Goal: Task Accomplishment & Management: Manage account settings

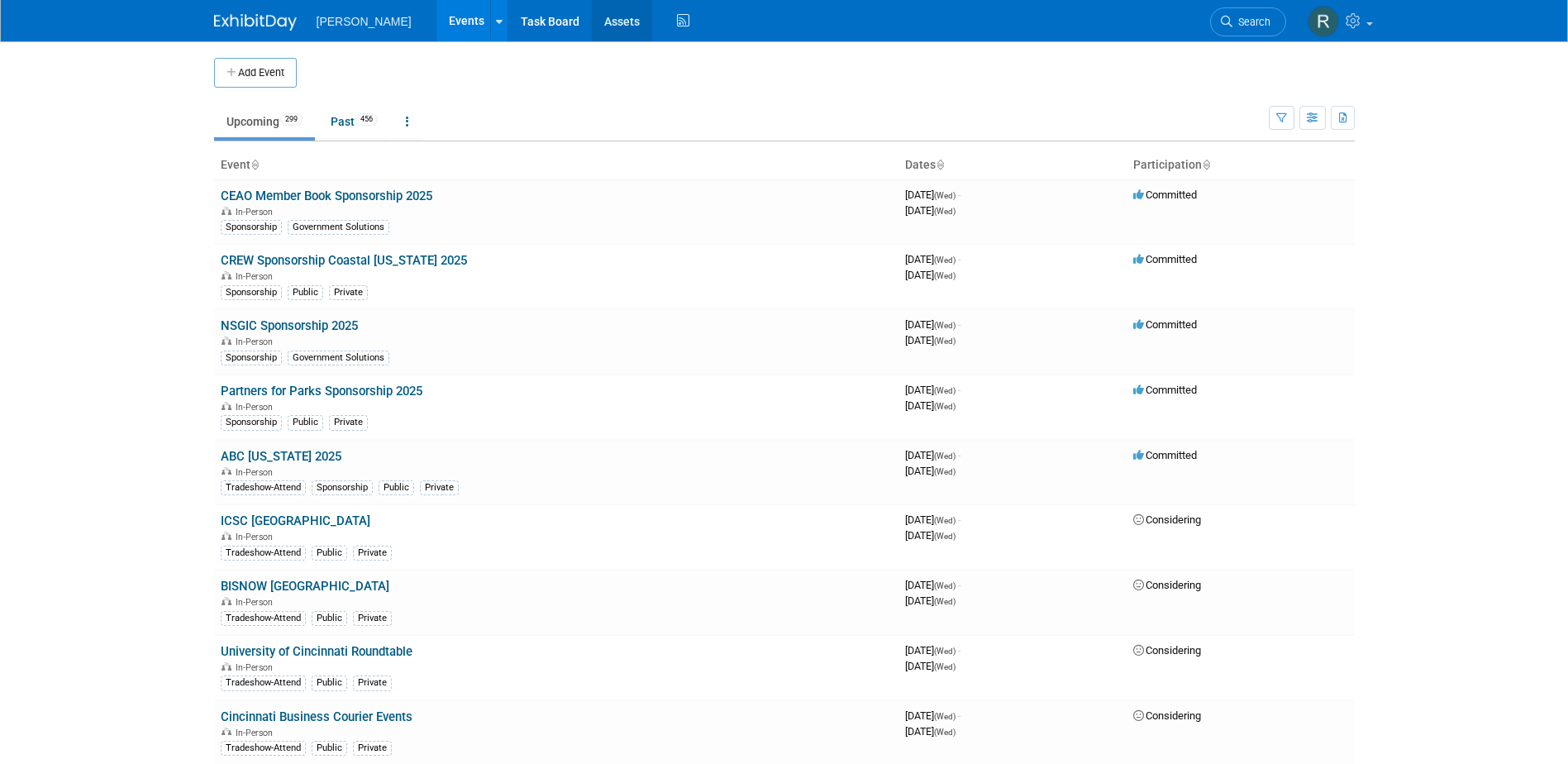
click at [592, 37] on link "Assets" at bounding box center [621, 20] width 60 height 41
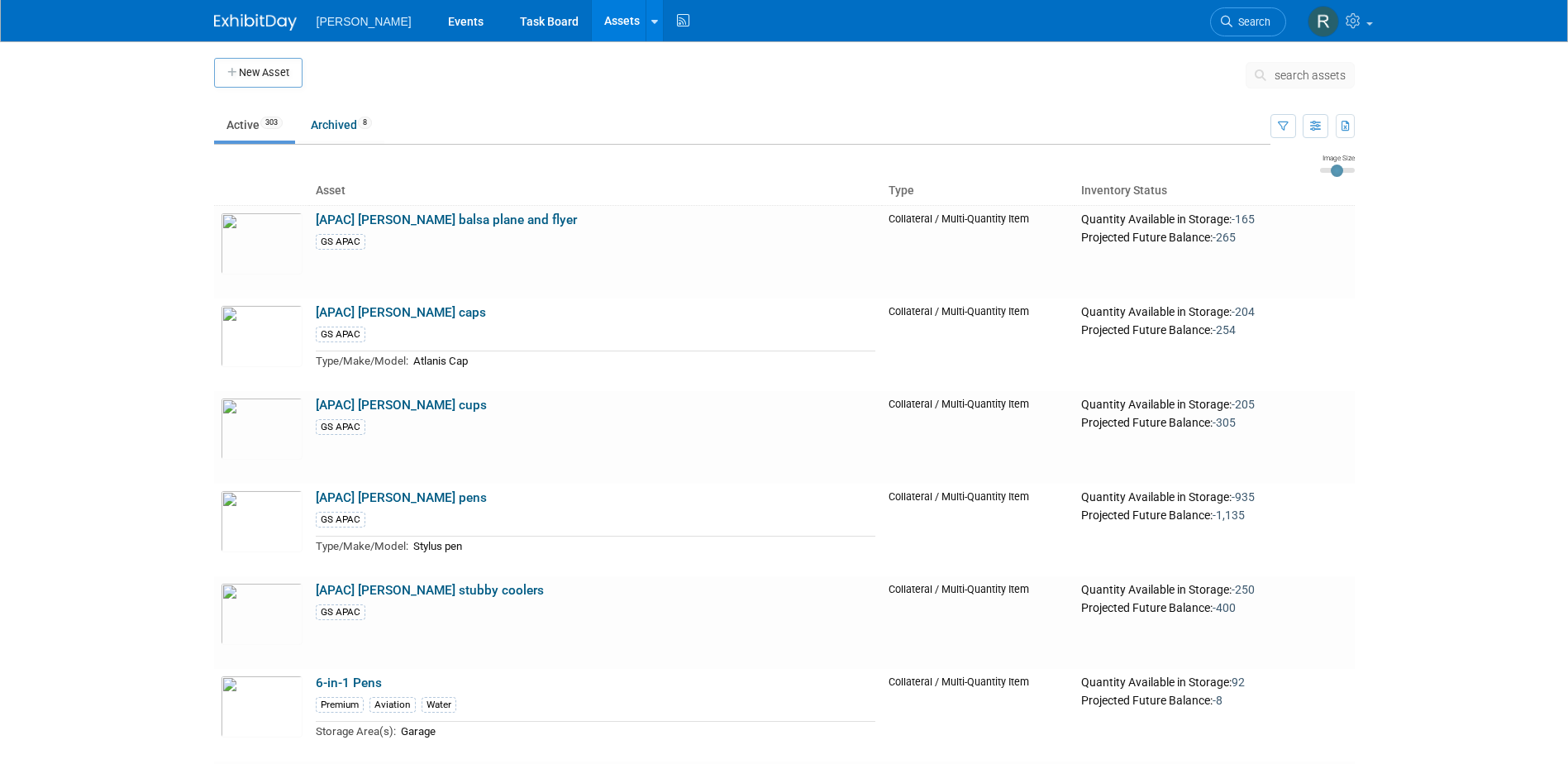
click at [1262, 72] on icon at bounding box center [1264, 75] width 17 height 11
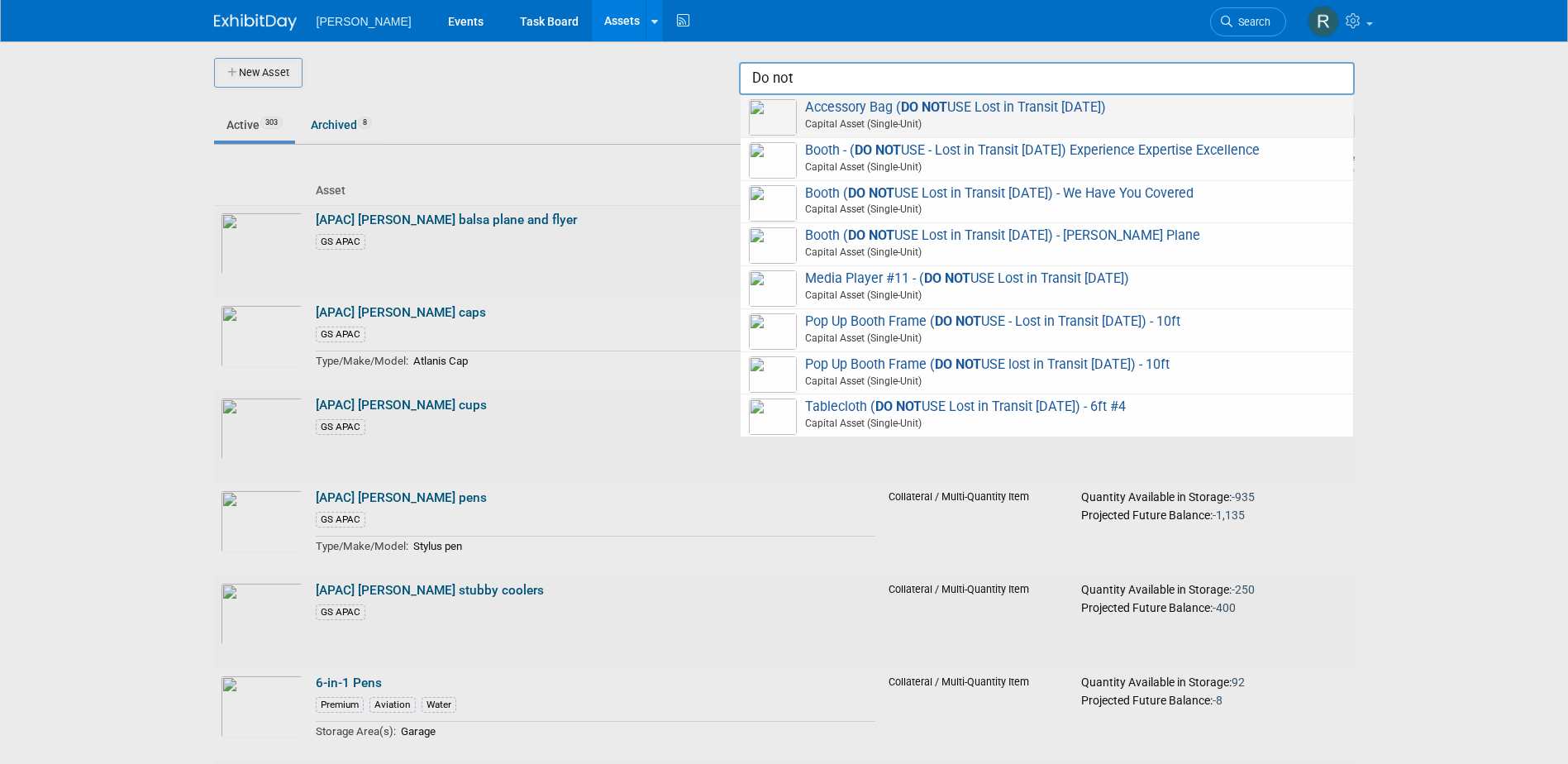
click at [956, 108] on span "Accessory Bag ( DO NOT USE Lost in Transit 8.11.25) Capital Asset (Single-Unit)" at bounding box center [1047, 116] width 596 height 34
type input "Accessory Bag (DO NOT USE Lost in Transit 8.11.25)"
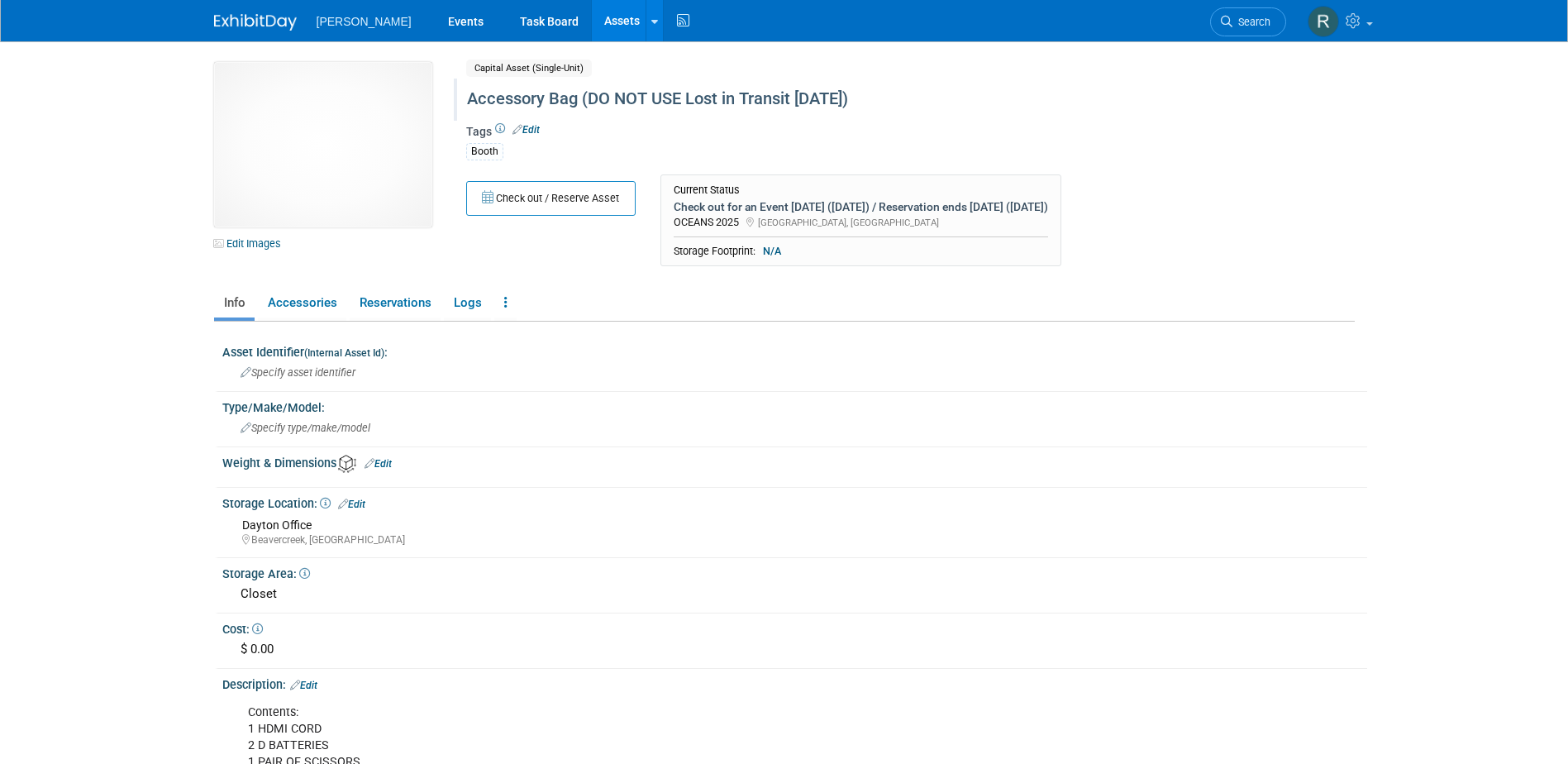
click at [594, 102] on div "Accessory Bag (DO NOT USE Lost in Transit 8.11.25)" at bounding box center [839, 99] width 757 height 30
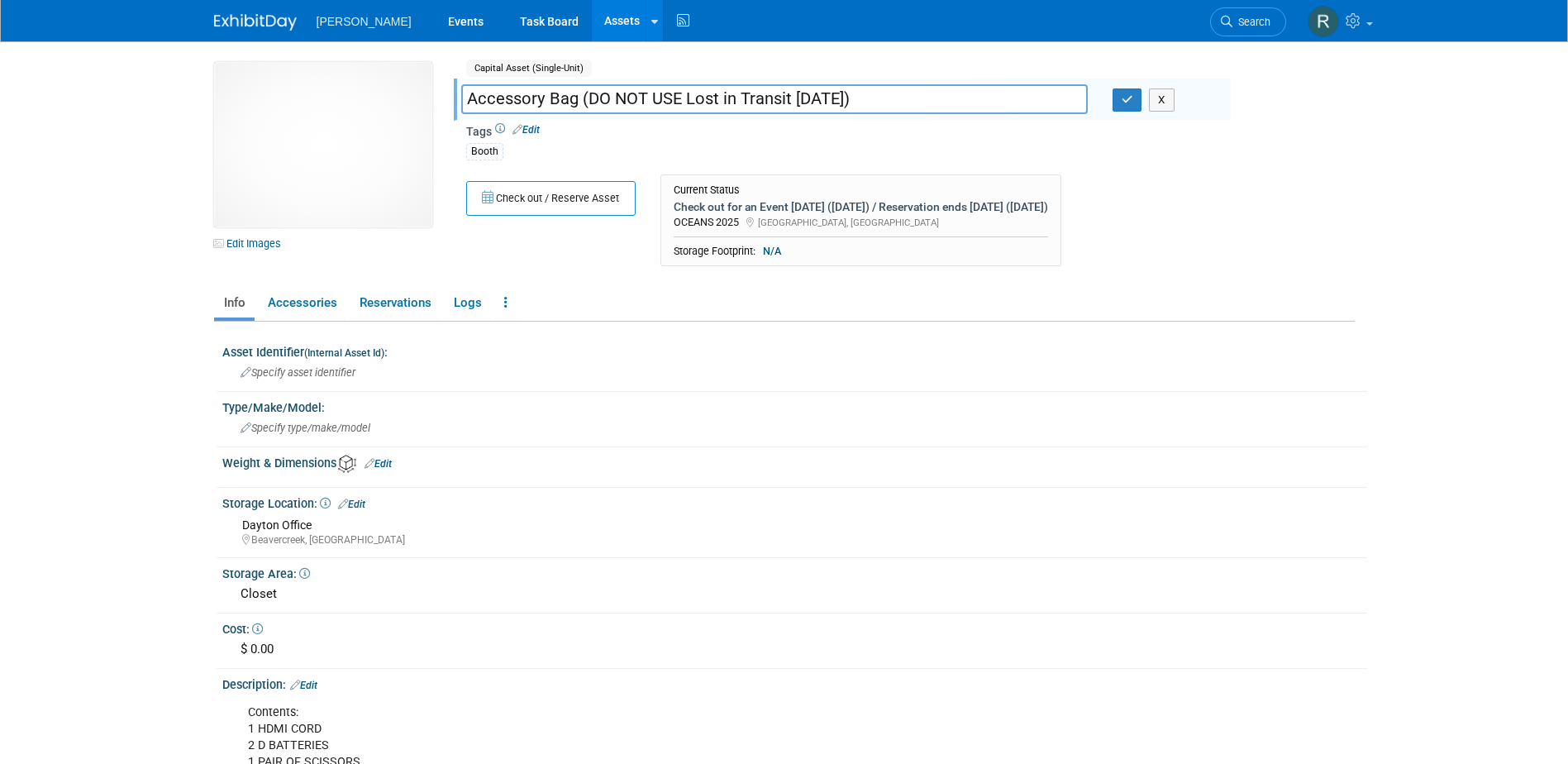
drag, startPoint x: 580, startPoint y: 95, endPoint x: 923, endPoint y: 89, distance: 343.1
click at [931, 99] on input "Accessory Bag (DO NOT USE Lost in Transit 8.11.25)" at bounding box center [774, 99] width 627 height 29
type input "Accessory Bag"
click at [1123, 105] on icon "button" at bounding box center [1127, 99] width 11 height 10
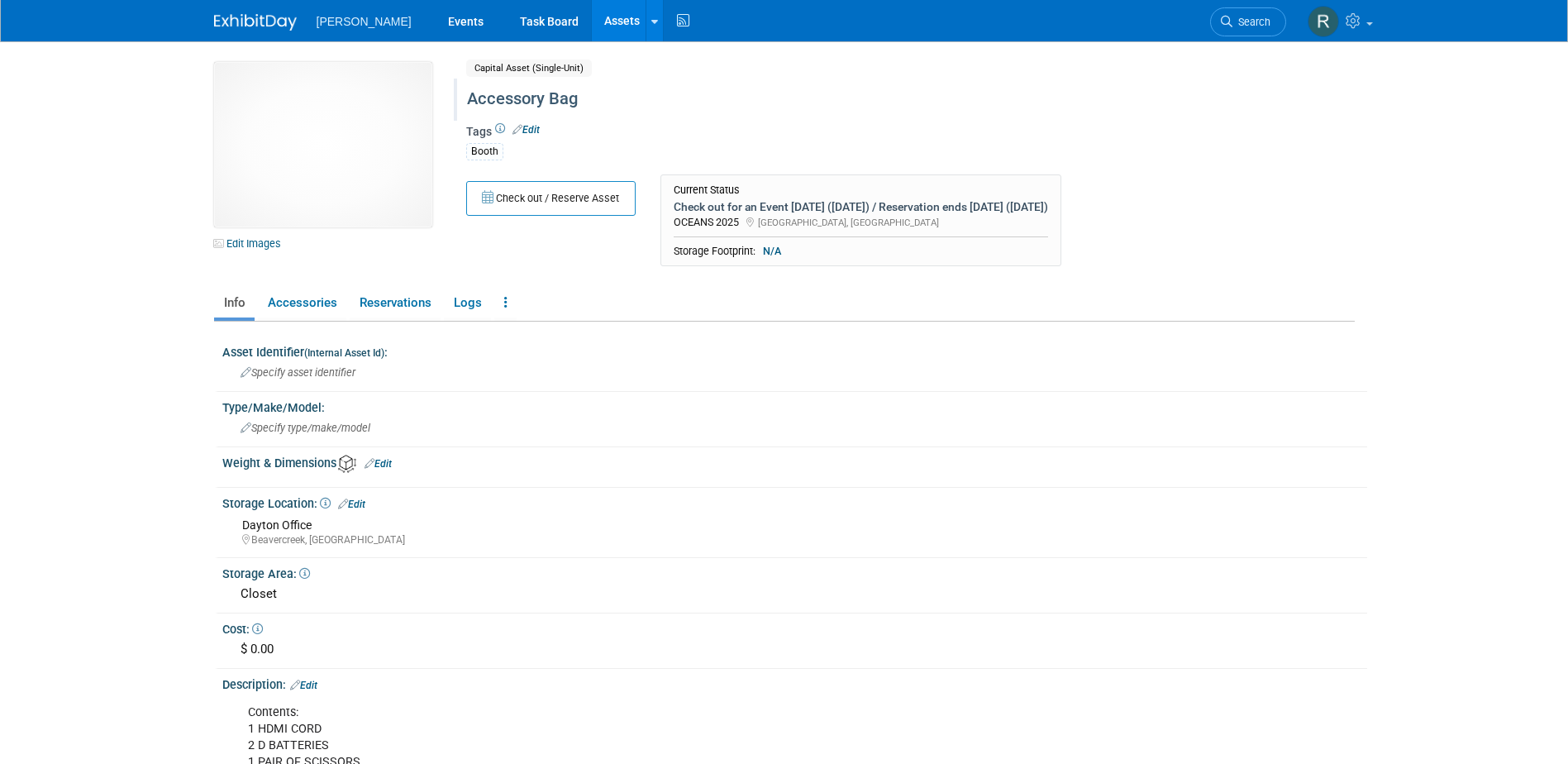
click at [592, 11] on link "Assets" at bounding box center [621, 20] width 60 height 41
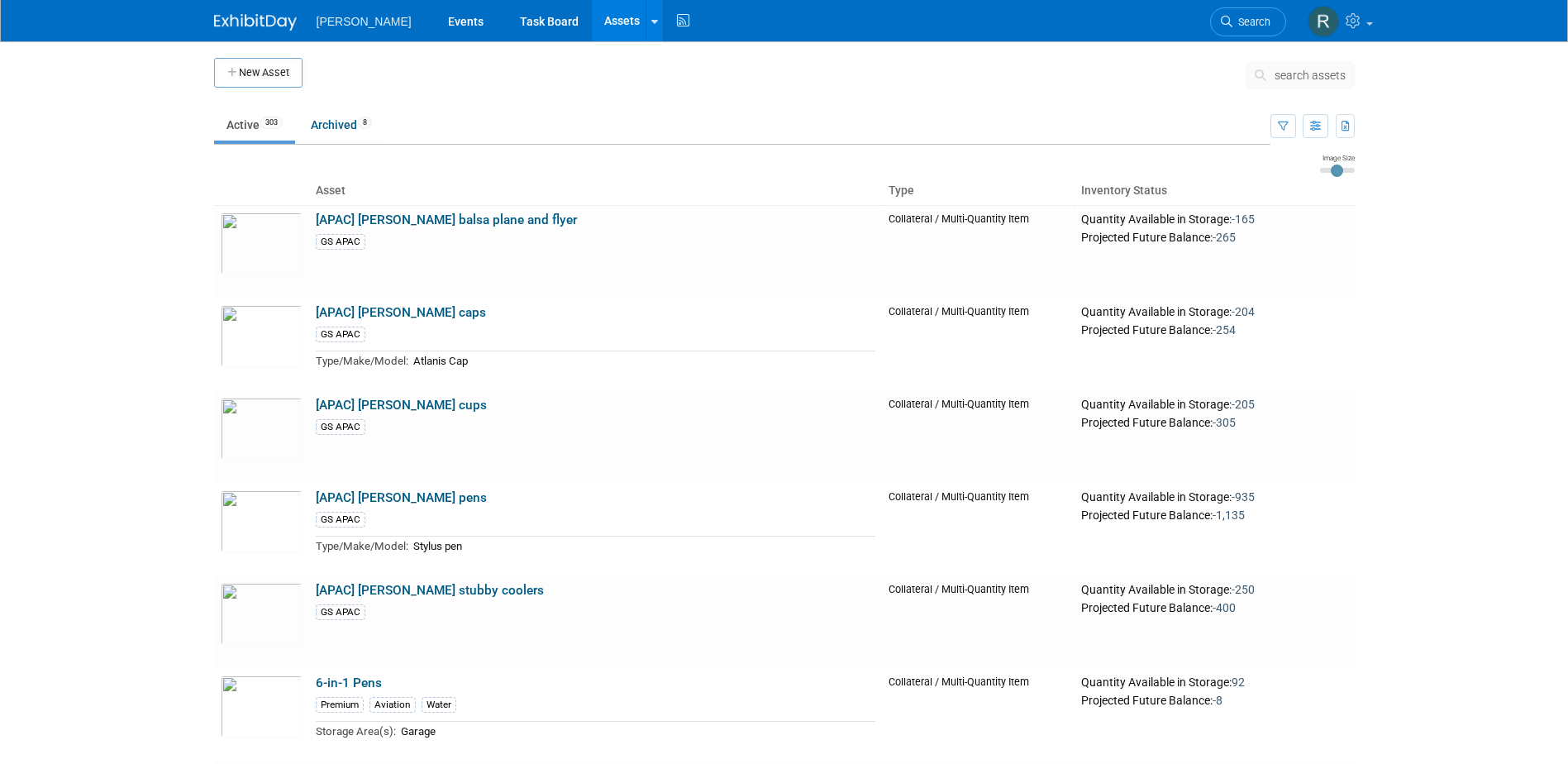
click at [1288, 69] on span "search assets" at bounding box center [1311, 75] width 71 height 13
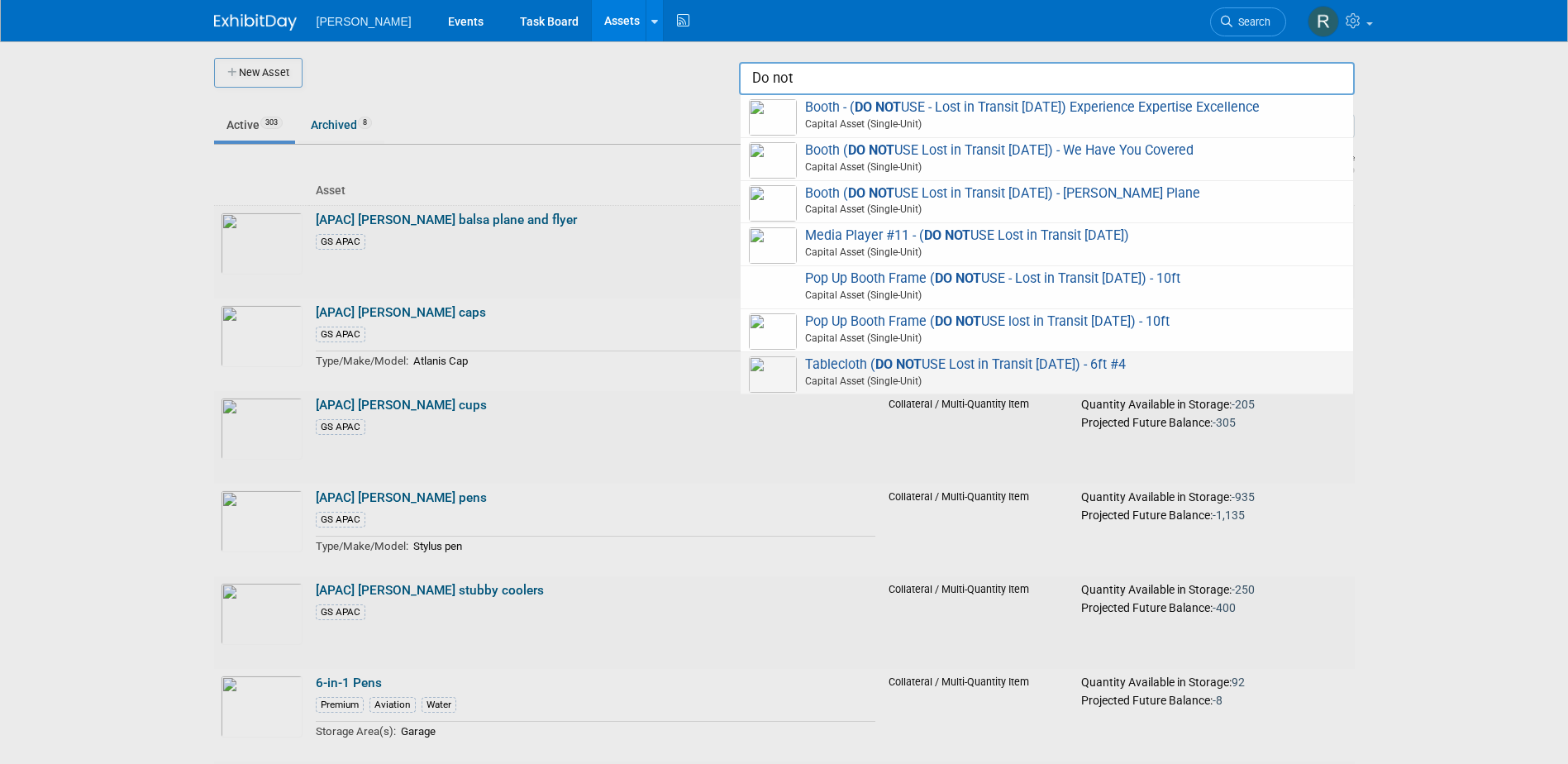
click at [855, 361] on span "Tablecloth ( DO NOT USE Lost in Transit 8.11.25) - 6ft #4 Capital Asset (Single…" at bounding box center [1047, 373] width 596 height 34
type input "Tablecloth (DO NOT USE Lost in Transit 8.11.25) - 6ft #4"
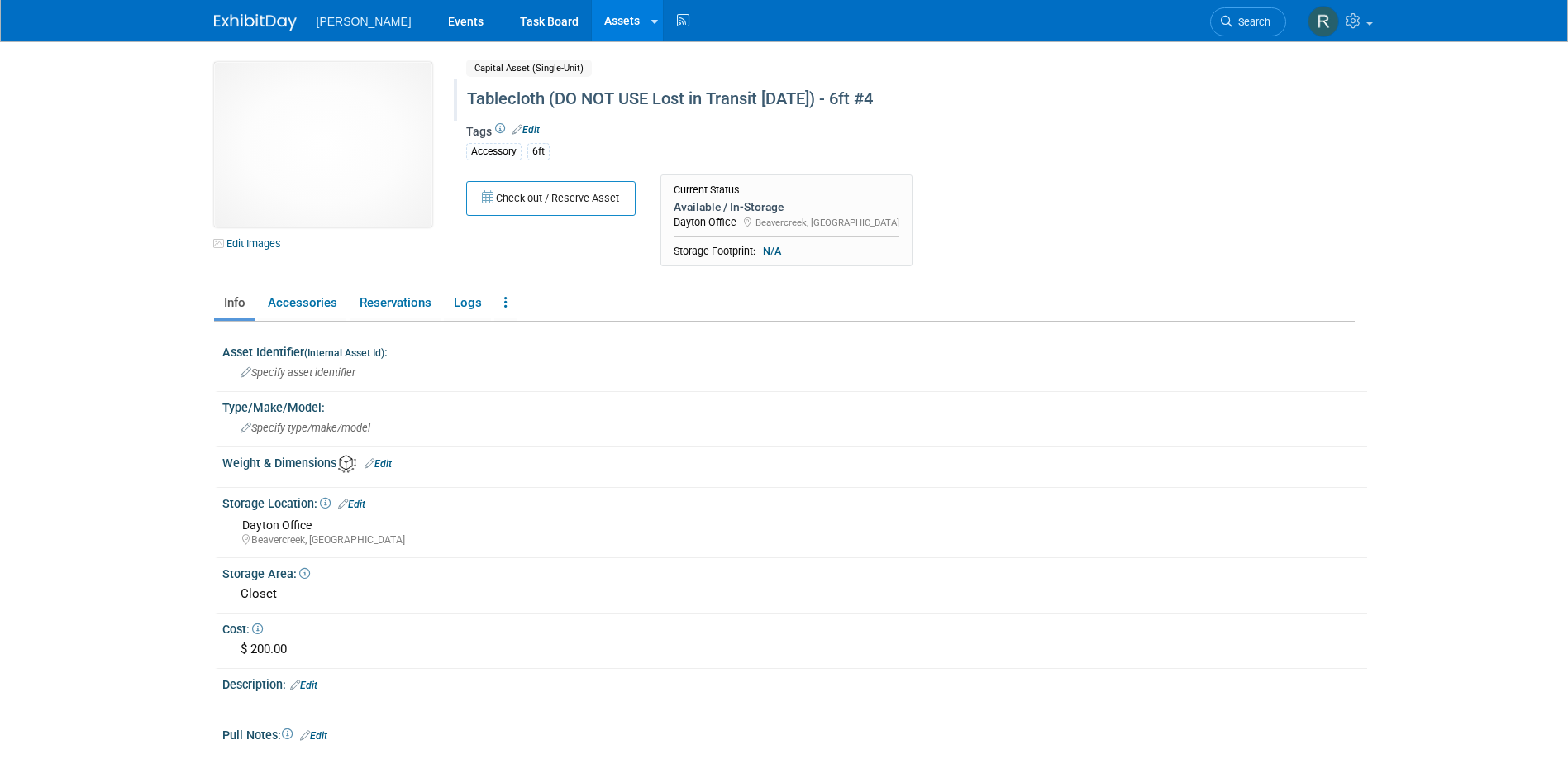
click at [647, 95] on div "Tablecloth (DO NOT USE Lost in Transit [DATE]) - 6ft #4" at bounding box center [839, 99] width 757 height 30
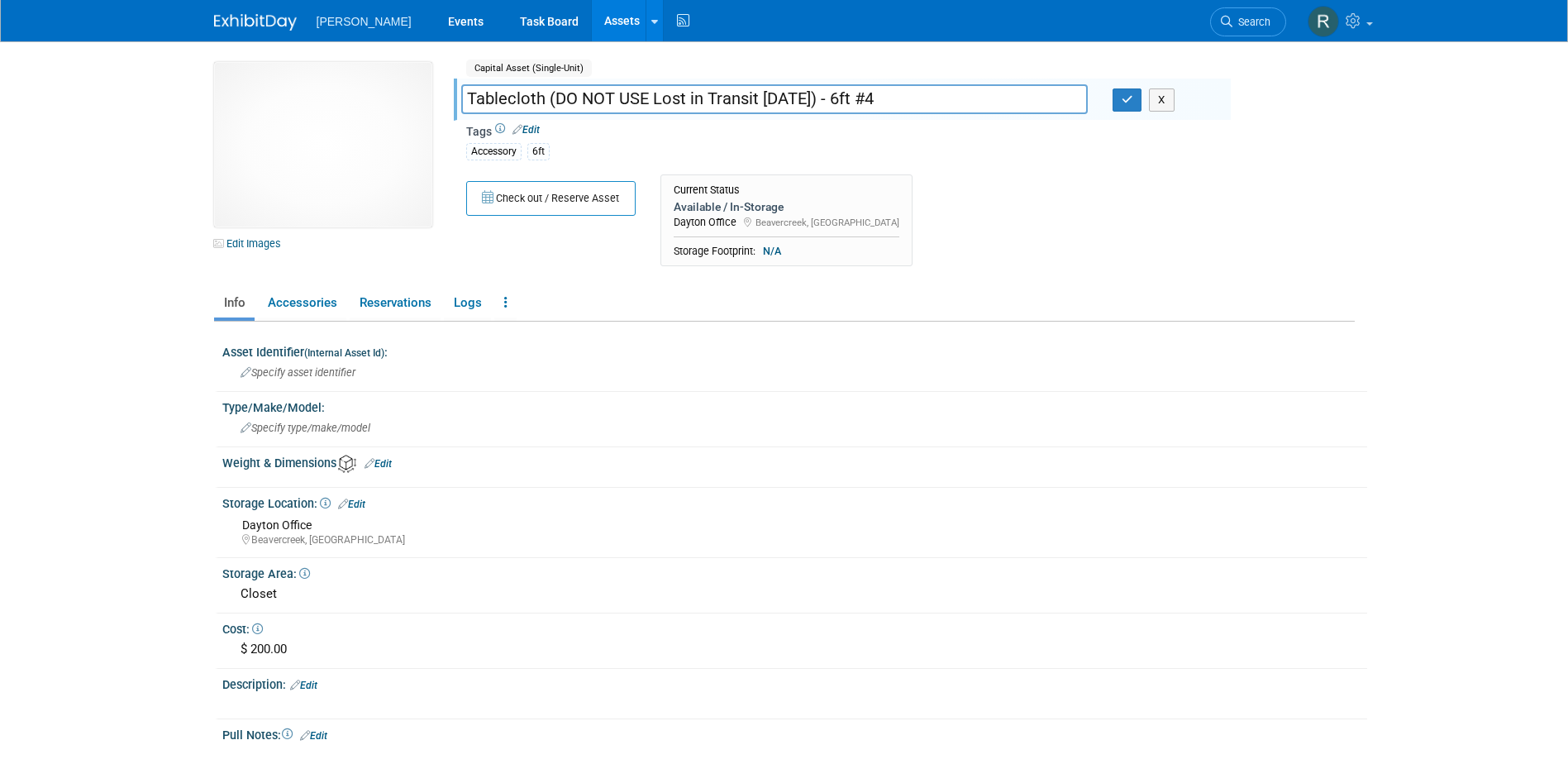
drag, startPoint x: 546, startPoint y: 98, endPoint x: 820, endPoint y: 105, distance: 274.1
click at [820, 105] on input "Tablecloth (DO NOT USE Lost in Transit 8.11.25) - 6ft #4" at bounding box center [774, 99] width 627 height 29
type input "Tablecloth - 6ft #4"
click at [1131, 104] on icon "button" at bounding box center [1127, 99] width 11 height 10
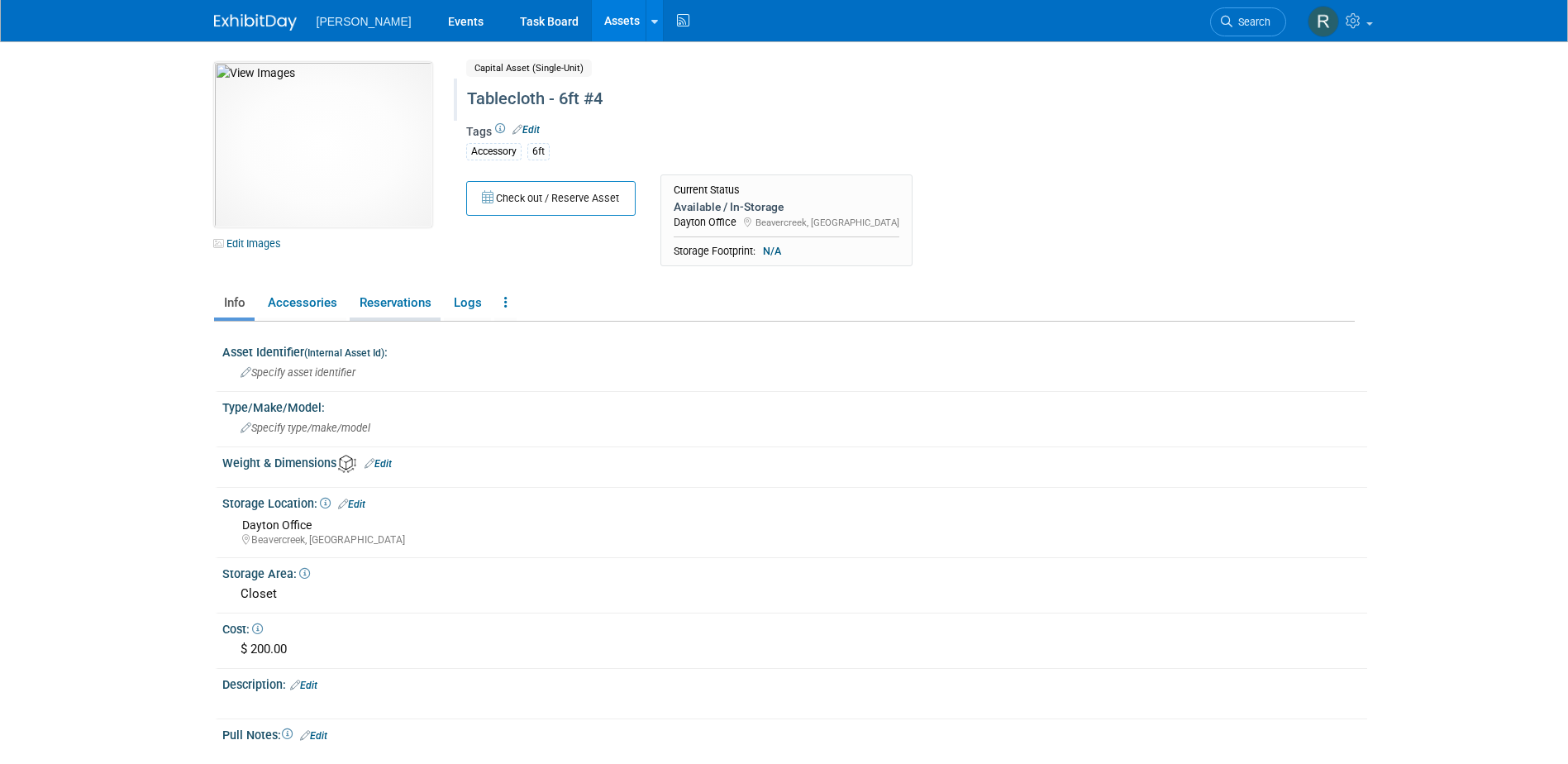
click at [384, 310] on link "Reservations" at bounding box center [395, 303] width 91 height 29
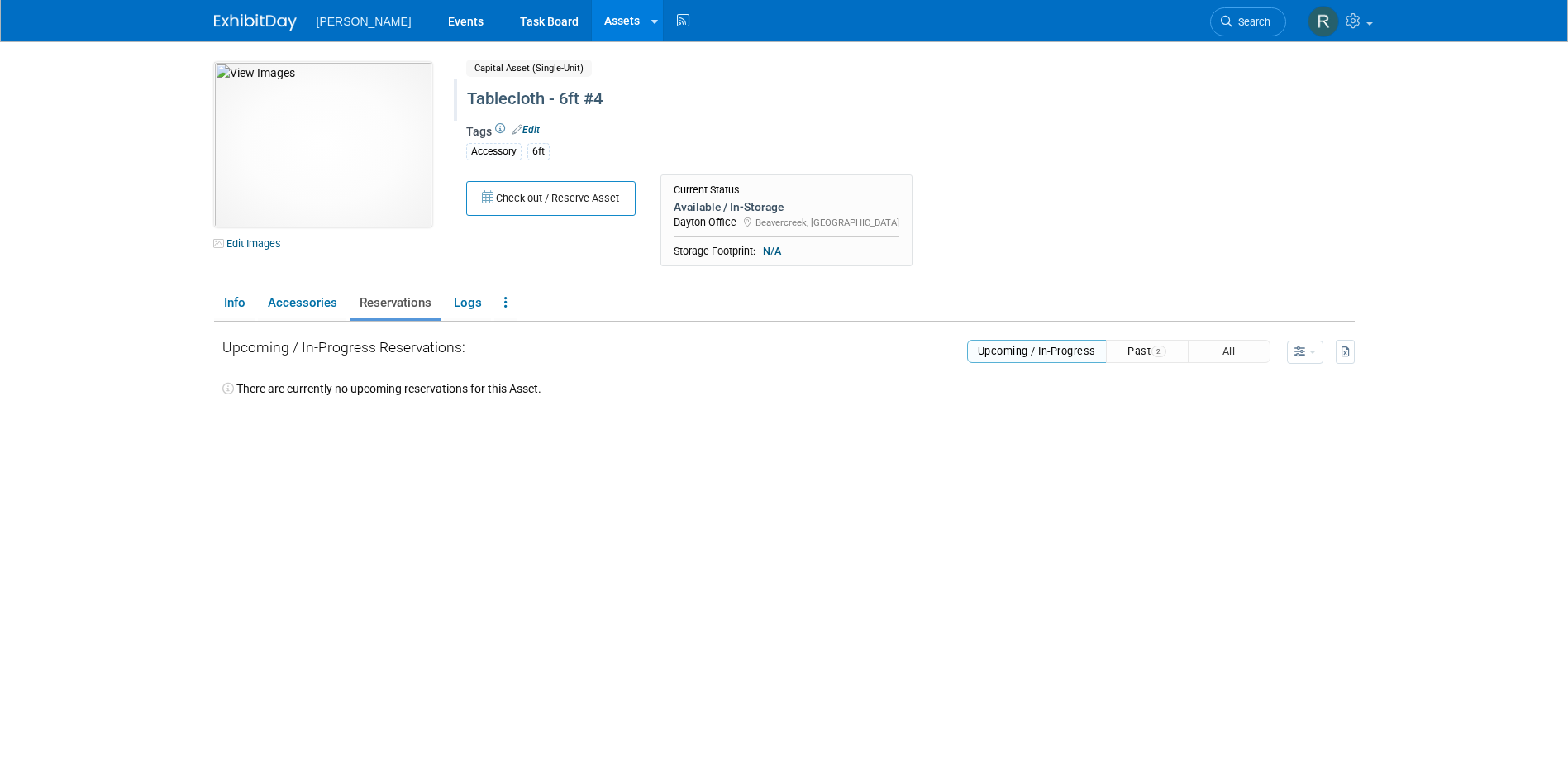
click at [1126, 352] on button "Past 2" at bounding box center [1147, 351] width 83 height 24
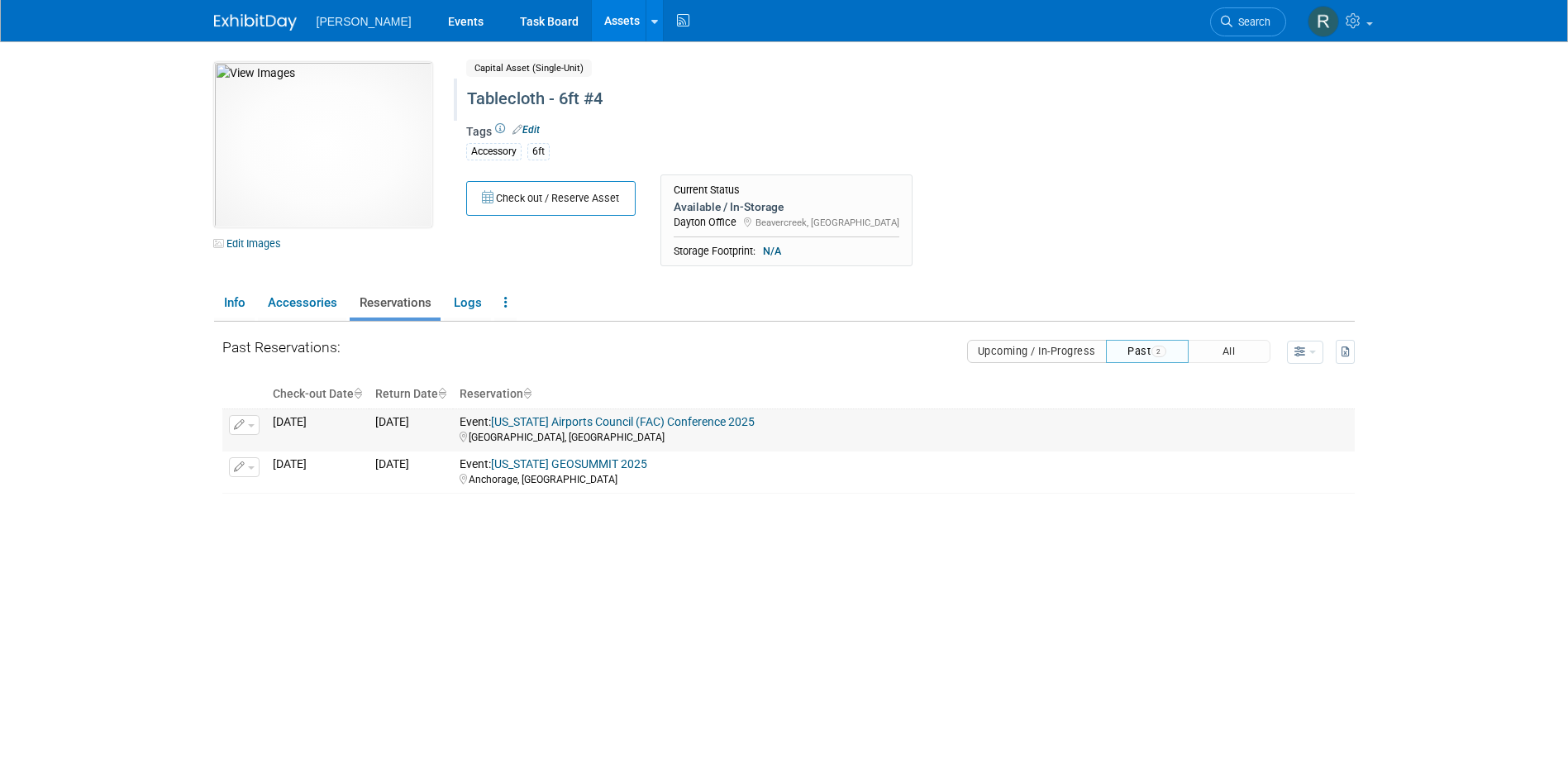
click at [614, 421] on link "[US_STATE] Airports Council (FAC) Conference 2025" at bounding box center [622, 421] width 264 height 13
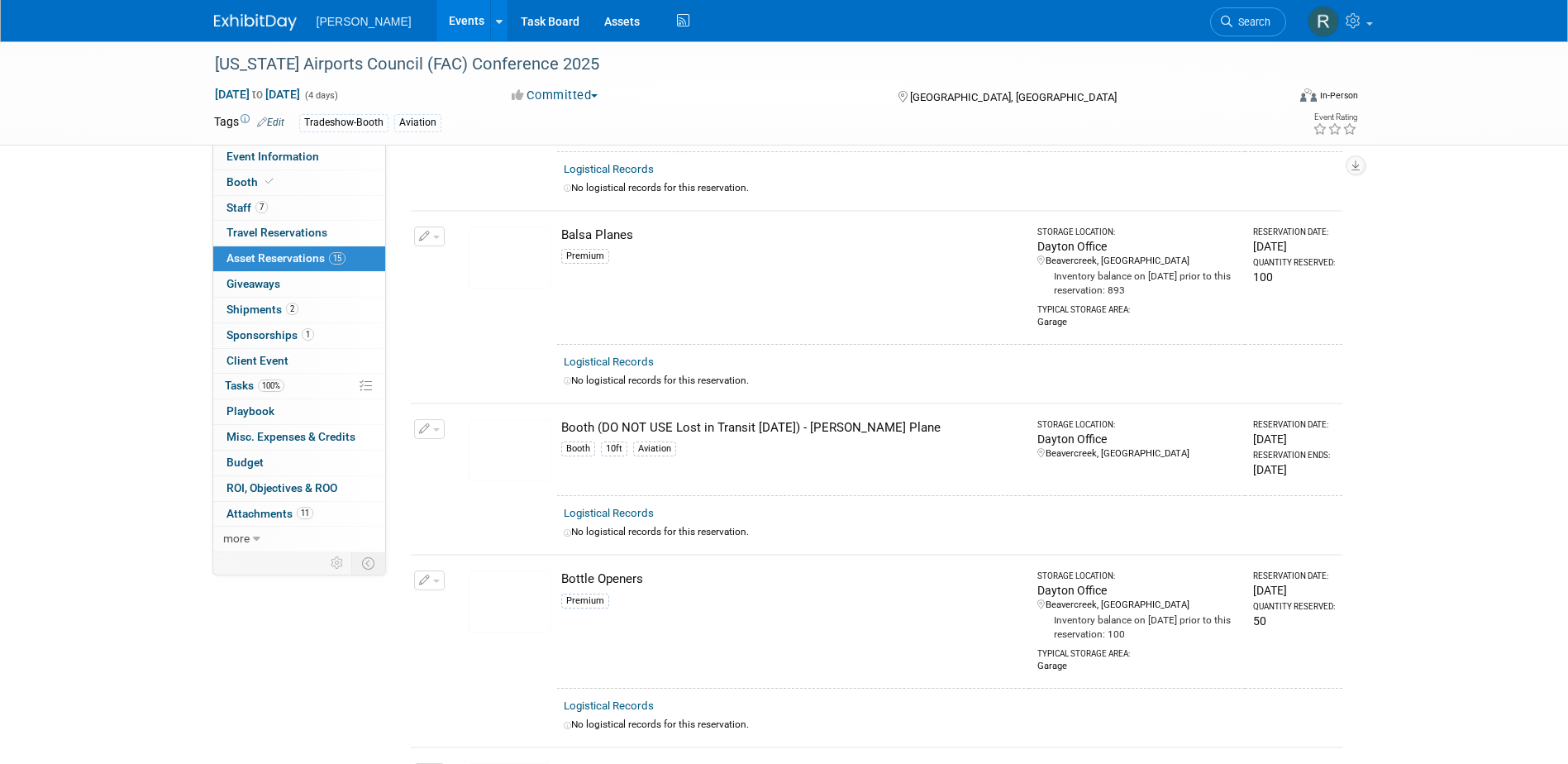
scroll to position [413, 0]
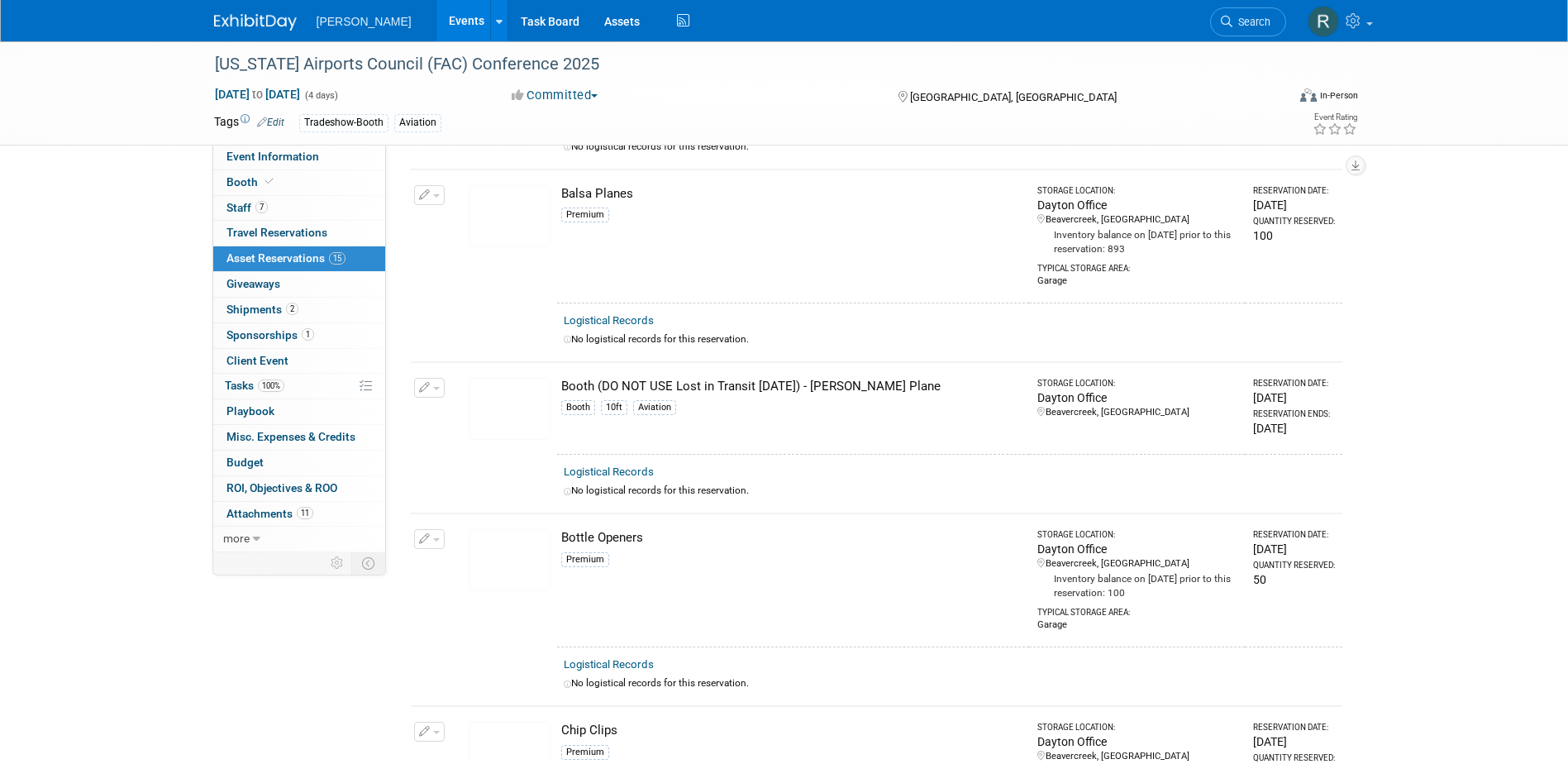
click at [593, 379] on div "Booth (DO NOT USE Lost in Transit [DATE]) - [PERSON_NAME] Plane" at bounding box center [791, 386] width 461 height 17
click at [434, 387] on span "button" at bounding box center [437, 389] width 7 height 3
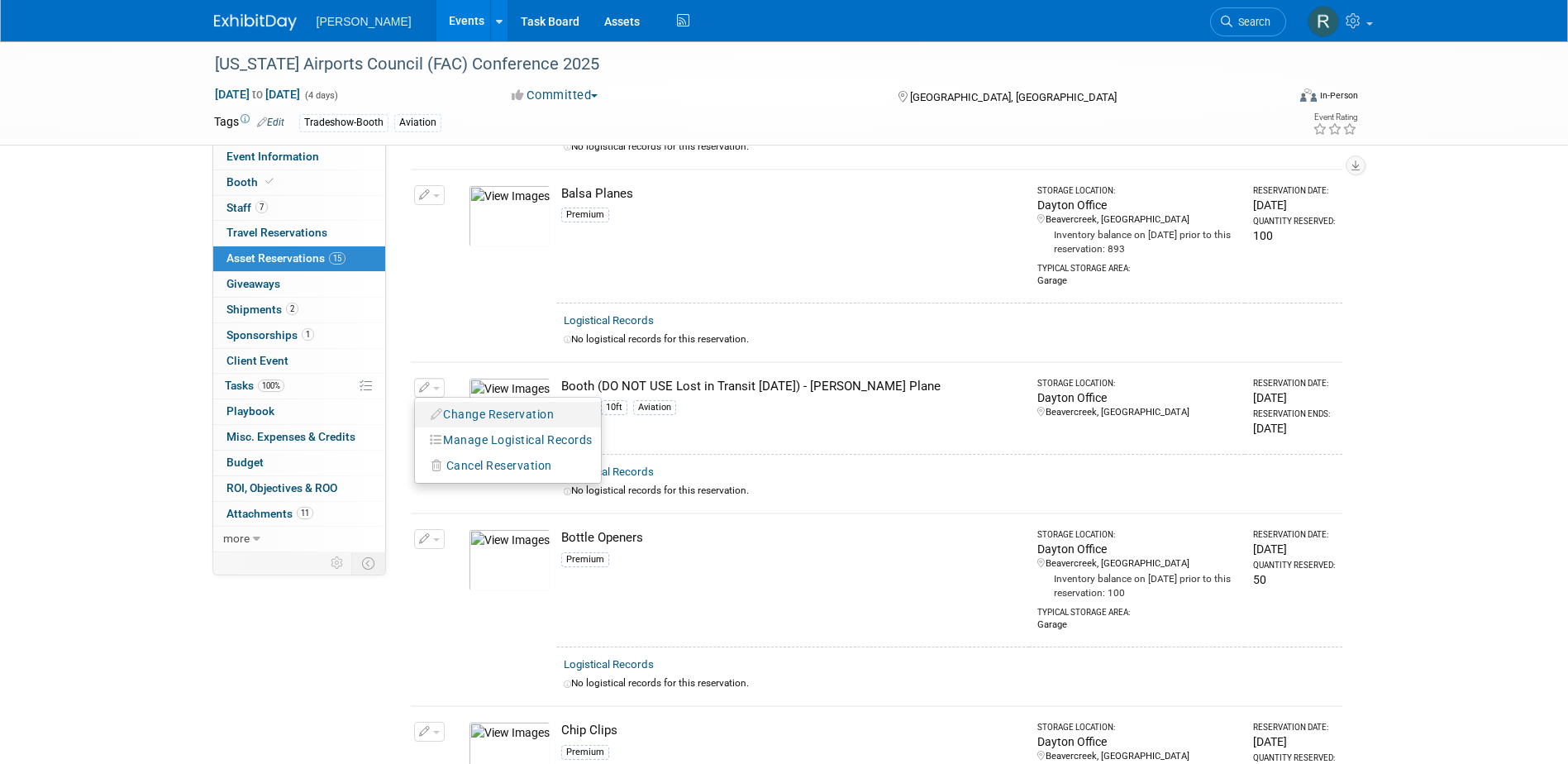
click at [503, 410] on button "Change Reservation" at bounding box center [493, 415] width 139 height 23
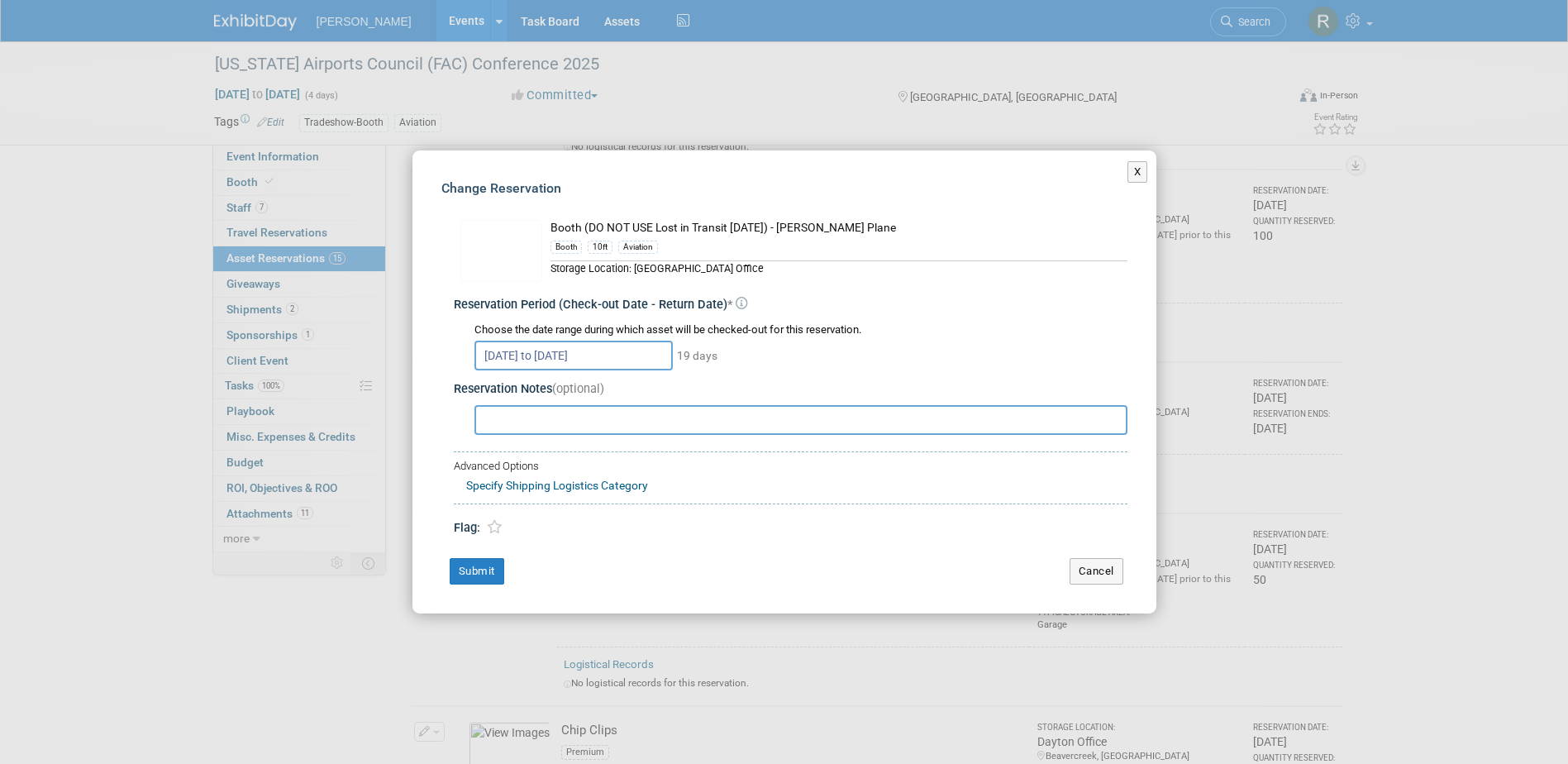
click at [609, 232] on div "Booth (DO NOT USE Lost in Transit [DATE]) - [PERSON_NAME] Plane" at bounding box center [839, 229] width 577 height 17
click at [1089, 575] on button "Cancel" at bounding box center [1096, 571] width 54 height 26
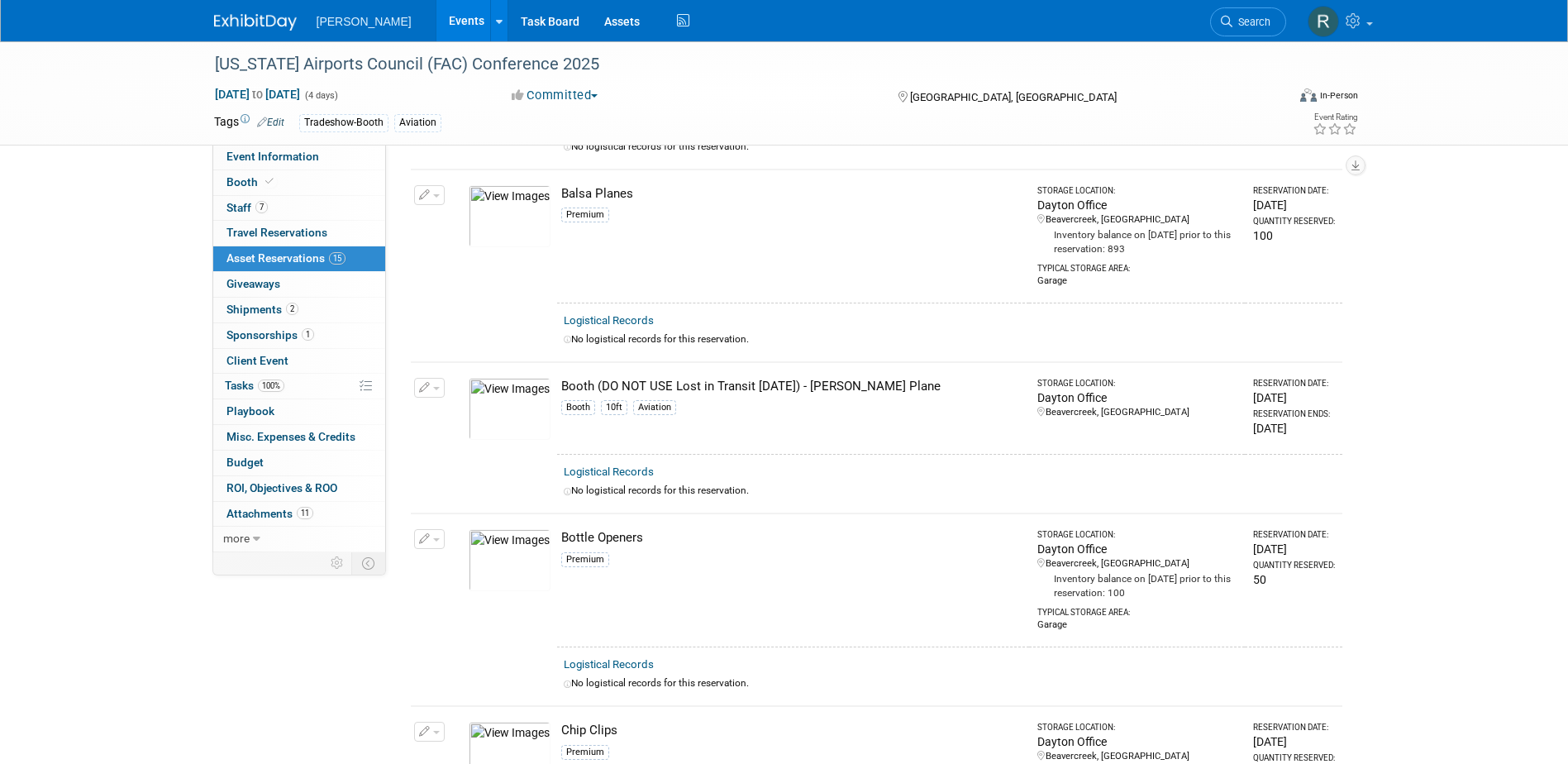
click at [644, 383] on div "Booth (DO NOT USE Lost in Transit [DATE]) - [PERSON_NAME] Plane" at bounding box center [791, 386] width 461 height 17
click at [531, 393] on img at bounding box center [510, 408] width 82 height 62
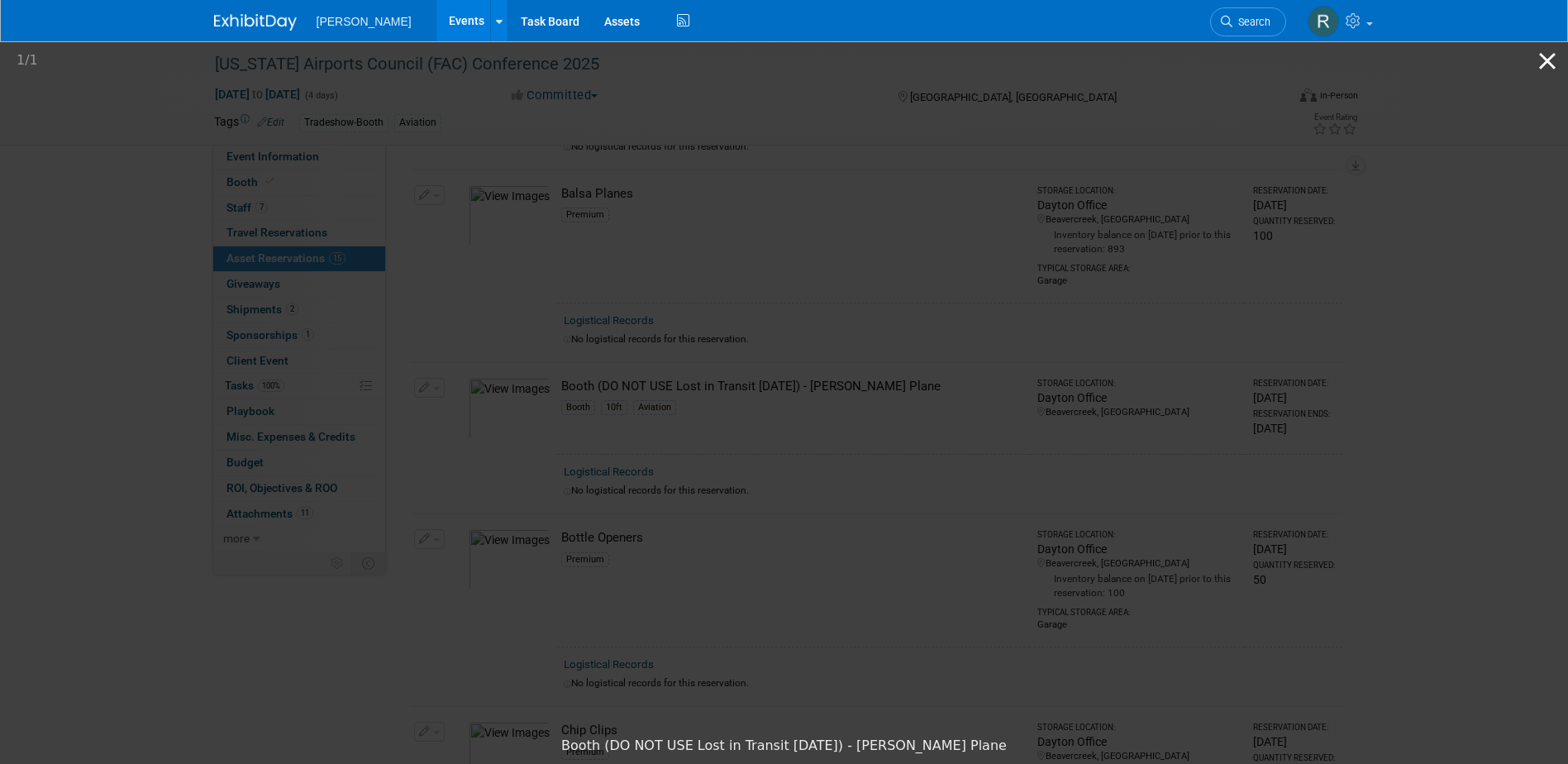
click at [1549, 62] on button "Close gallery" at bounding box center [1547, 60] width 41 height 39
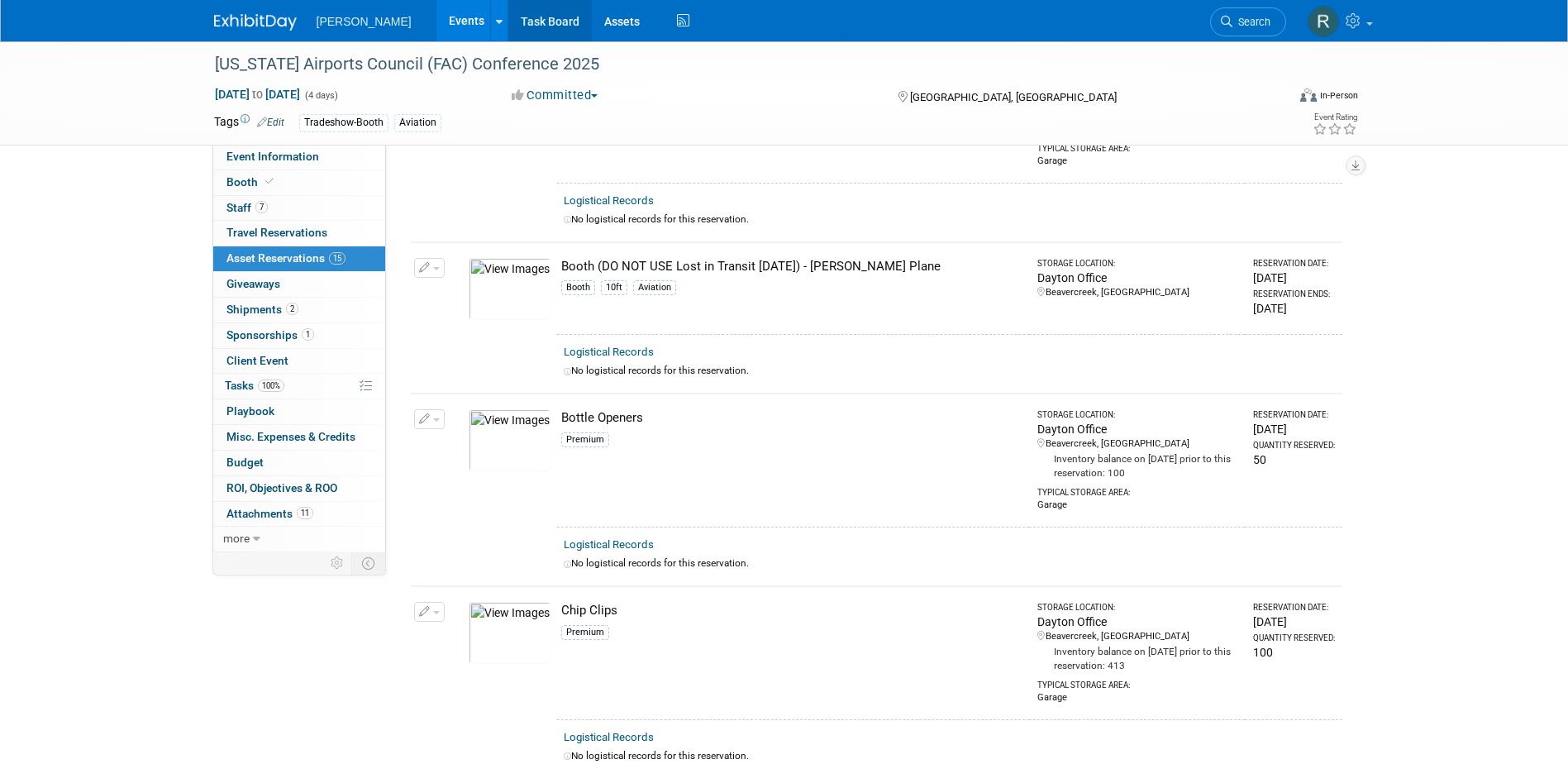
scroll to position [331, 0]
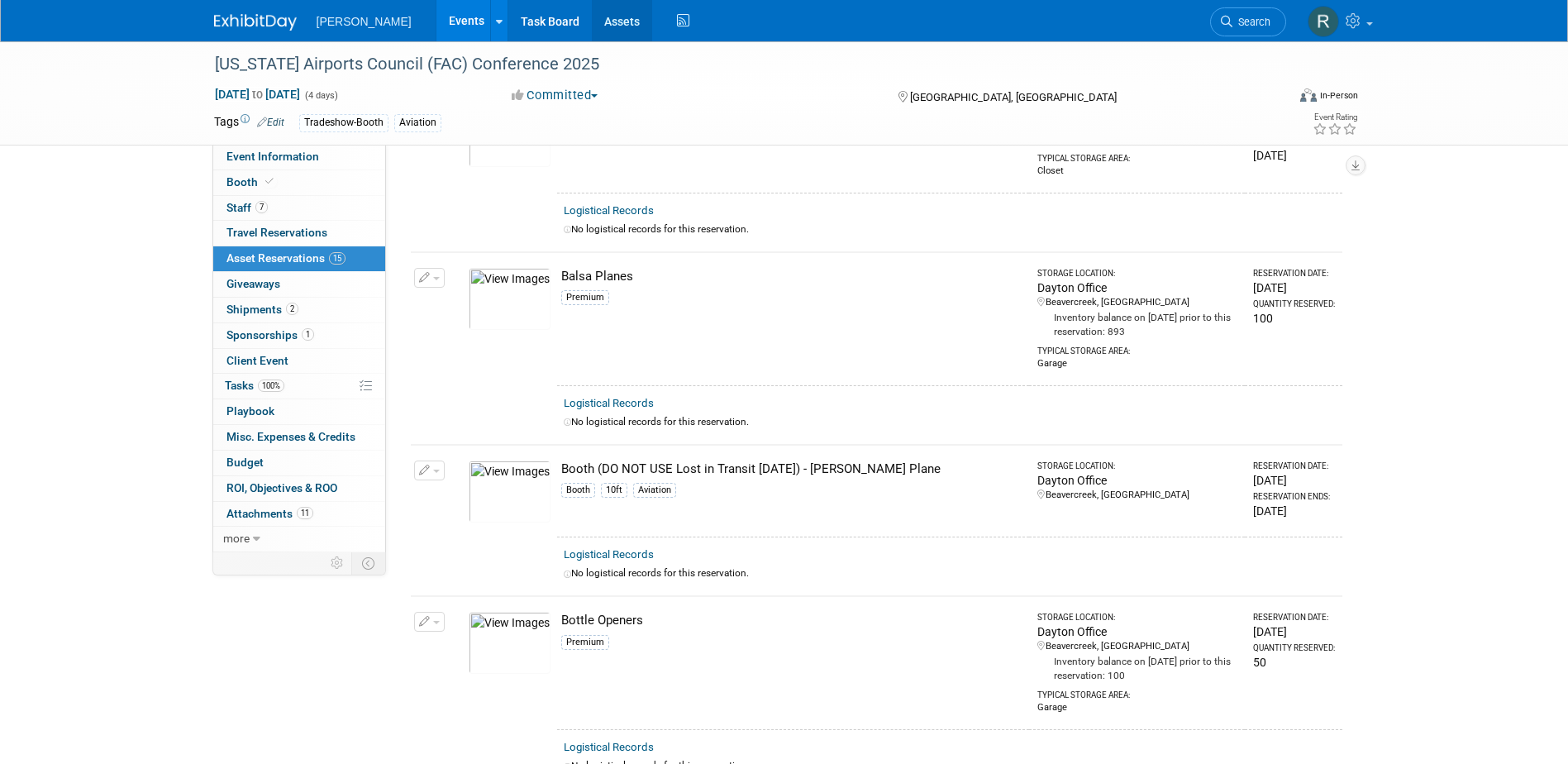
click at [592, 36] on link "Assets" at bounding box center [621, 20] width 60 height 41
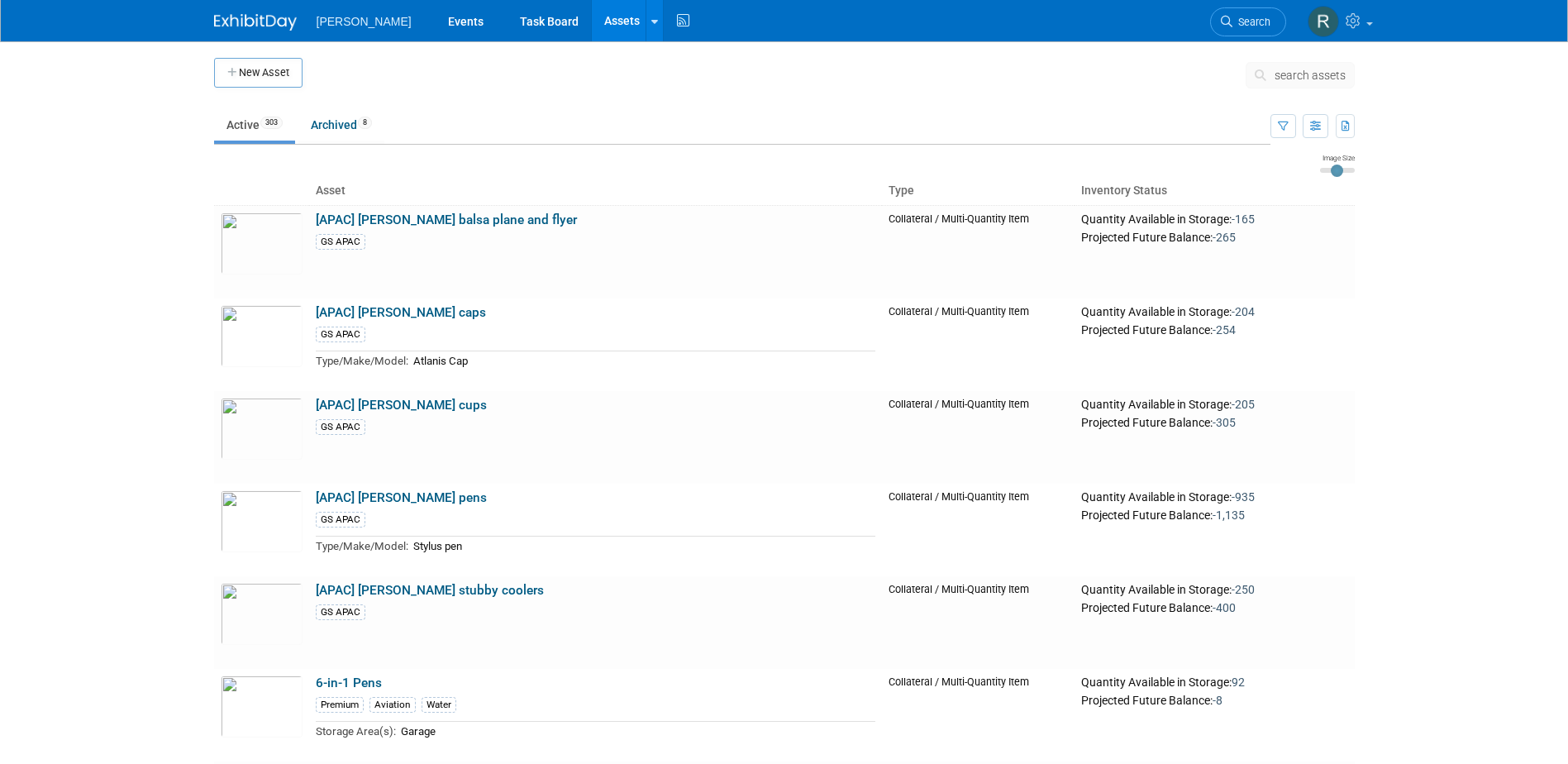
click at [1286, 71] on span "search assets" at bounding box center [1311, 75] width 71 height 13
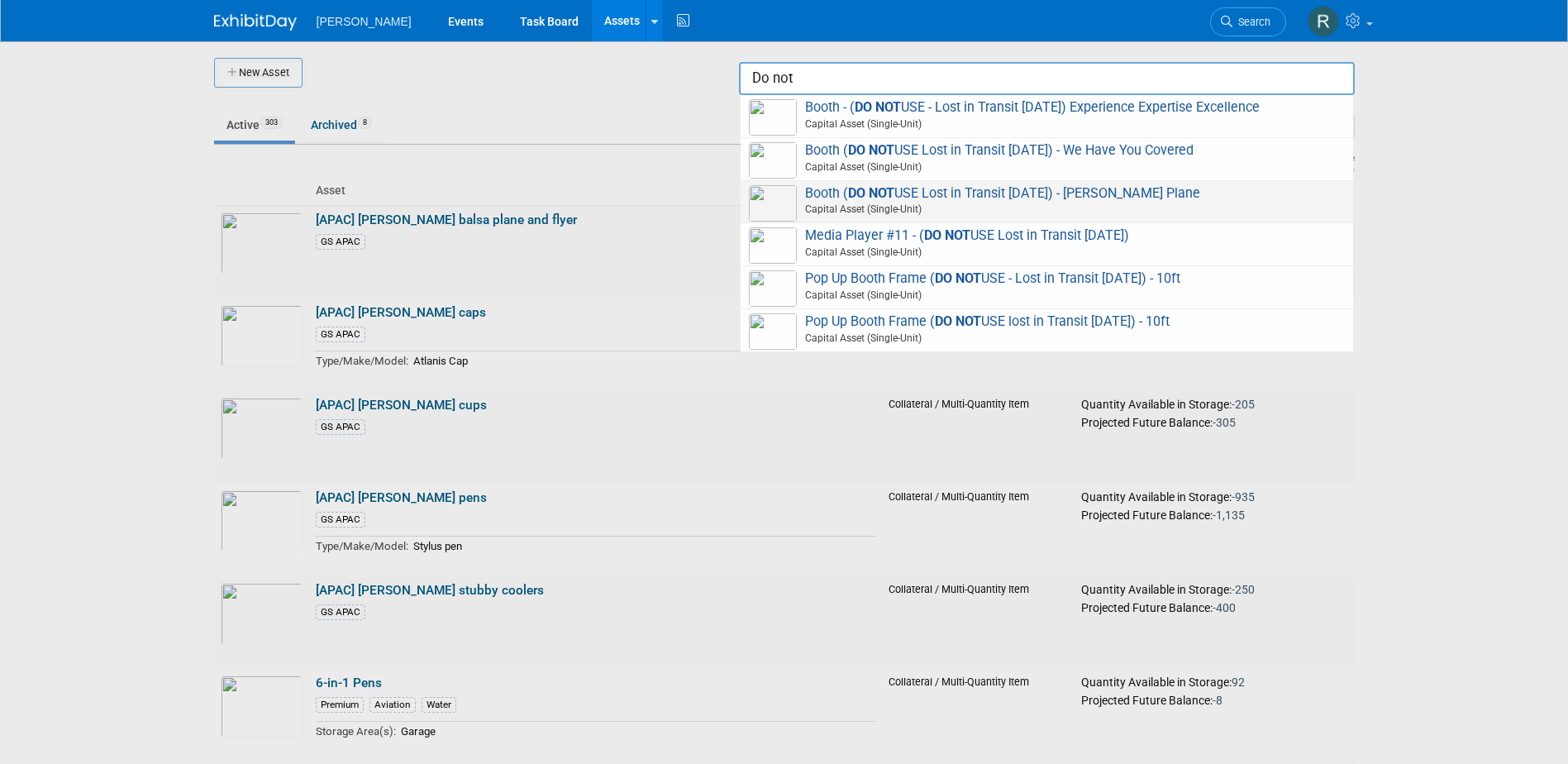
click at [923, 192] on span "Booth ( DO NOT USE Lost in Transit 8.11.25) - Woolpert Plane Capital Asset (Sin…" at bounding box center [1047, 201] width 596 height 34
type input "Booth (DO NOT USE Lost in Transit 8.11.25) - Woolpert Plane"
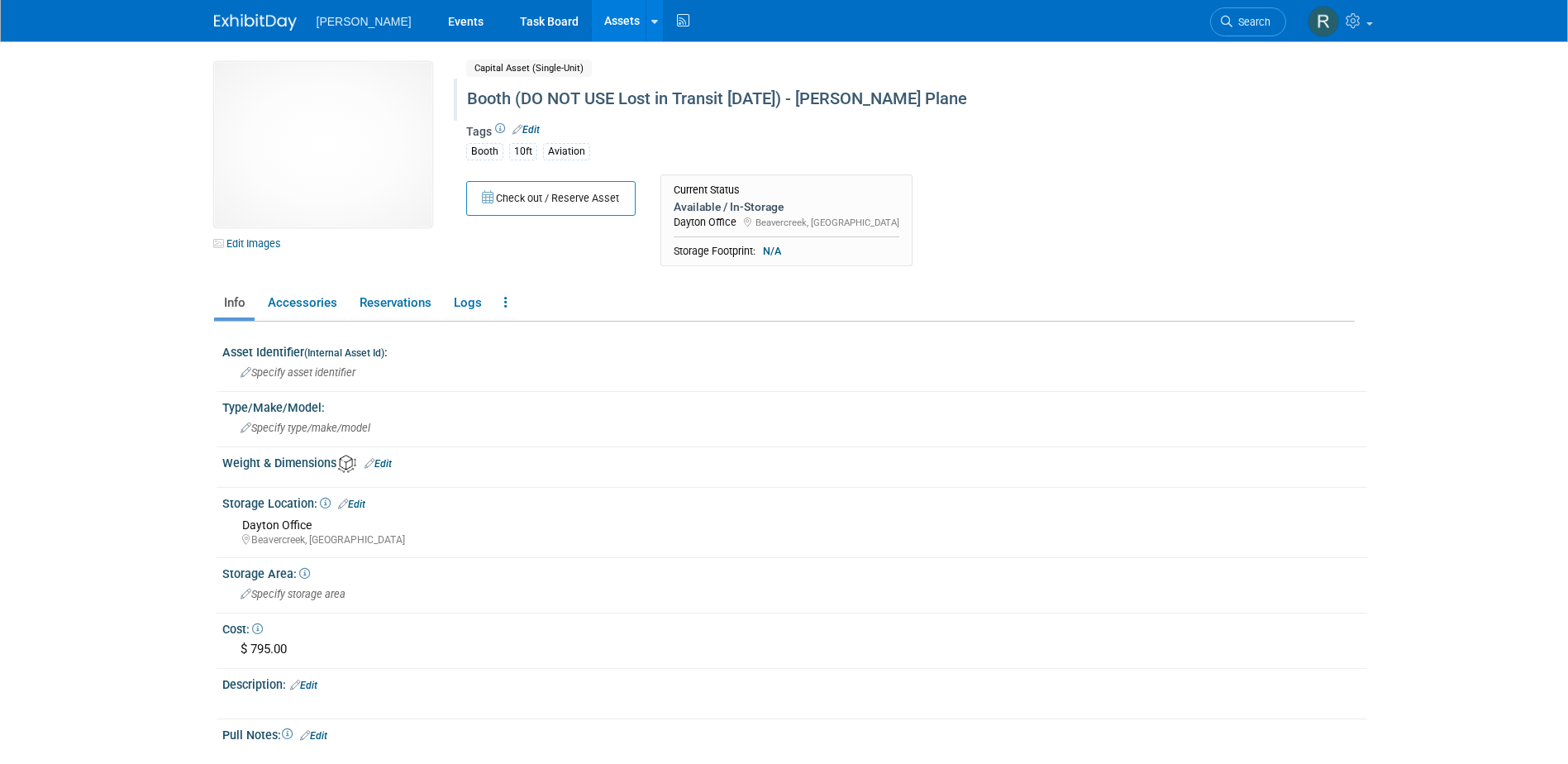
click at [536, 94] on div "Booth (DO NOT USE Lost in Transit [DATE]) - [PERSON_NAME] Plane" at bounding box center [839, 99] width 757 height 30
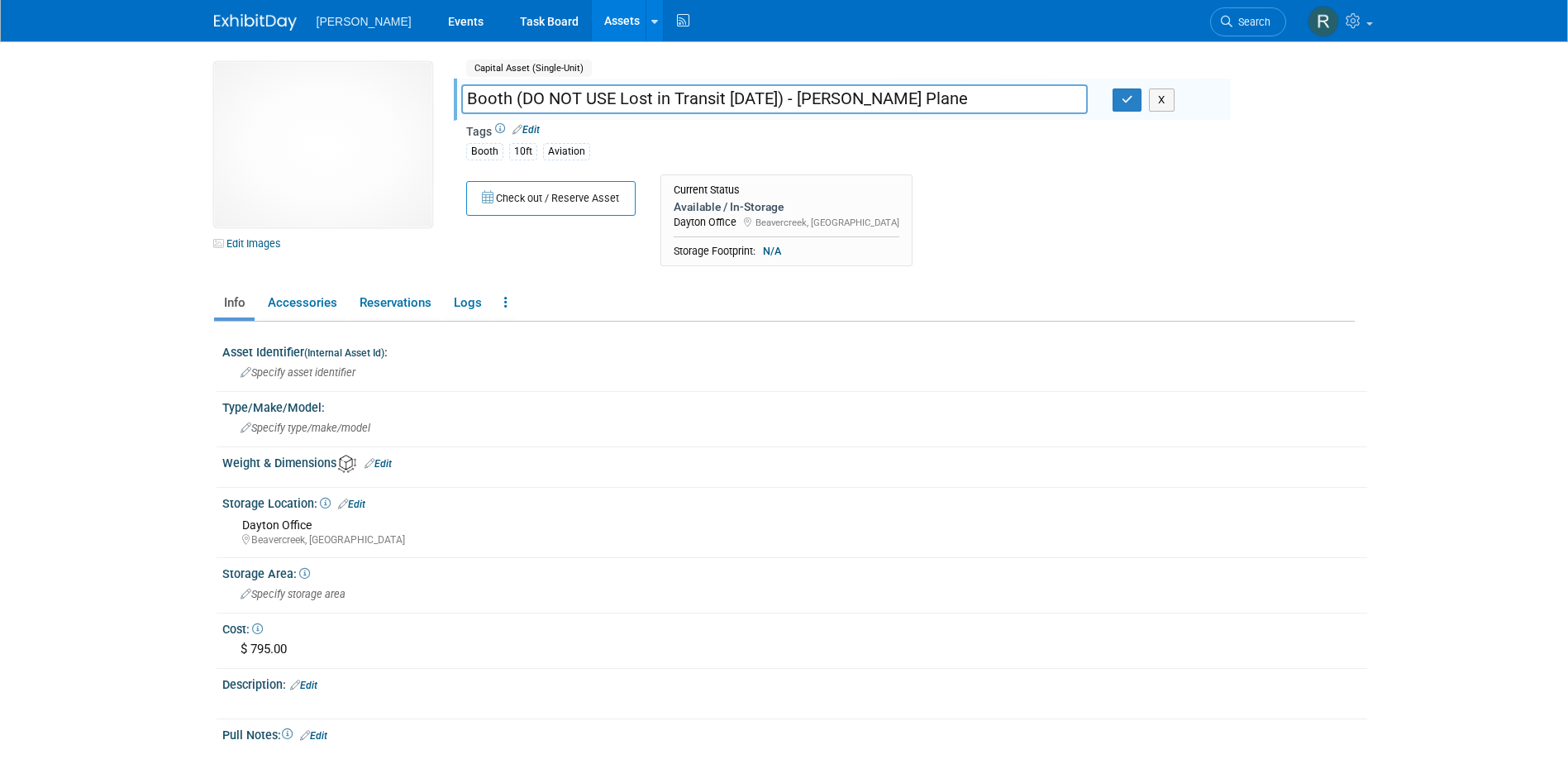
drag, startPoint x: 513, startPoint y: 102, endPoint x: 789, endPoint y: 98, distance: 276.0
click at [789, 98] on input "Booth (DO NOT USE Lost in Transit 8.11.25) - Woolpert Plane" at bounding box center [774, 99] width 627 height 29
type input "[PERSON_NAME] Plane"
click at [1129, 103] on icon "button" at bounding box center [1127, 99] width 11 height 10
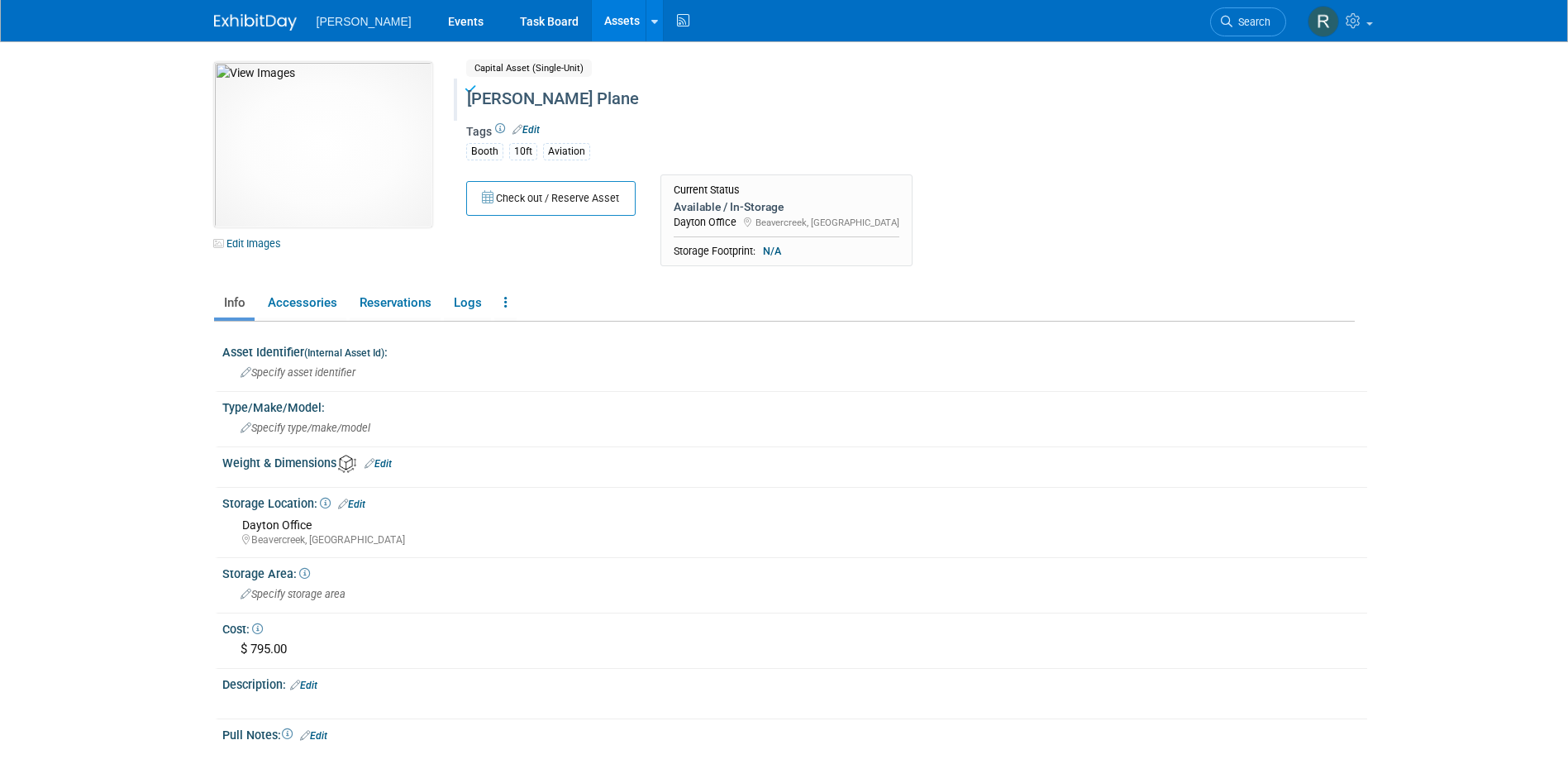
click at [592, 29] on link "Assets" at bounding box center [621, 20] width 60 height 41
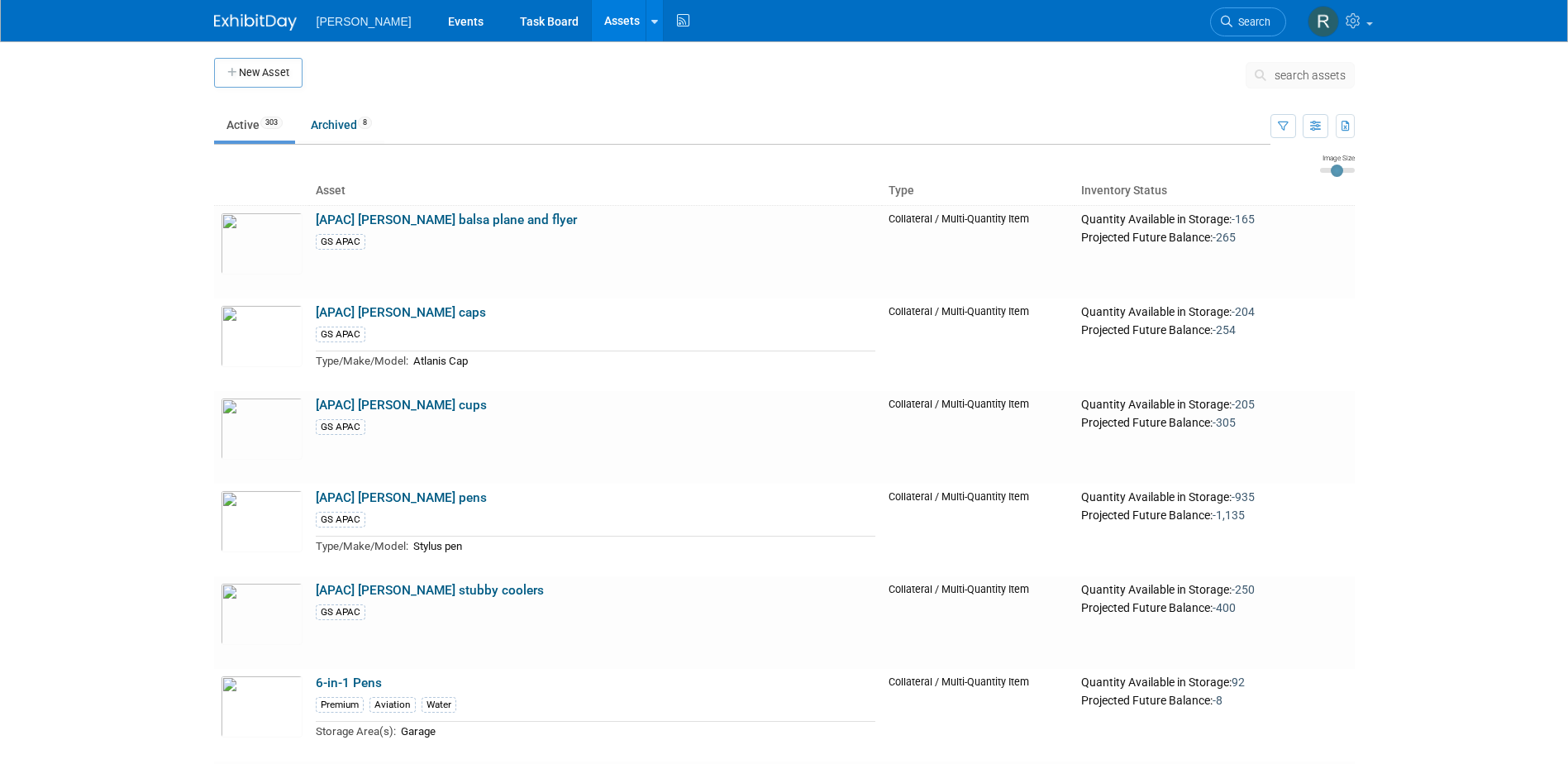
click at [1300, 75] on span "search assets" at bounding box center [1311, 75] width 71 height 13
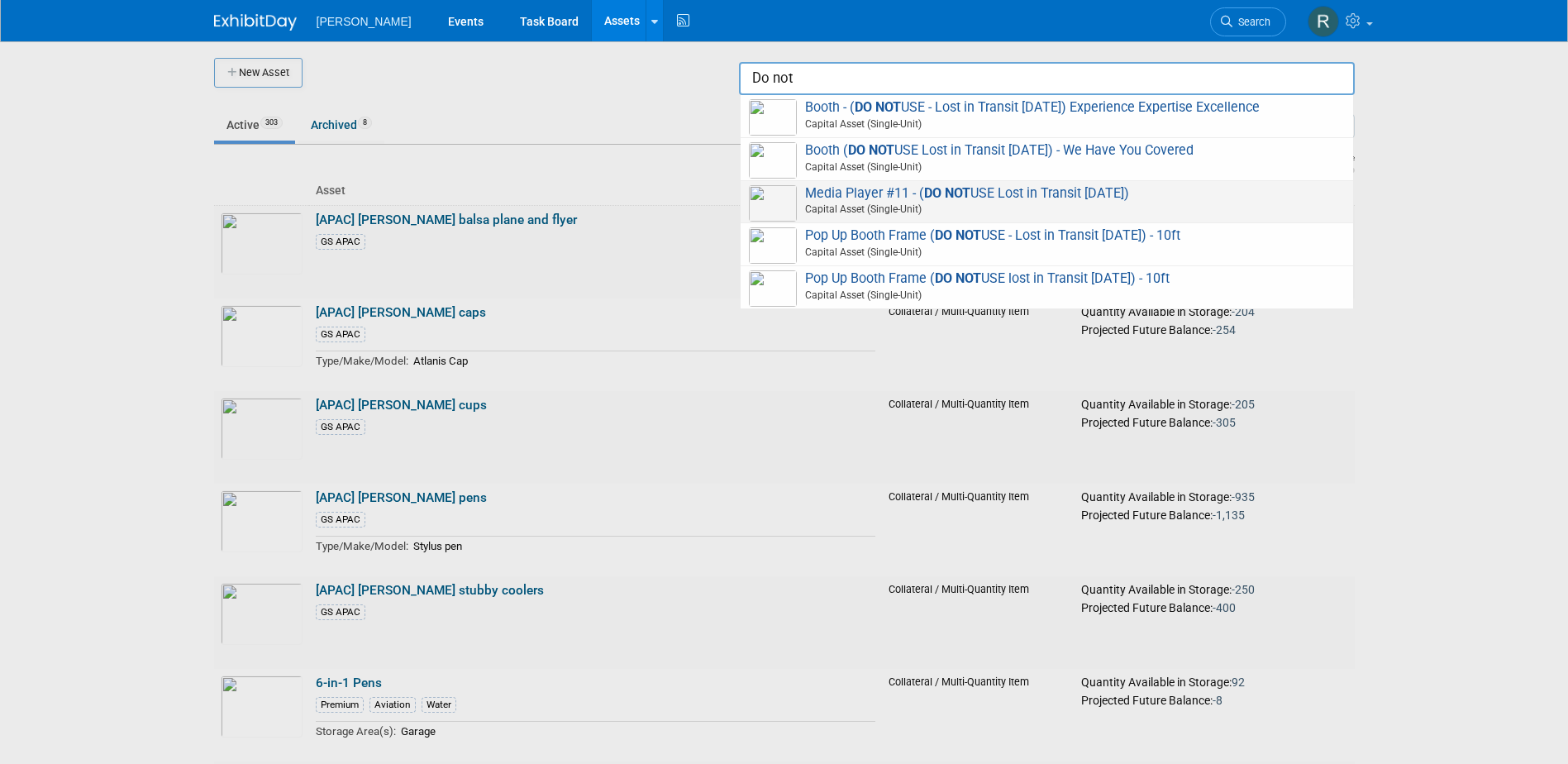
click at [914, 195] on span "Media Player #11 - ( DO NOT USE Lost in Transit 8.11.25) Capital Asset (Single-…" at bounding box center [1047, 201] width 596 height 34
type input "Media Player #11 - (DO NOT USE Lost in Transit 8.11.25)"
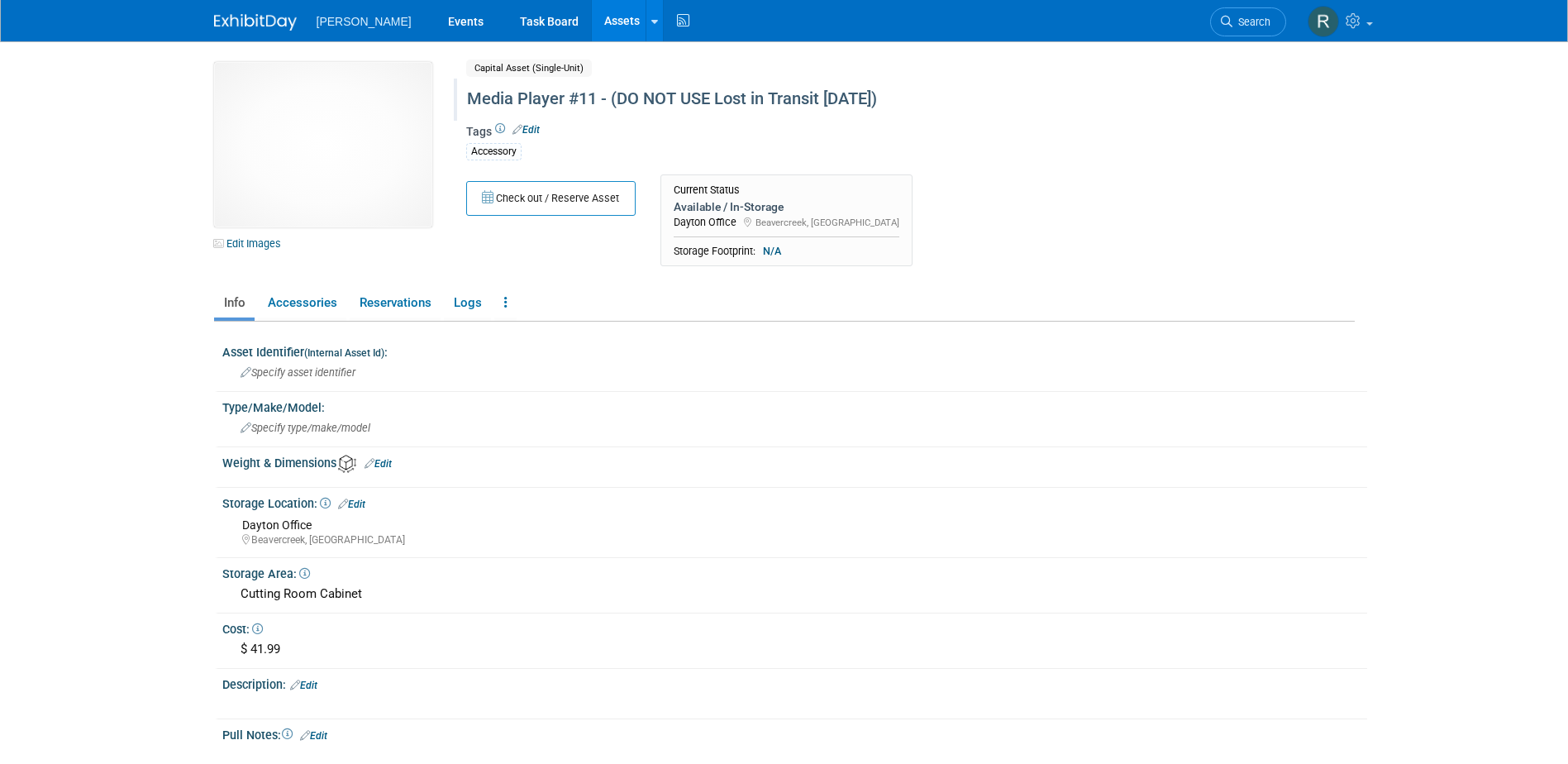
click at [622, 106] on div "Media Player #11 - (DO NOT USE Lost in Transit [DATE])" at bounding box center [839, 99] width 757 height 30
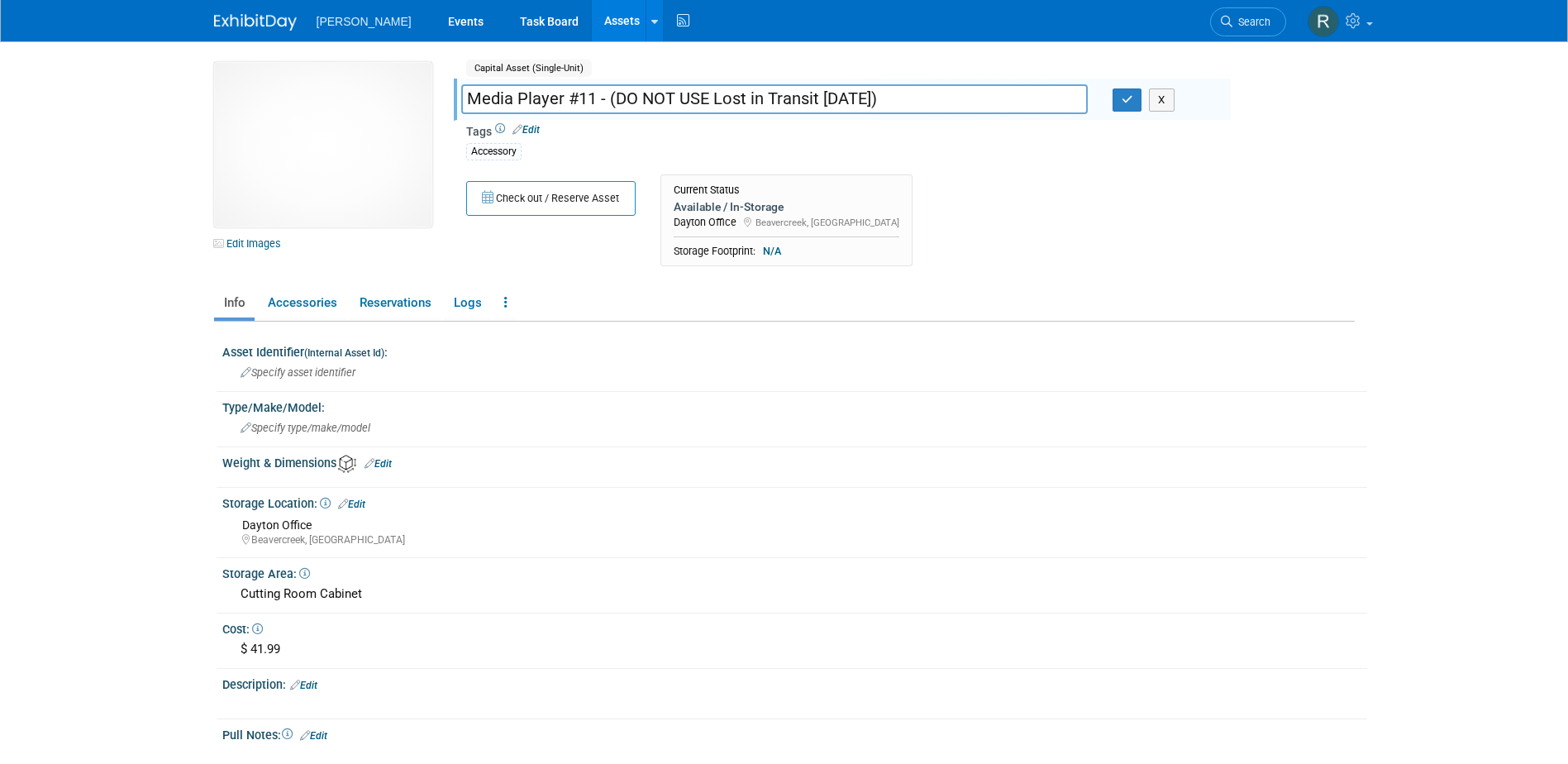
drag, startPoint x: 608, startPoint y: 98, endPoint x: 871, endPoint y: 88, distance: 263.2
click at [888, 92] on input "Media Player #11 - (DO NOT USE Lost in Transit [DATE])" at bounding box center [774, 99] width 627 height 29
type input "Media Player #11"
click at [1123, 98] on icon "button" at bounding box center [1127, 99] width 11 height 10
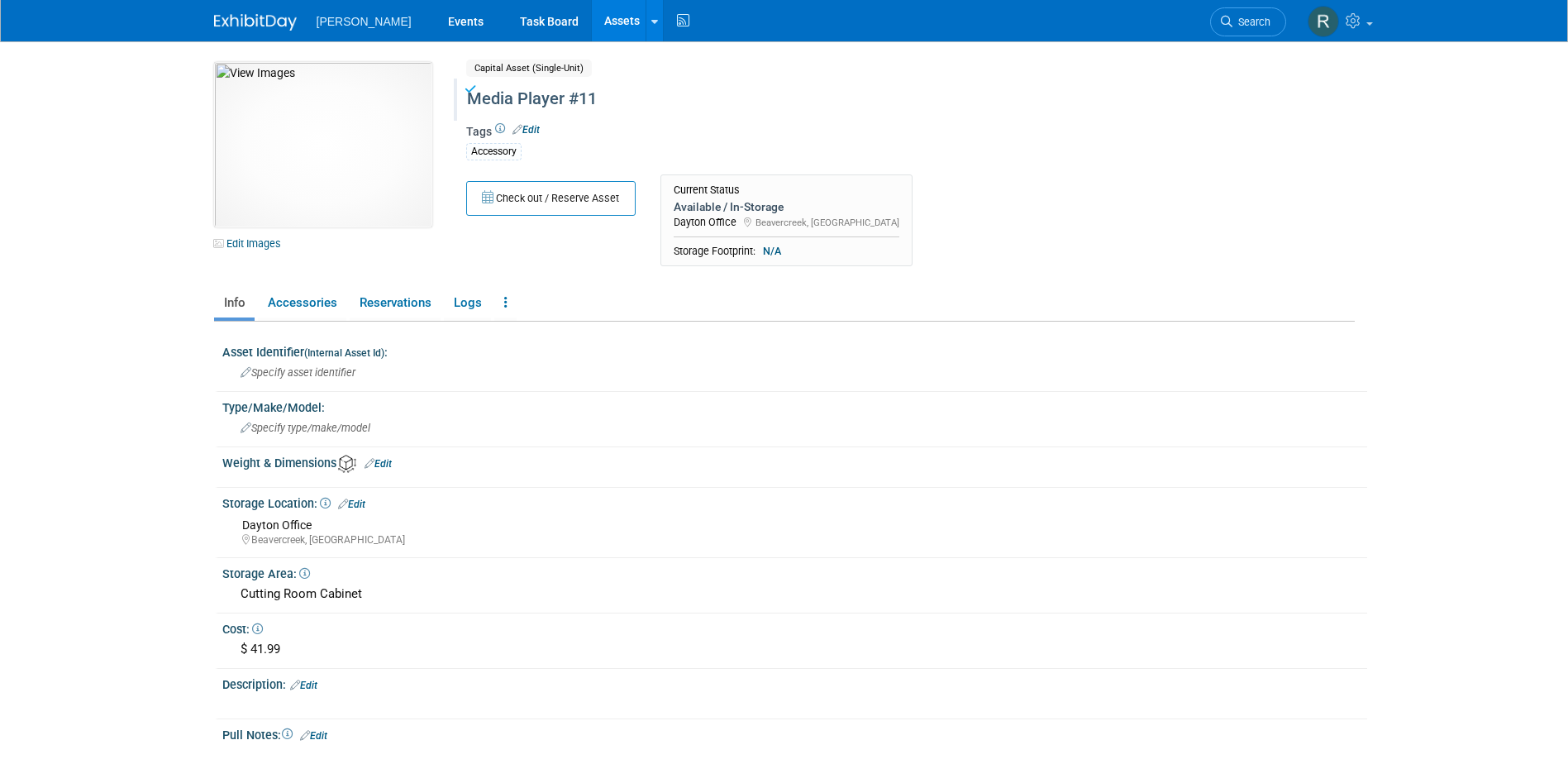
click at [592, 23] on link "Assets" at bounding box center [621, 20] width 60 height 41
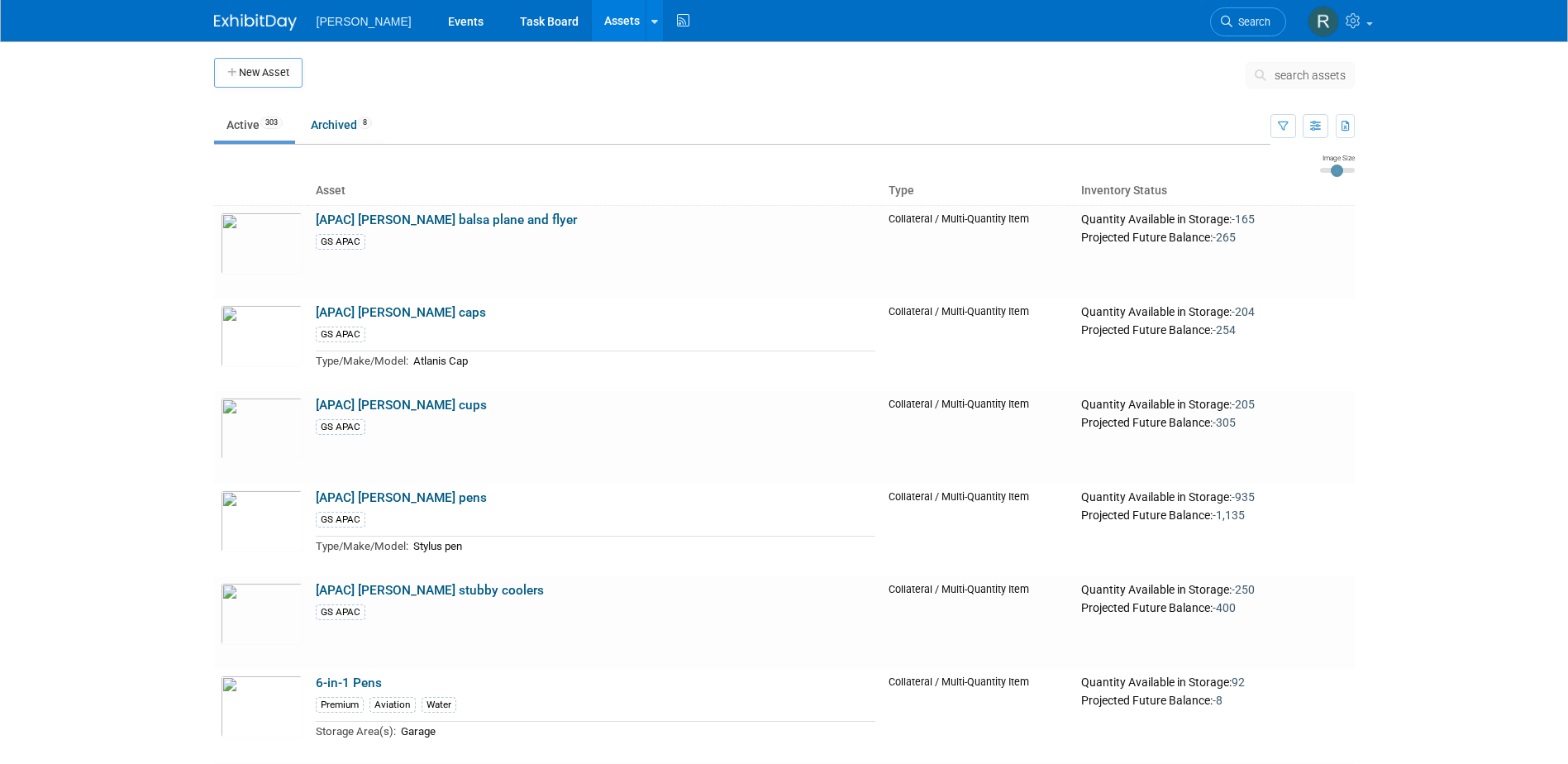
click at [1279, 82] on button "search assets" at bounding box center [1300, 75] width 109 height 26
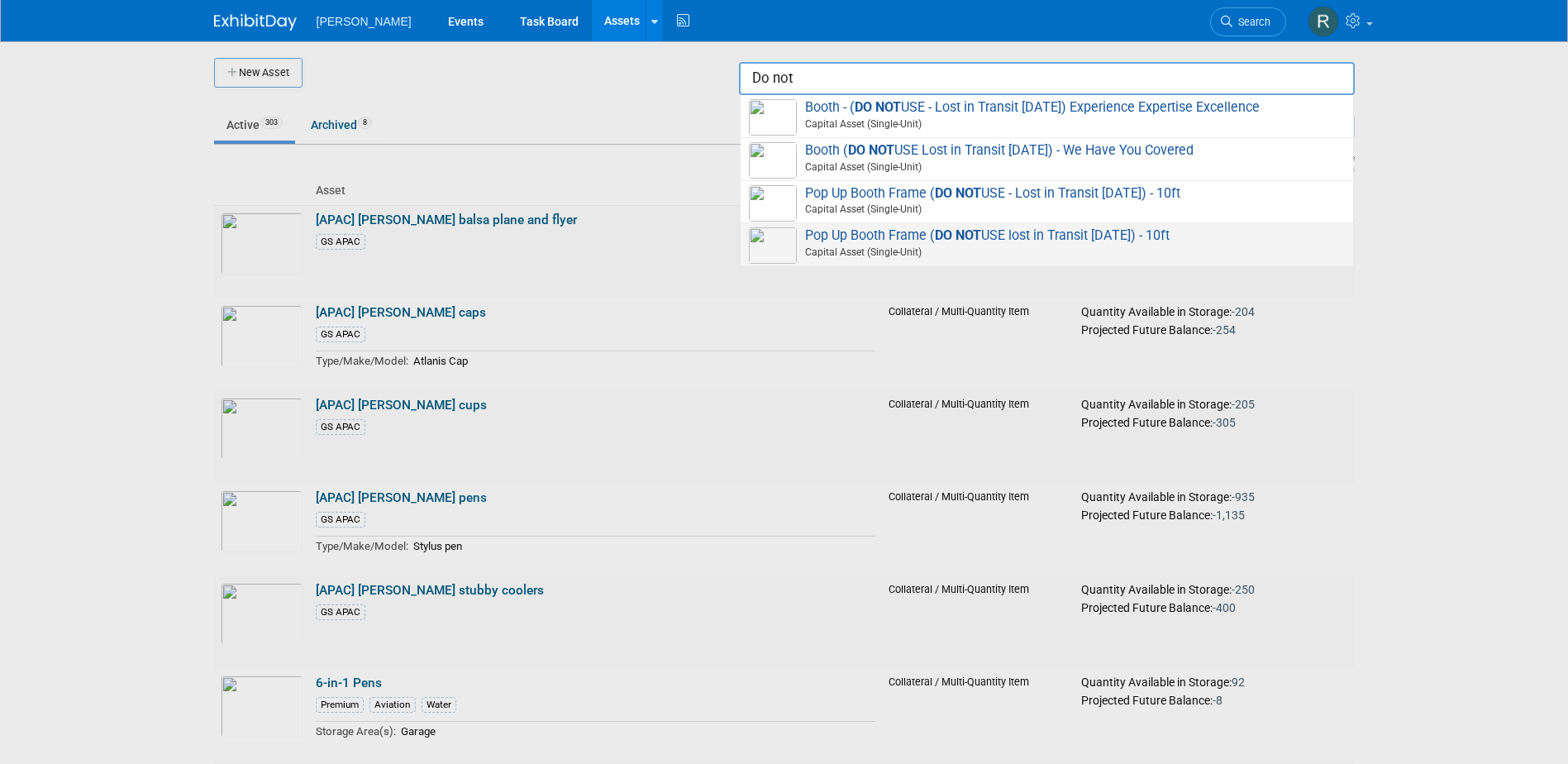
click at [903, 239] on span "Pop Up Booth Frame ( DO NOT USE lost in Transit 8.11.25) - 10ft Capital Asset (…" at bounding box center [1047, 244] width 596 height 34
type input "Pop Up Booth Frame (DO NOT USE lost in Transit 8.11.25) - 10ft"
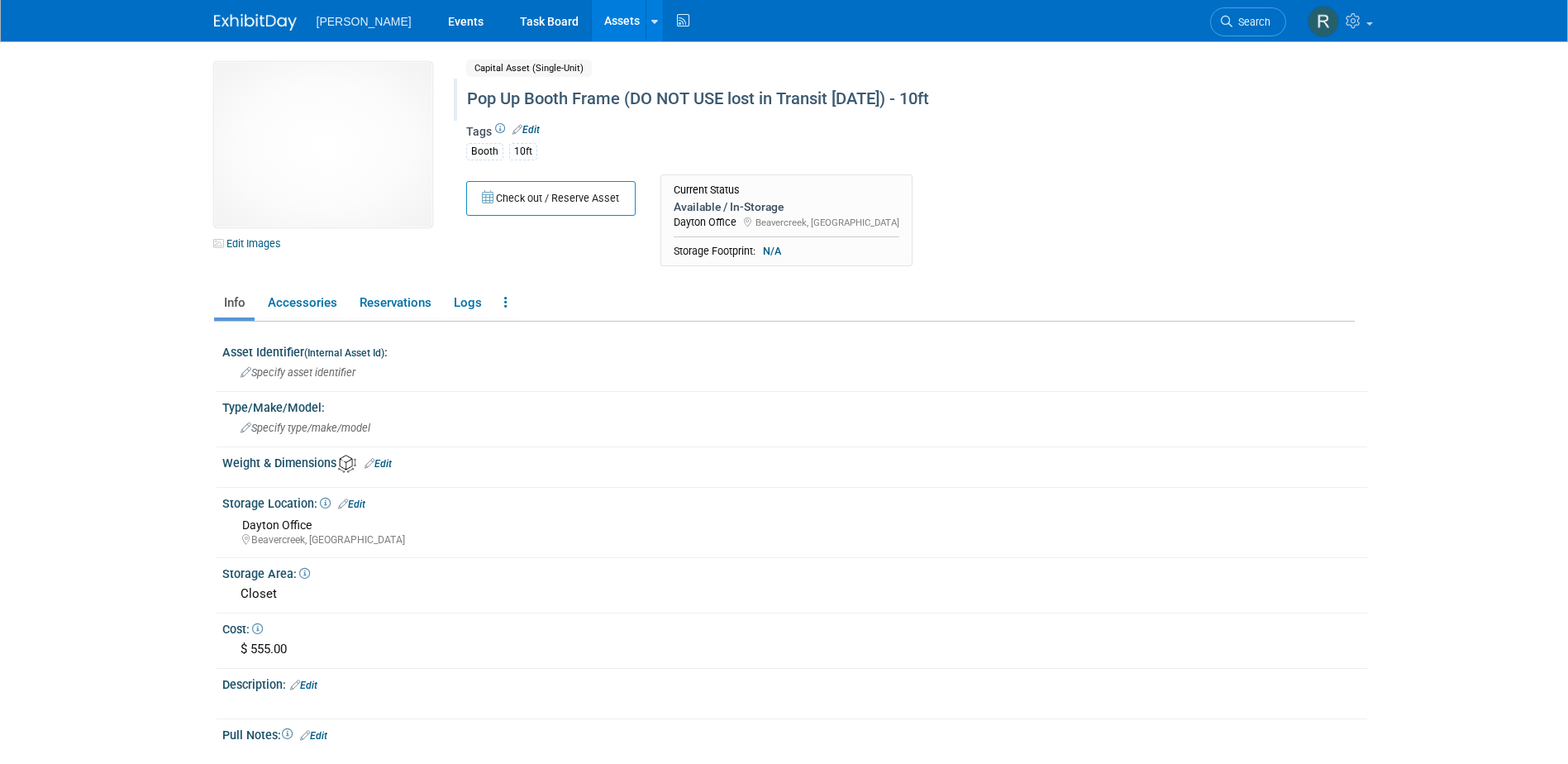
click at [634, 99] on div "Pop Up Booth Frame (DO NOT USE lost in Transit [DATE]) - 10ft" at bounding box center [839, 99] width 757 height 30
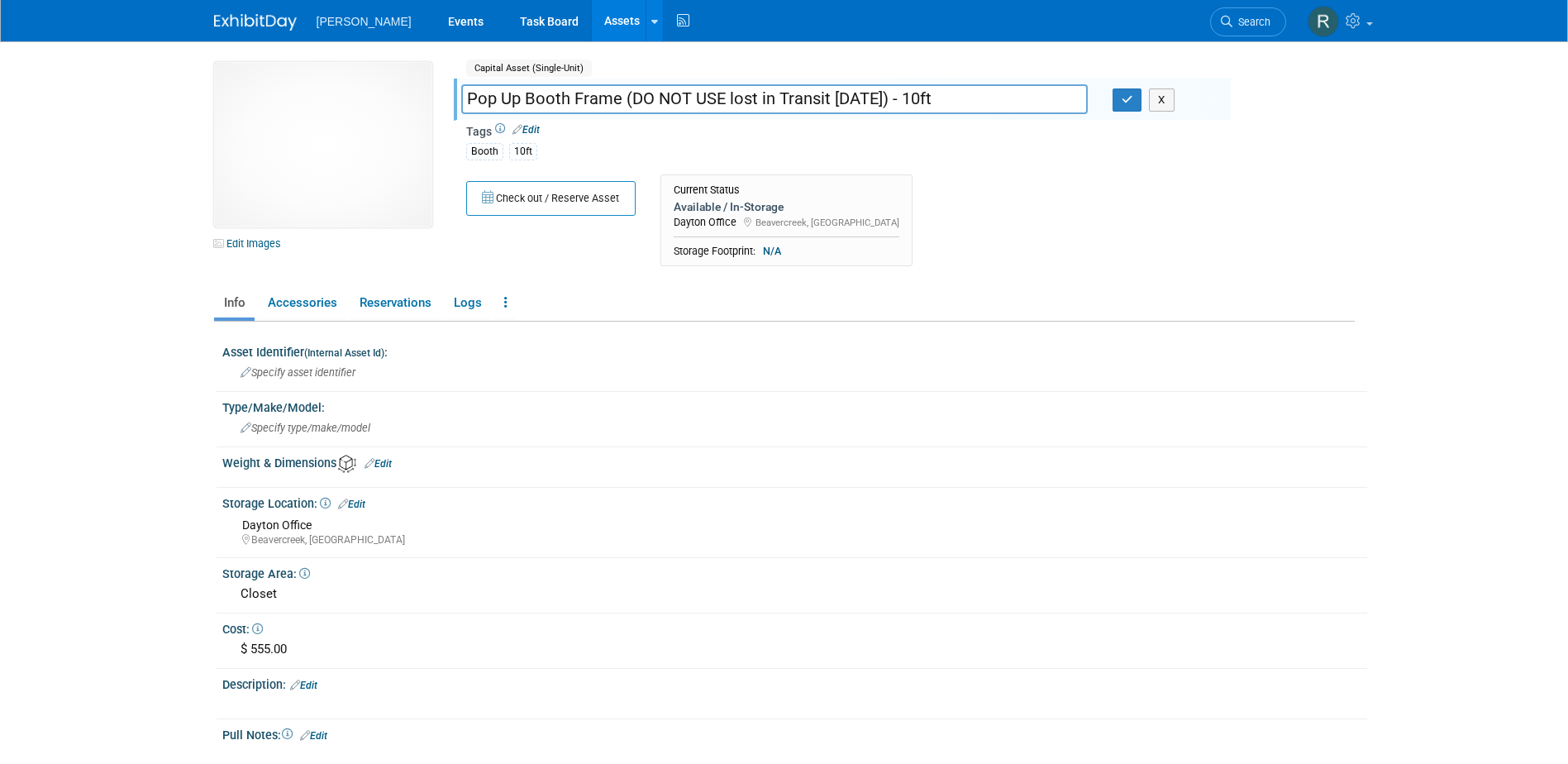
drag, startPoint x: 621, startPoint y: 99, endPoint x: 893, endPoint y: 104, distance: 272.0
click at [893, 104] on input "Pop Up Booth Frame (DO NOT USE lost in Transit [DATE]) - 10ft" at bounding box center [774, 99] width 627 height 29
type input "Pop Up Booth Frame - 10ft"
click at [1131, 104] on icon "button" at bounding box center [1127, 99] width 11 height 10
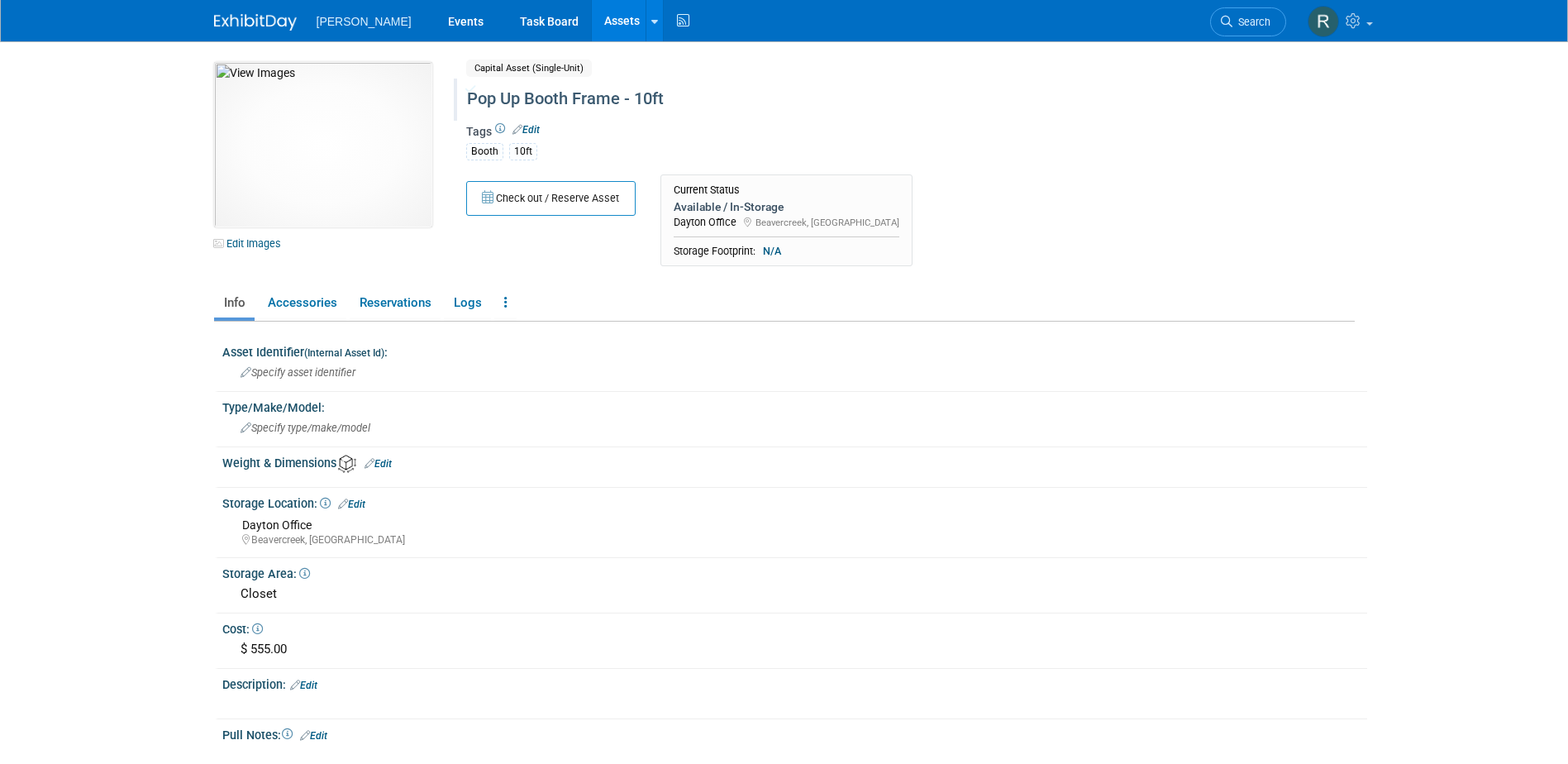
click at [592, 20] on link "Assets" at bounding box center [621, 20] width 60 height 41
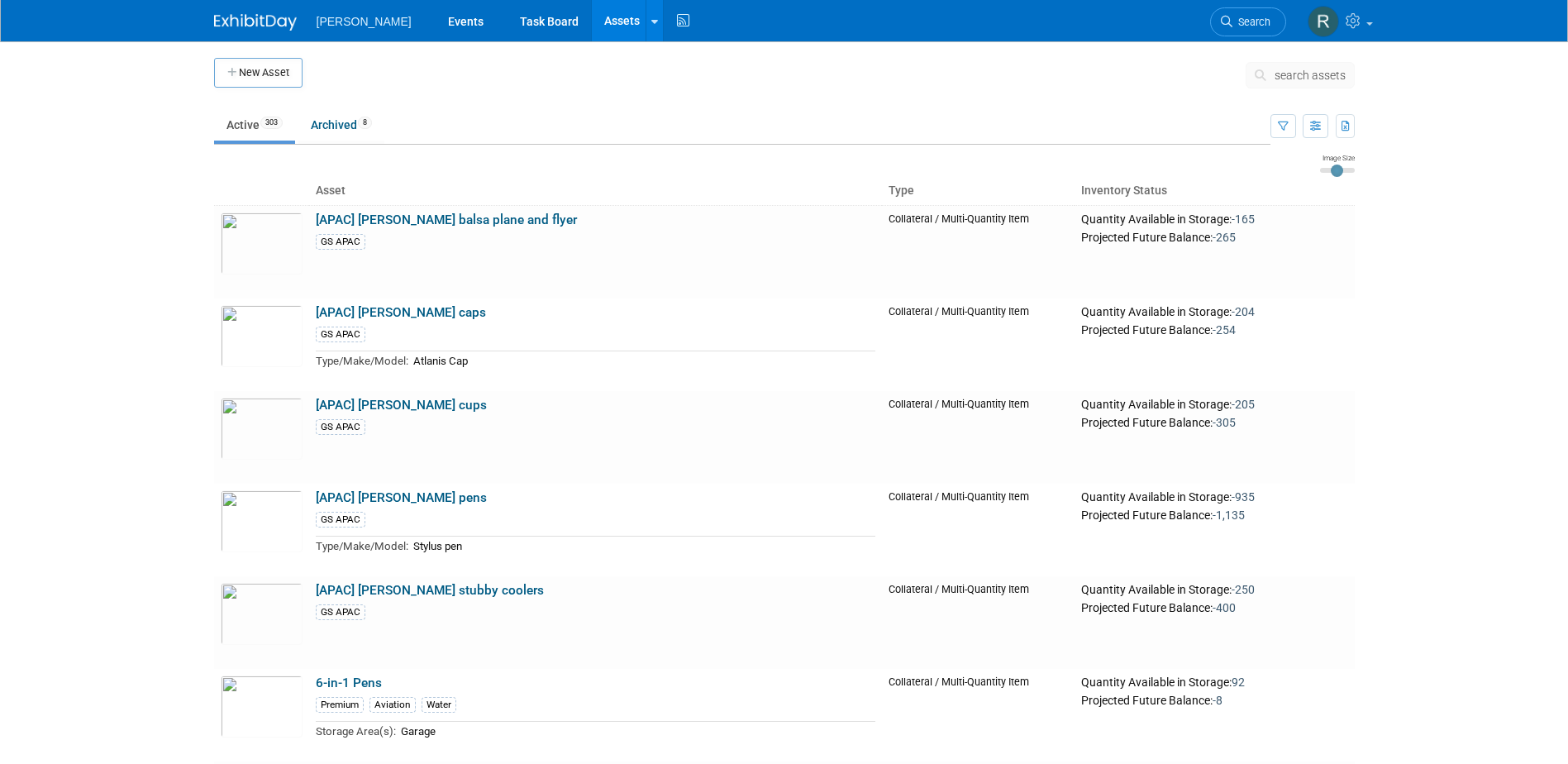
click at [1302, 76] on span "search assets" at bounding box center [1311, 75] width 71 height 13
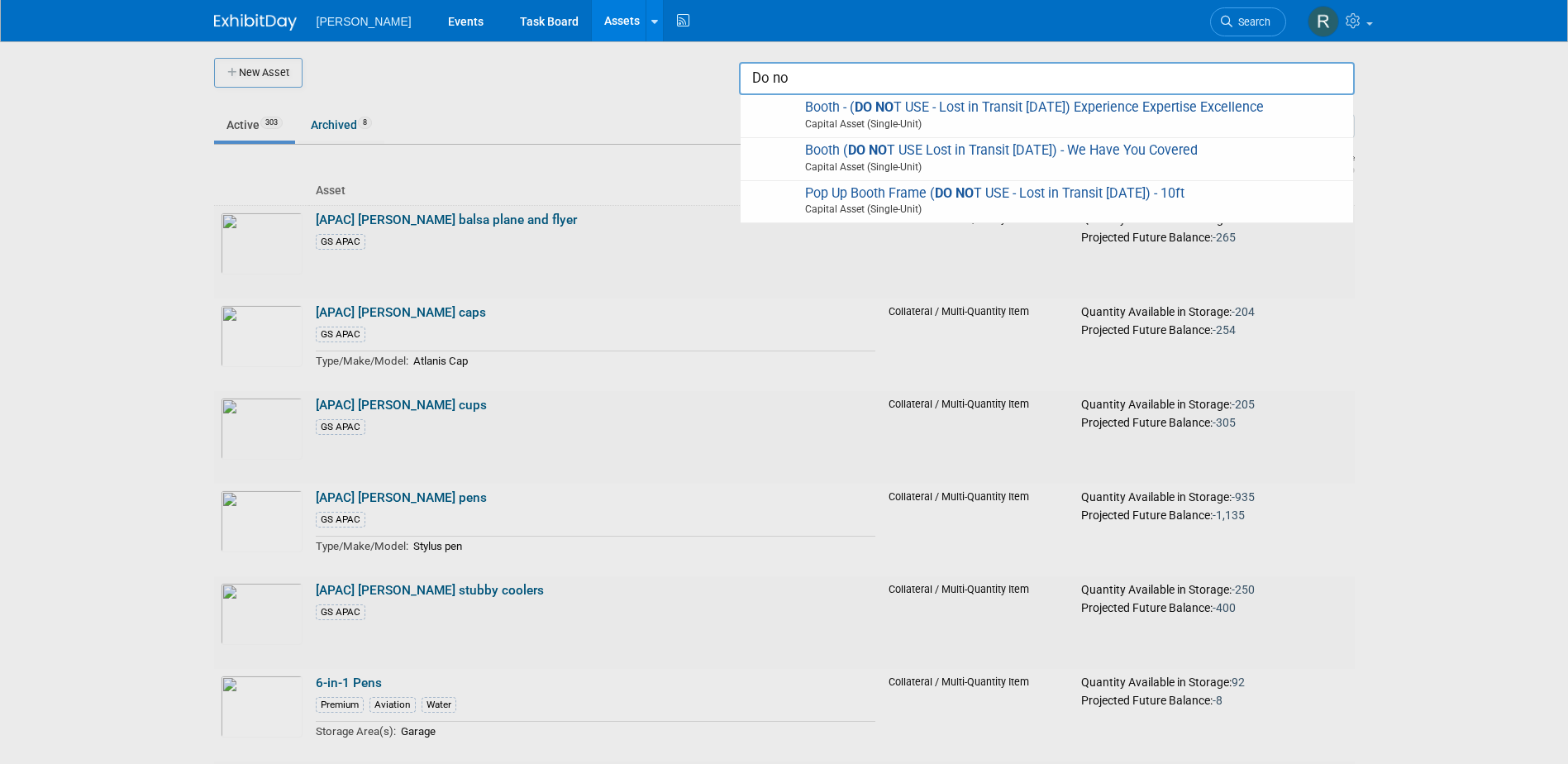
type input "Do not"
click at [811, 73] on input "Do not" at bounding box center [1047, 78] width 616 height 33
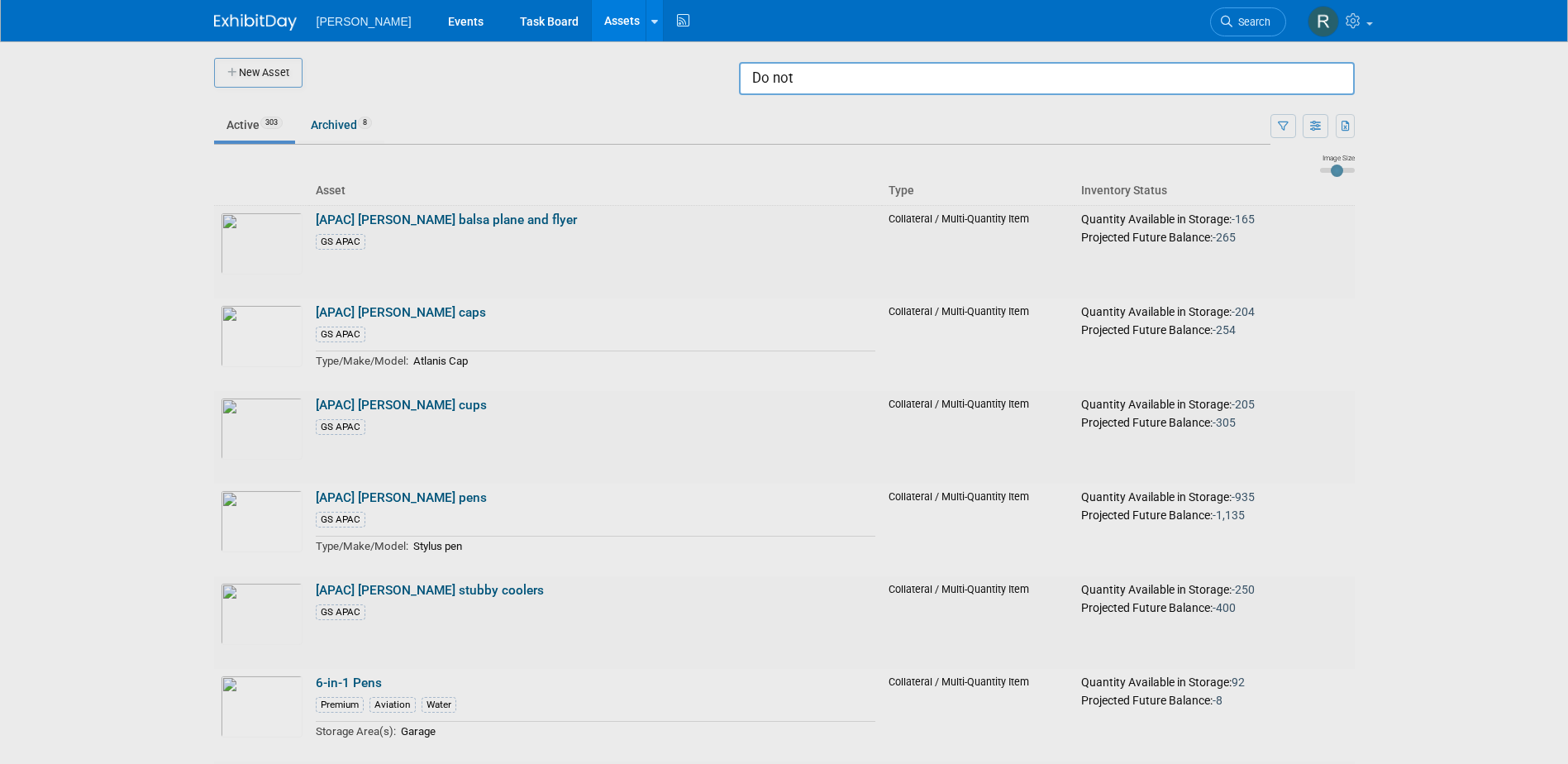
drag, startPoint x: 811, startPoint y: 73, endPoint x: 596, endPoint y: 78, distance: 215.1
click at [596, 78] on body "Woolpert Events Task Board Assets New Asset Search Assets Bulk Upload Assets St…" at bounding box center [784, 382] width 1568 height 764
click at [507, 15] on link "Task Board" at bounding box center [549, 20] width 84 height 41
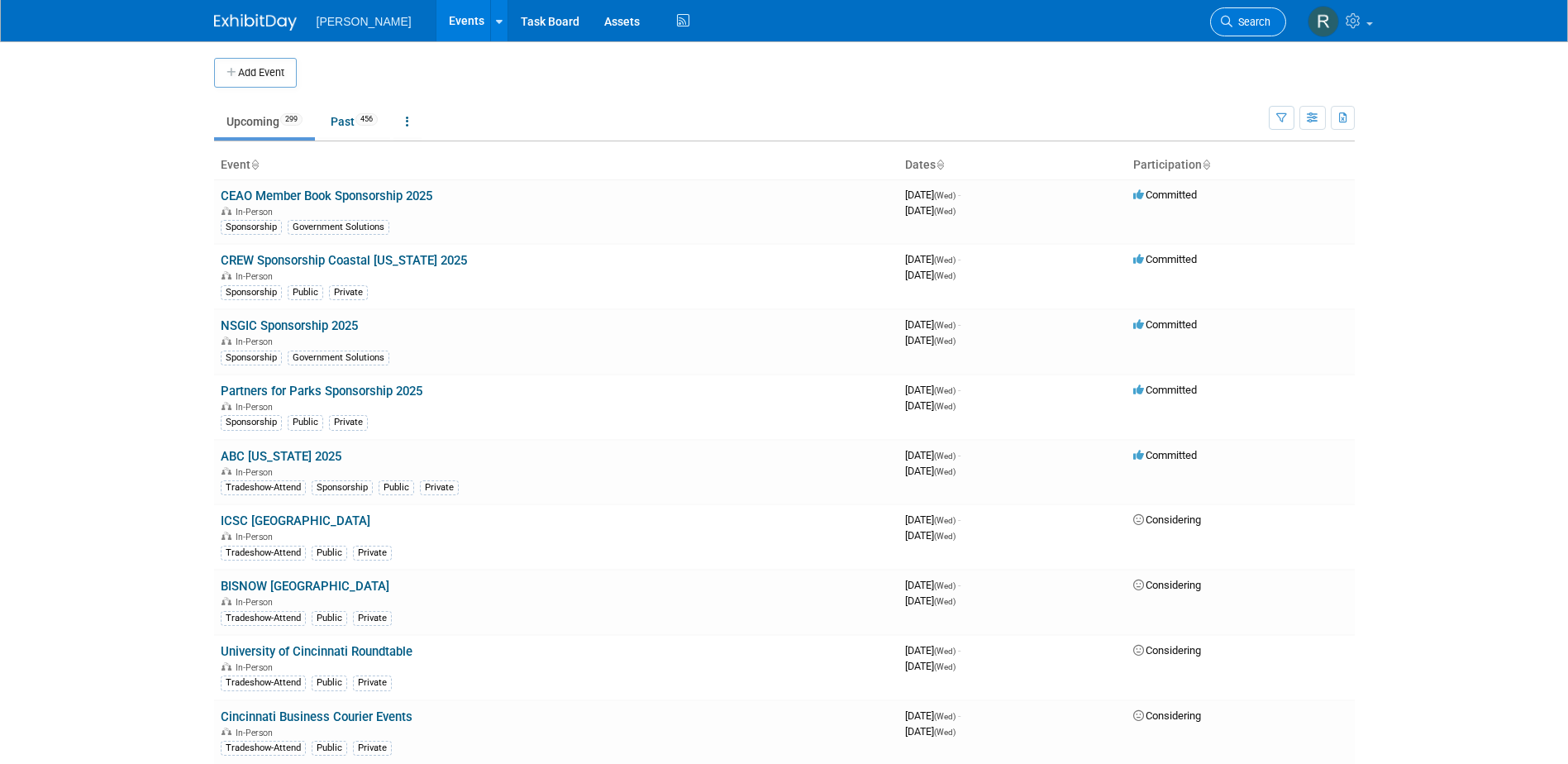
click at [1232, 21] on span "Search" at bounding box center [1252, 22] width 38 height 12
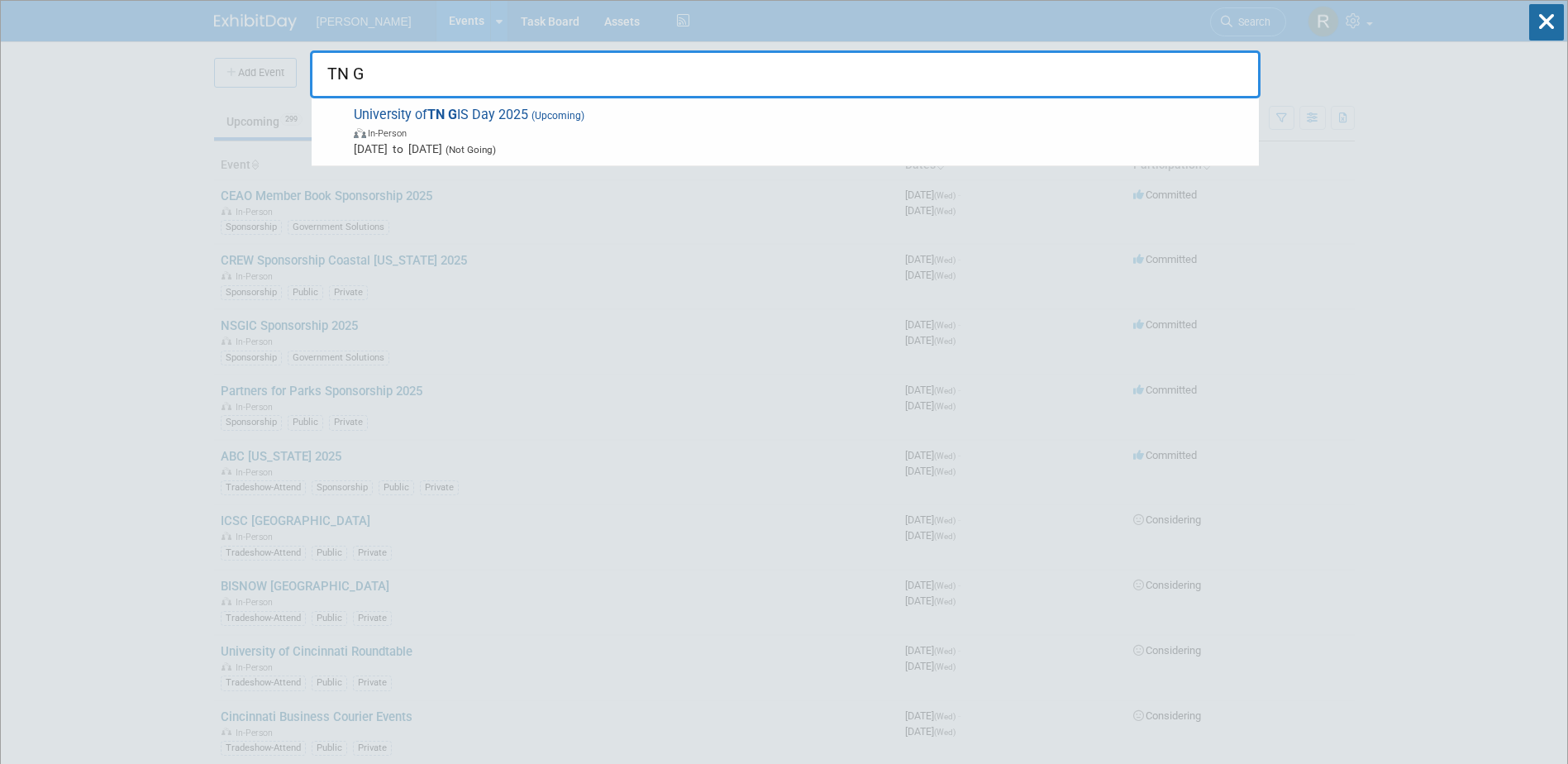
type input "TN GI"
drag, startPoint x: 371, startPoint y: 77, endPoint x: 288, endPoint y: 85, distance: 83.4
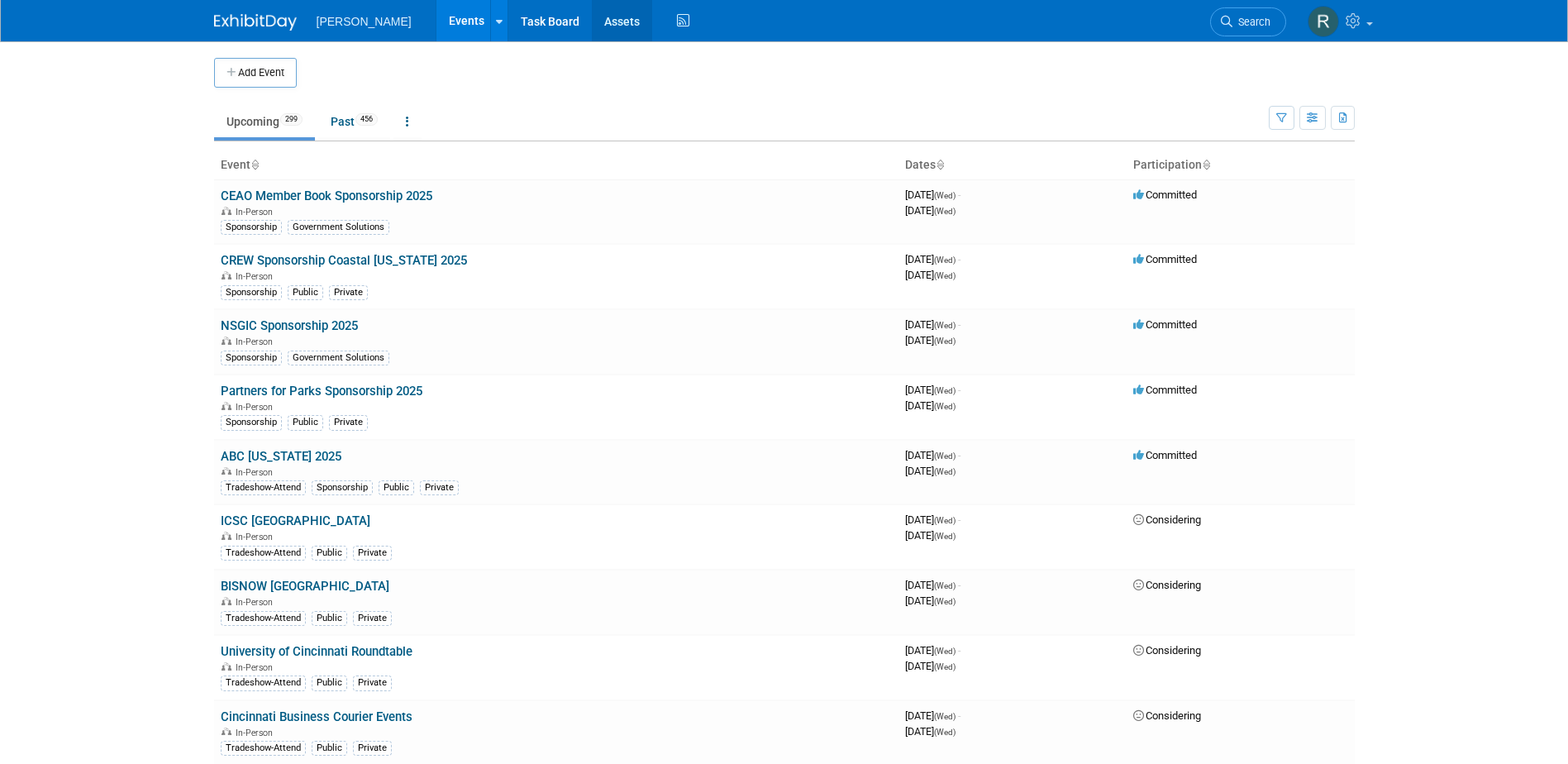
click at [592, 18] on link "Assets" at bounding box center [621, 20] width 60 height 41
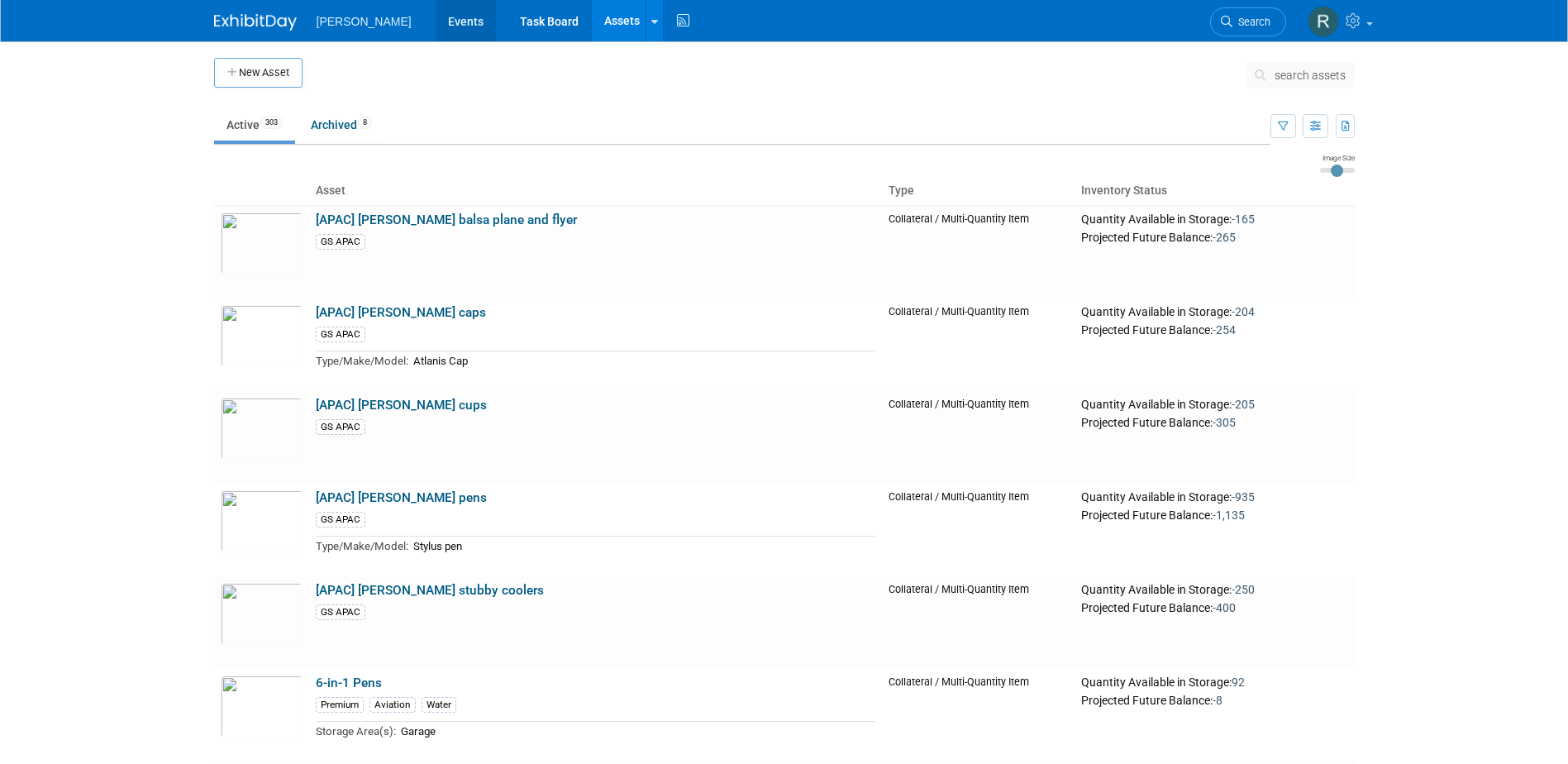
click at [436, 31] on link "Events" at bounding box center [465, 20] width 60 height 41
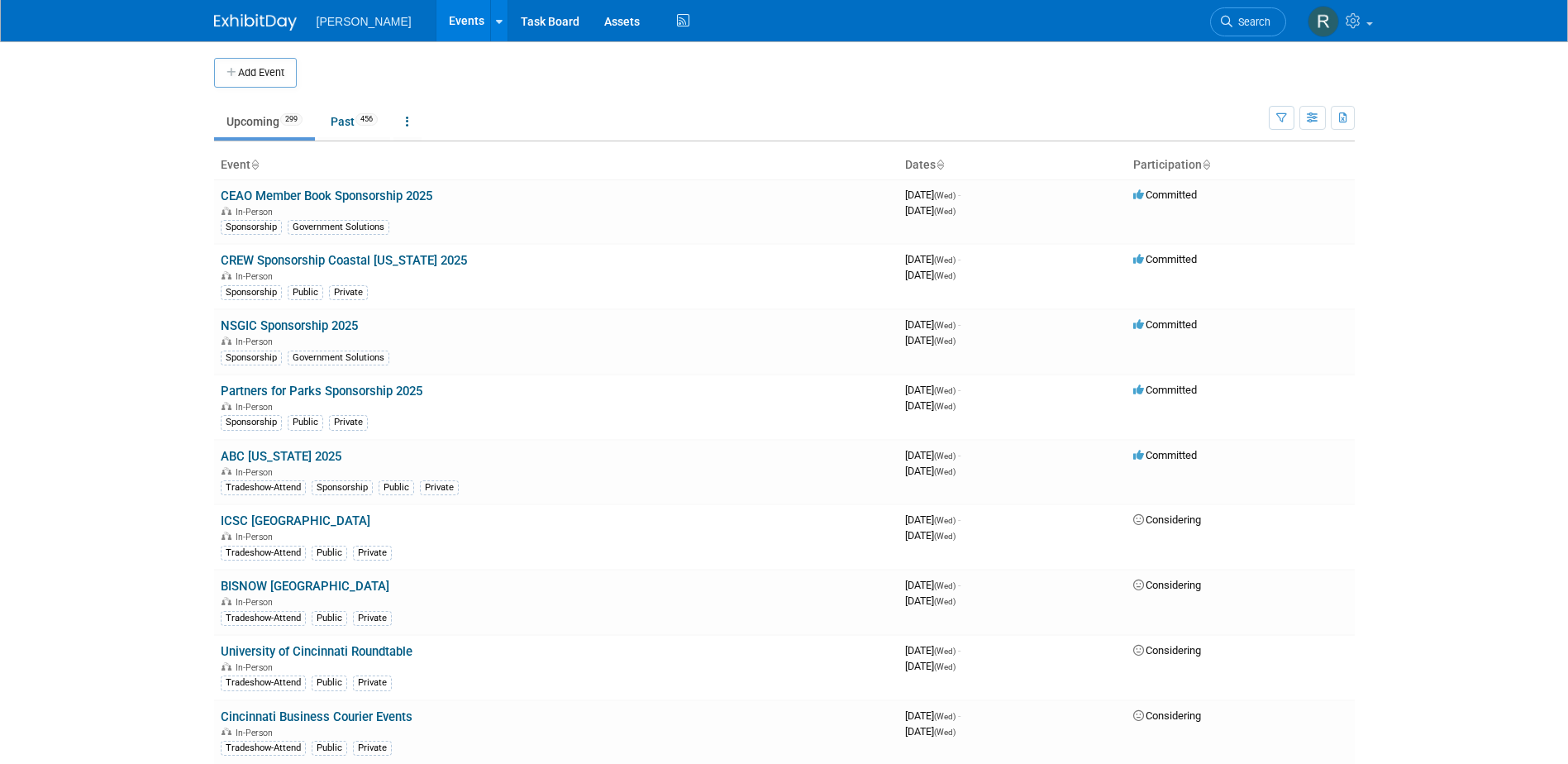
click at [1251, 23] on span "Search" at bounding box center [1252, 22] width 38 height 12
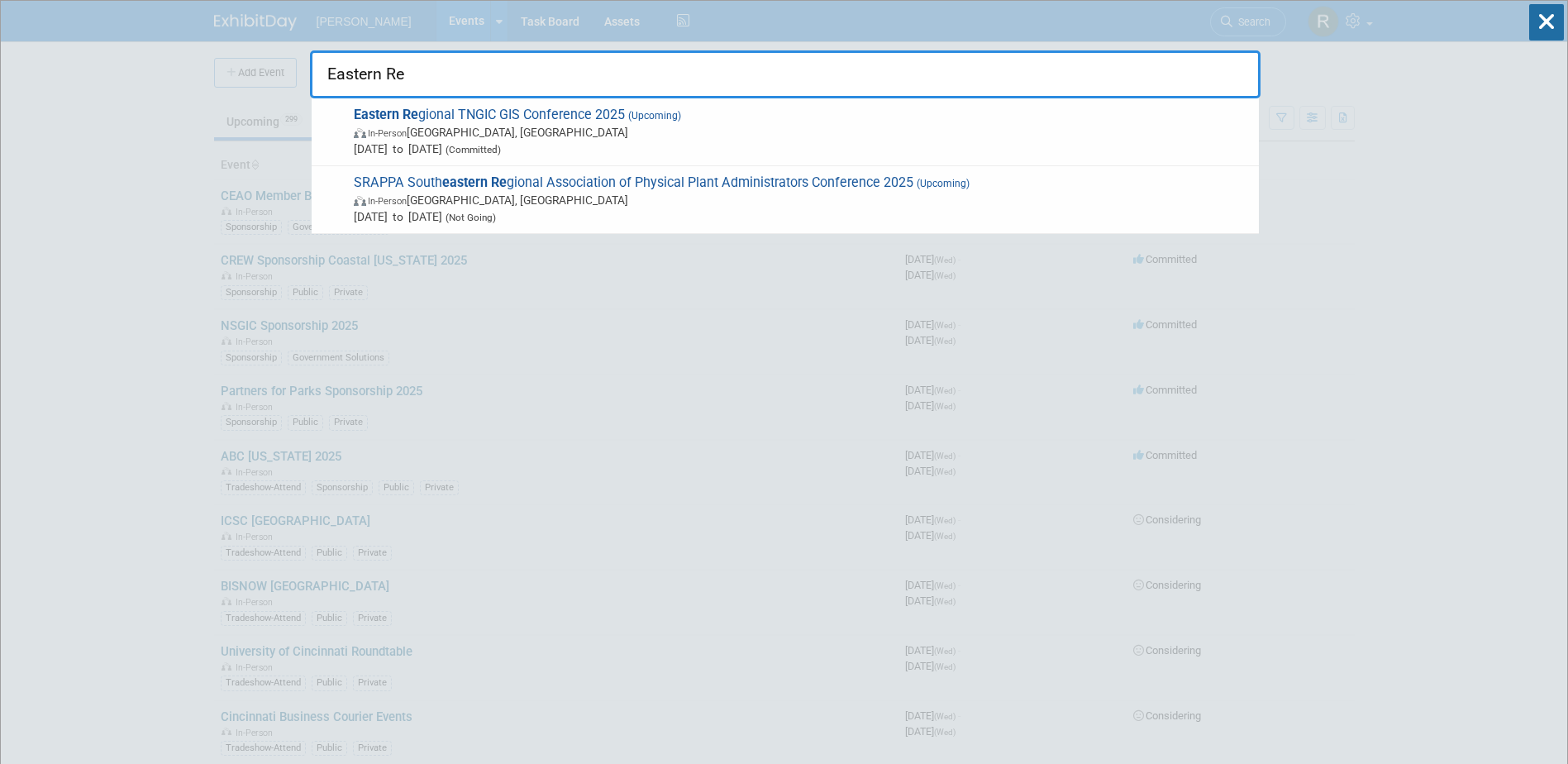
type input "Eastern Re"
click at [452, 111] on span "Eastern Re gional TNGIC GIS Conference 2025 (Upcoming) In-Person Kingsport, TN …" at bounding box center [799, 132] width 902 height 51
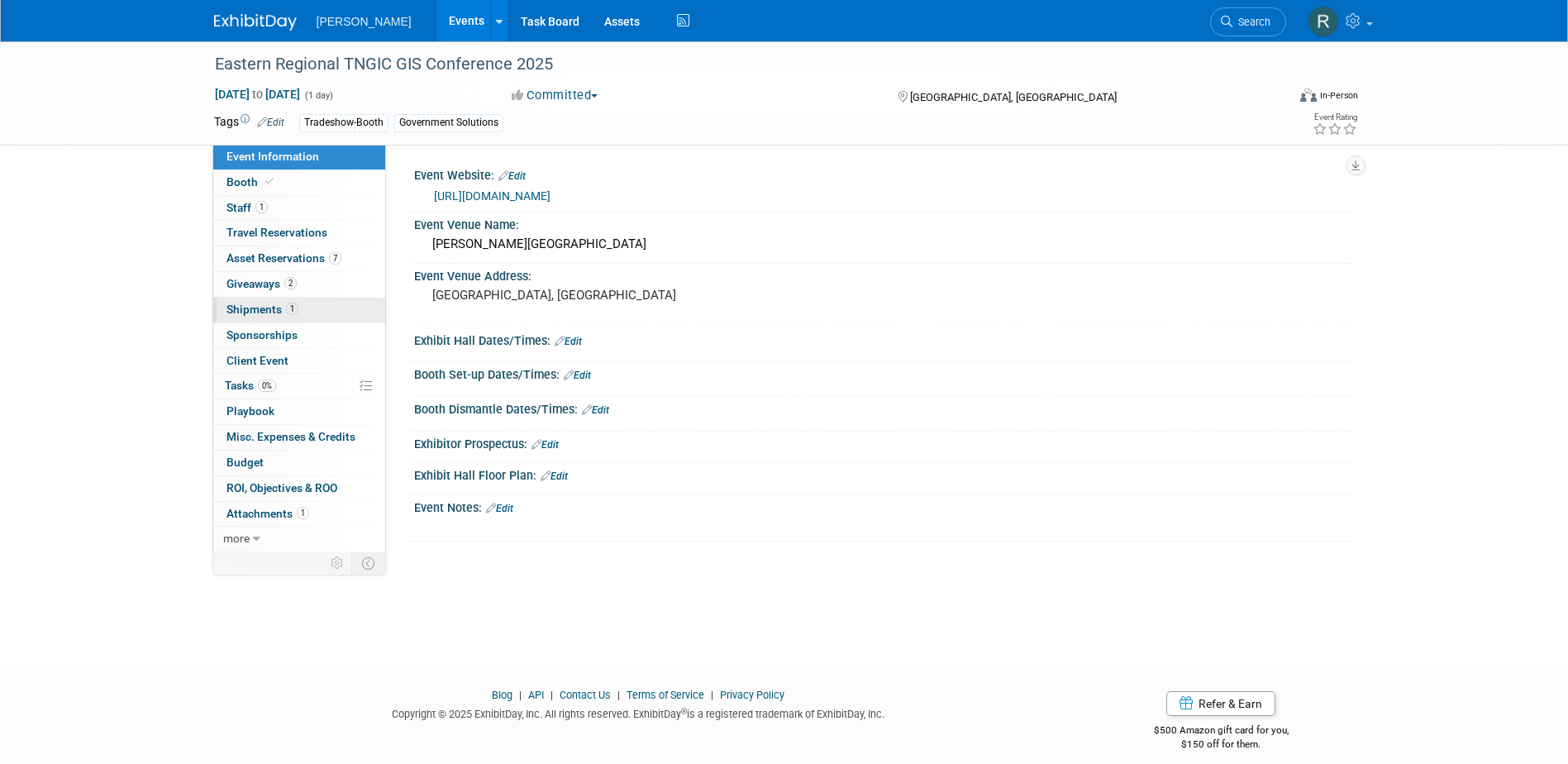
click at [272, 314] on span "Shipments 1" at bounding box center [262, 309] width 72 height 13
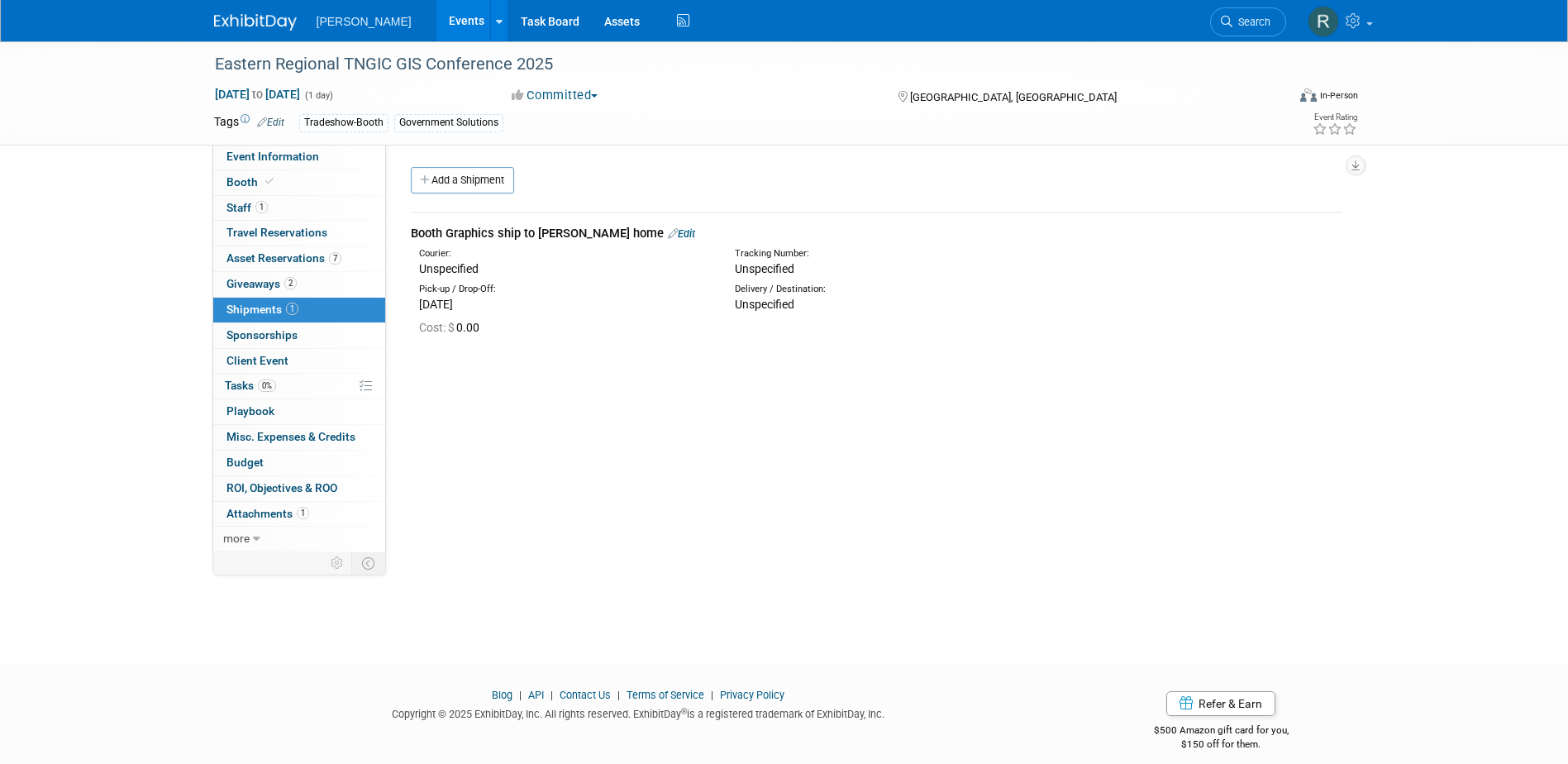
click at [668, 234] on link "Edit" at bounding box center [681, 234] width 27 height 12
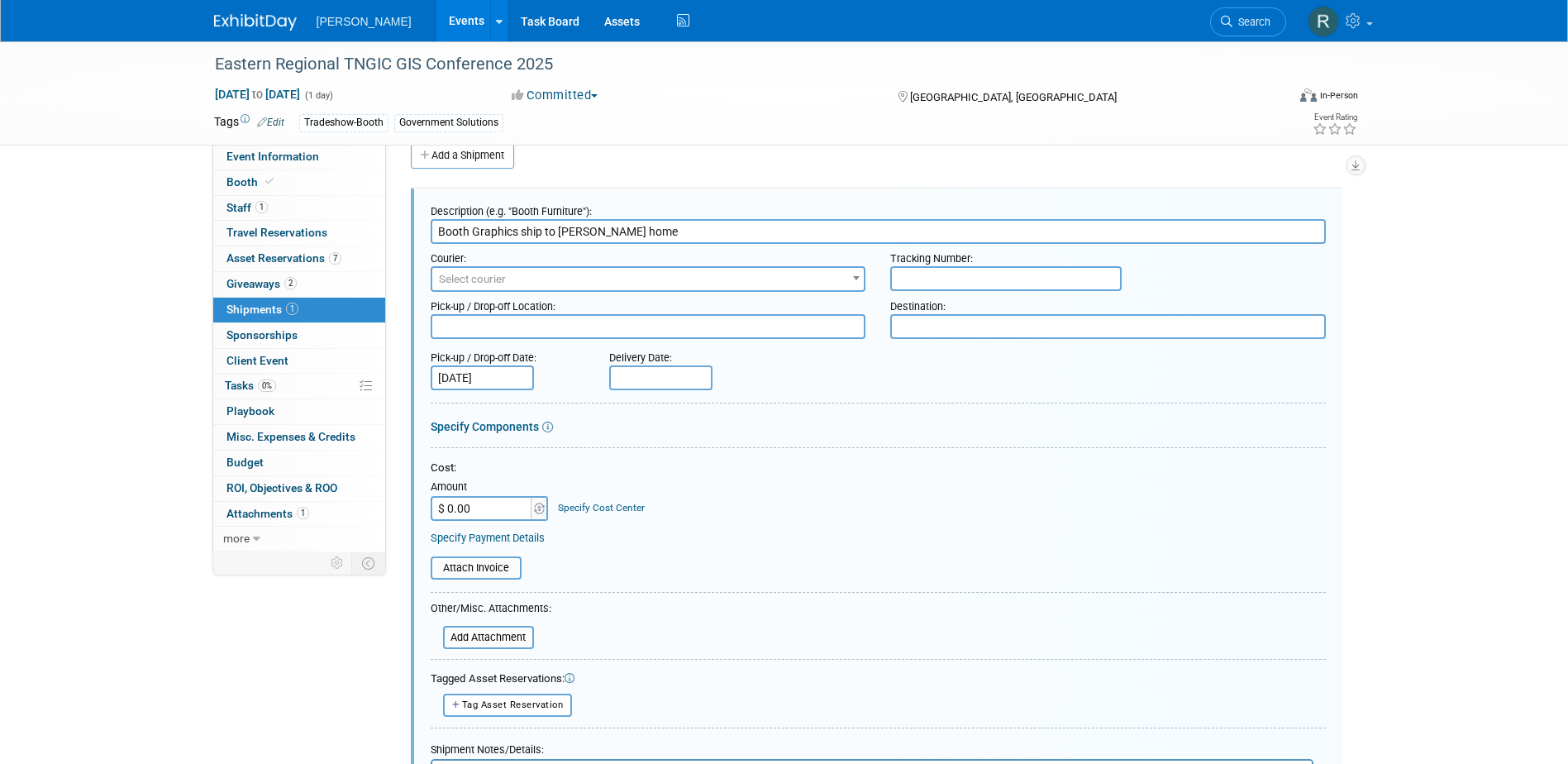
click at [1051, 281] on input "text" at bounding box center [1007, 278] width 232 height 24
paste input "1Z4916090175999128"
type input "1Z4916090175999128"
click at [757, 326] on textarea at bounding box center [648, 326] width 436 height 24
type textarea "Woolpert - Dayton"
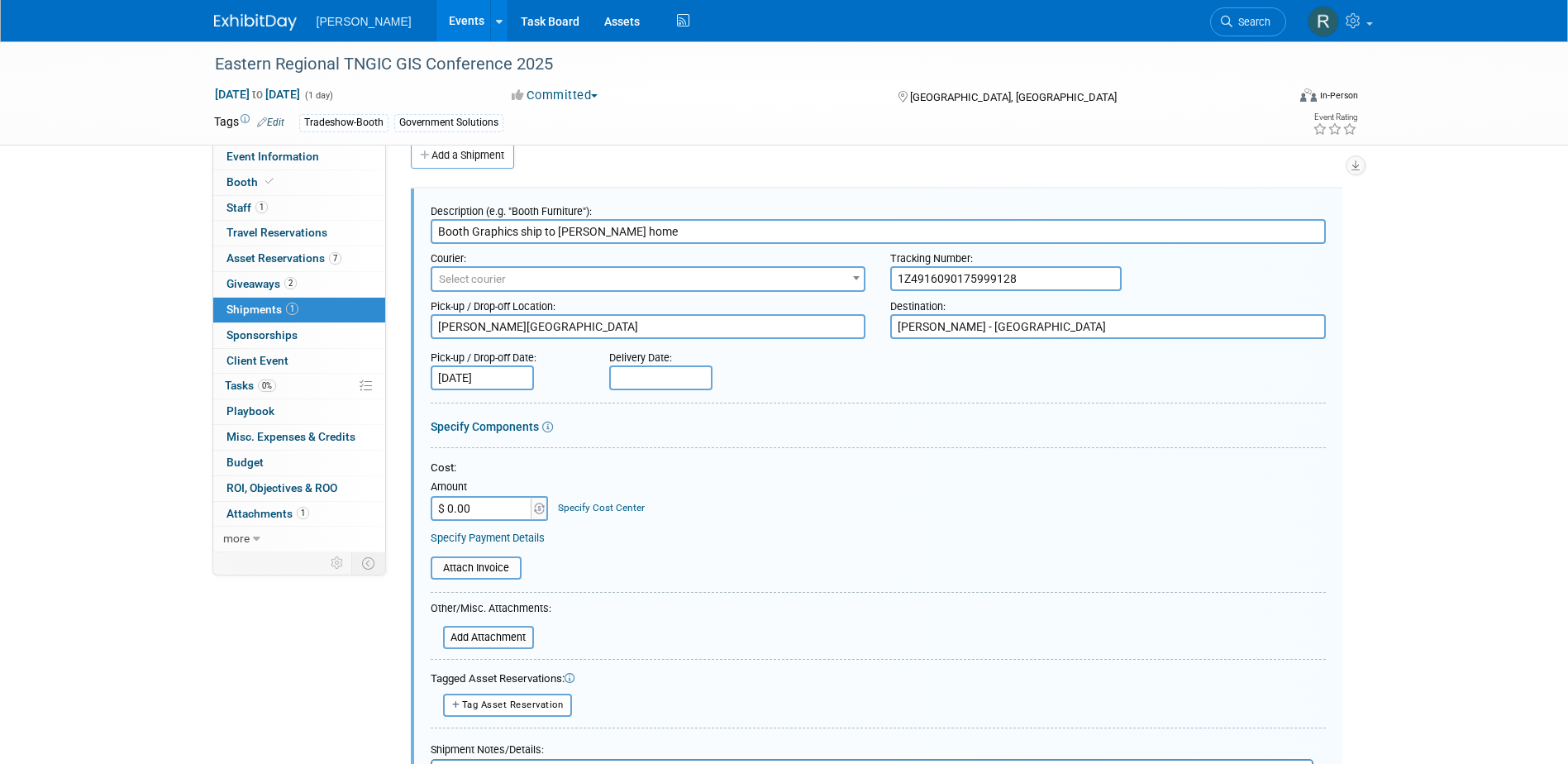
type textarea "Sam Moffat - Knoxville"
click at [667, 374] on input "text" at bounding box center [661, 378] width 104 height 24
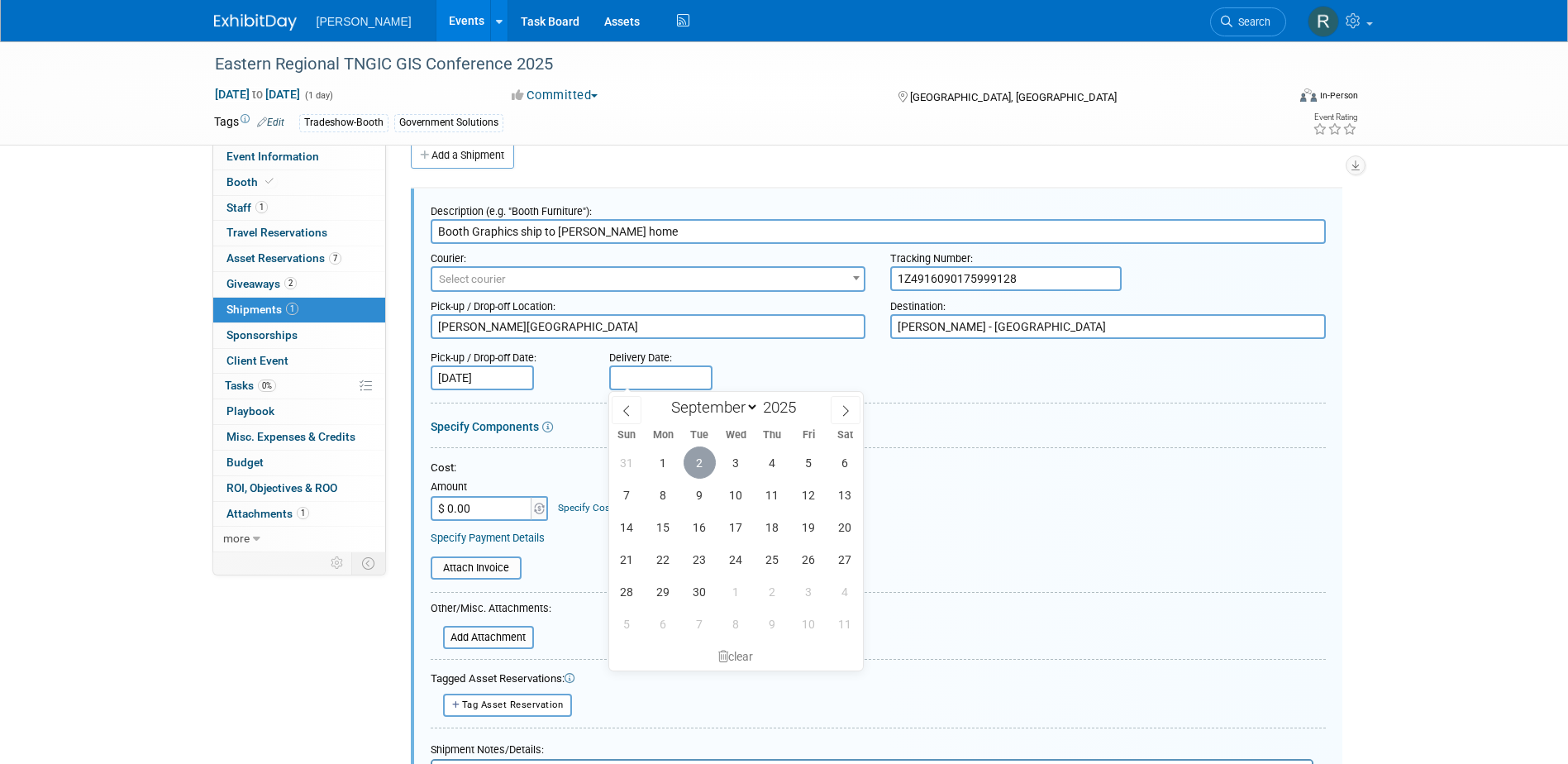
click at [699, 458] on span "2" at bounding box center [699, 462] width 32 height 32
type input "Sep 2, 2025"
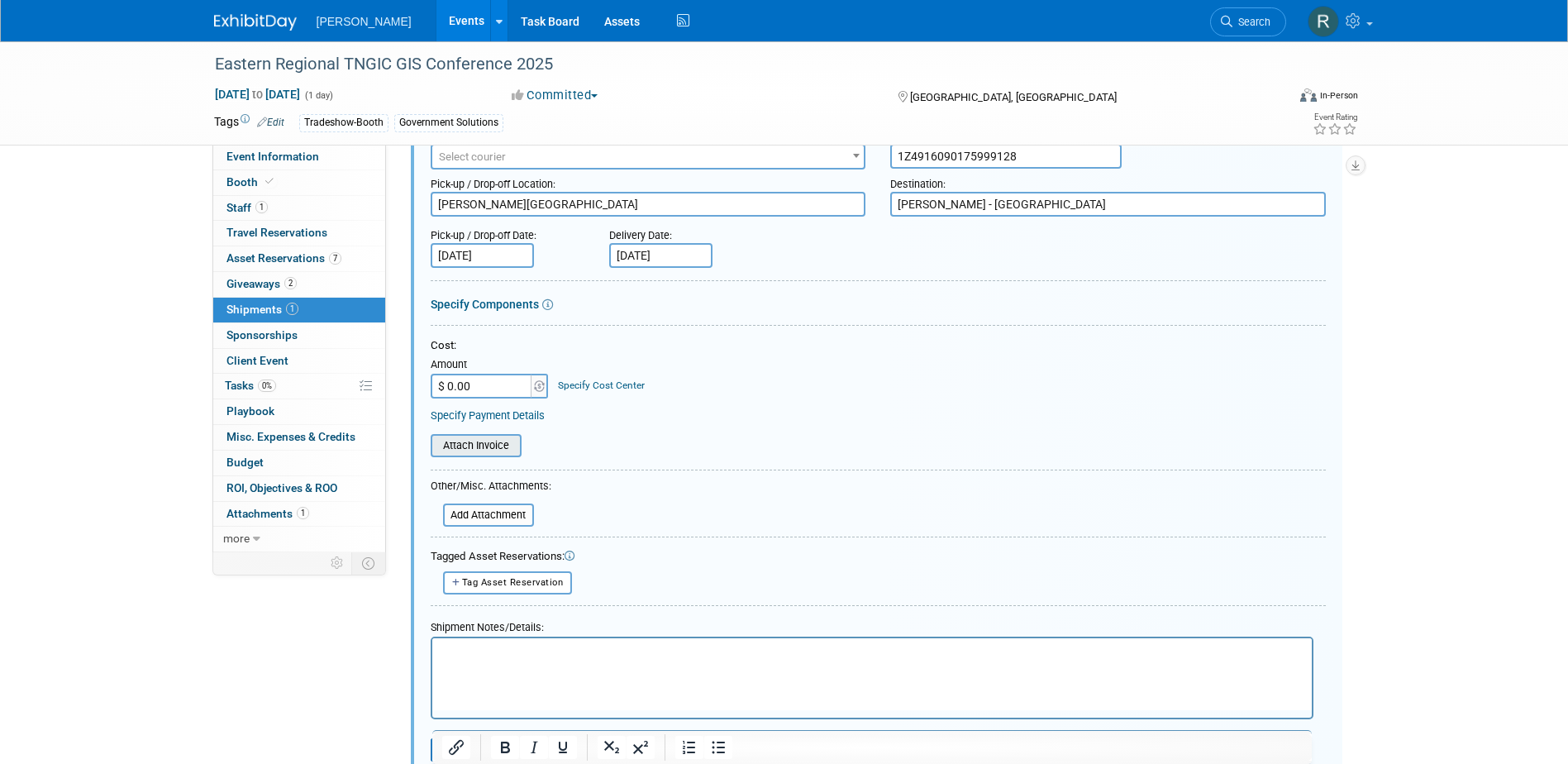
scroll to position [190, 0]
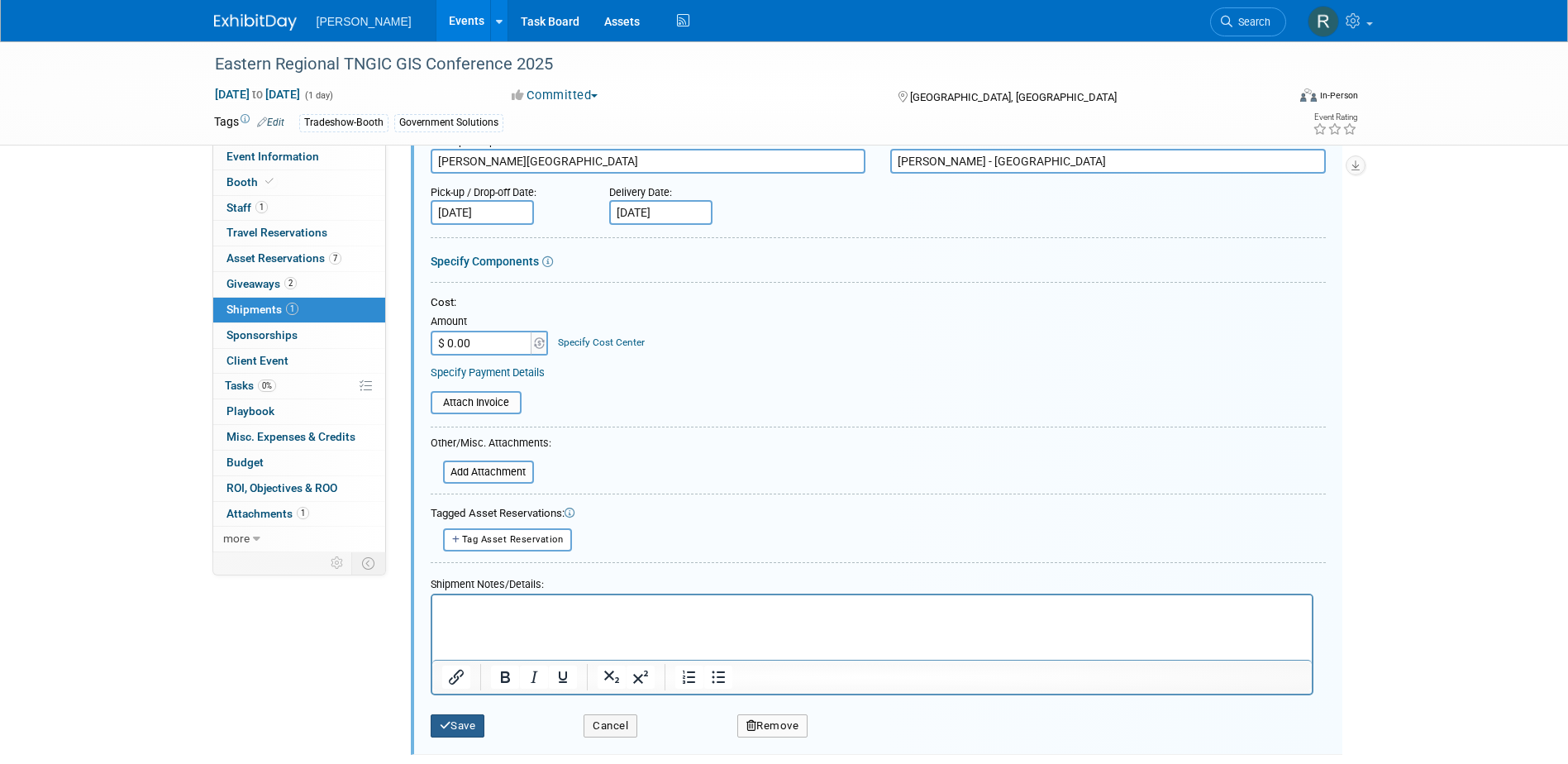
click at [470, 721] on button "Save" at bounding box center [458, 726] width 55 height 24
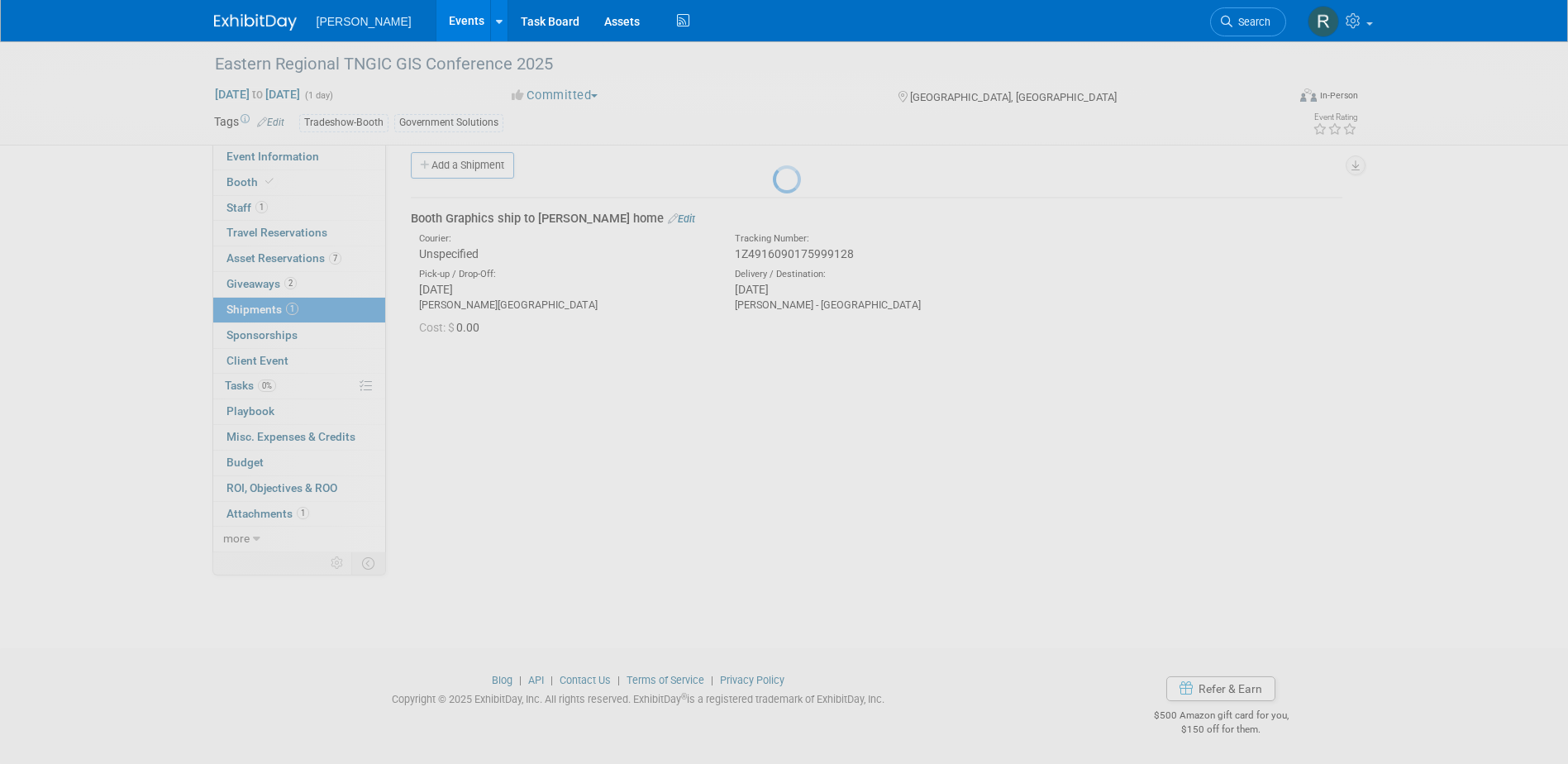
scroll to position [15, 0]
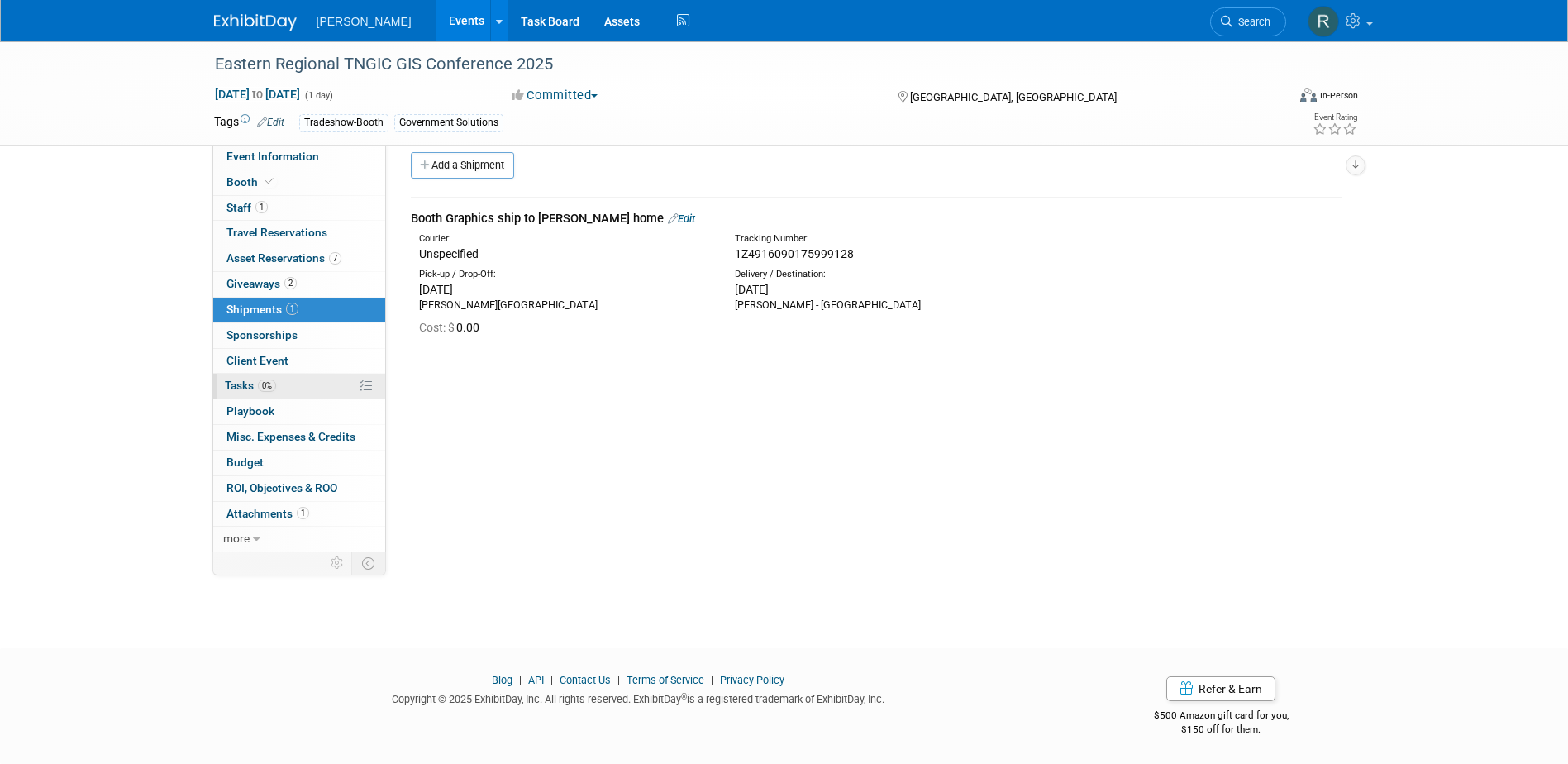
click at [256, 386] on span "Tasks 0%" at bounding box center [250, 385] width 51 height 13
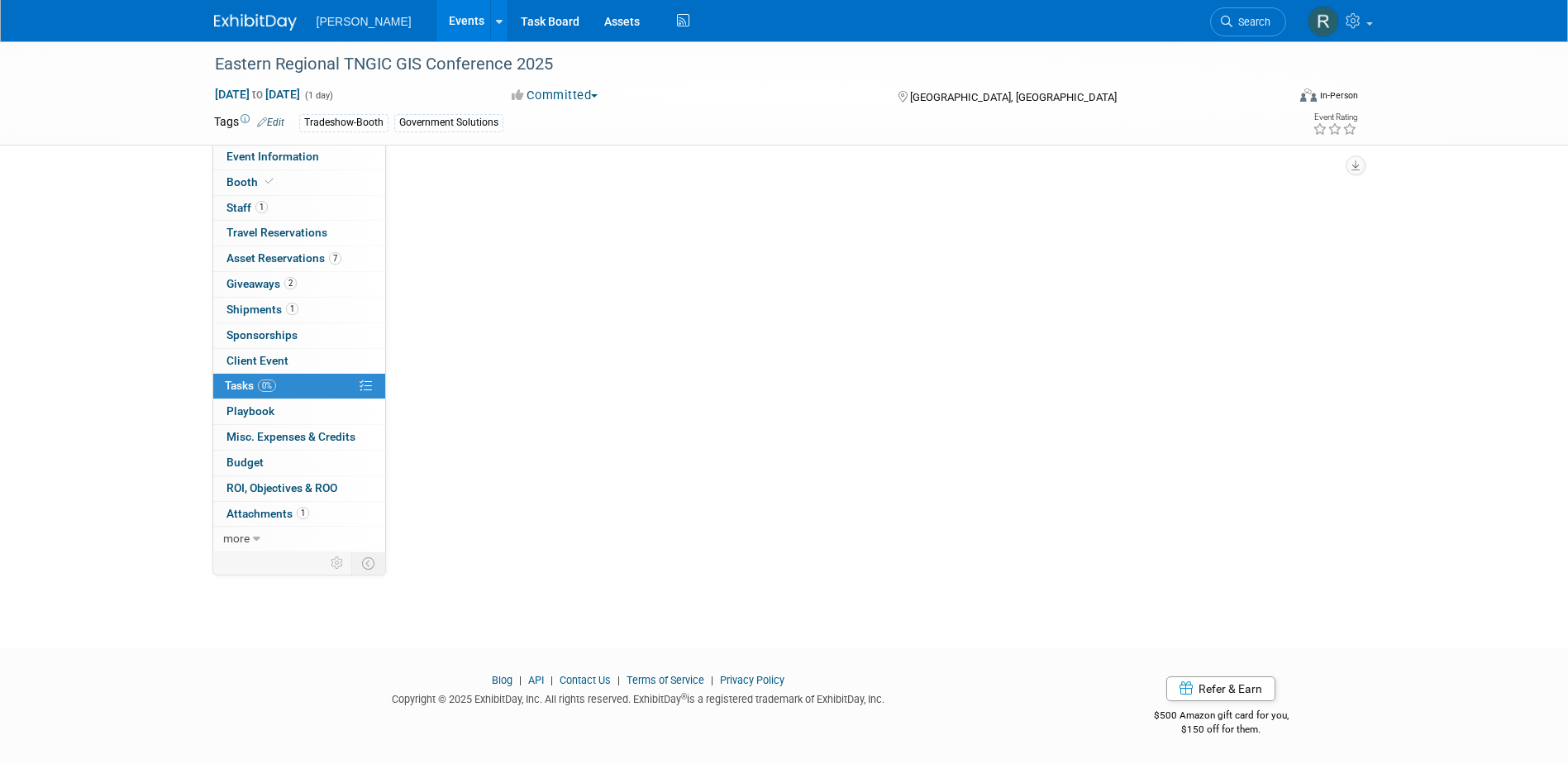
scroll to position [0, 0]
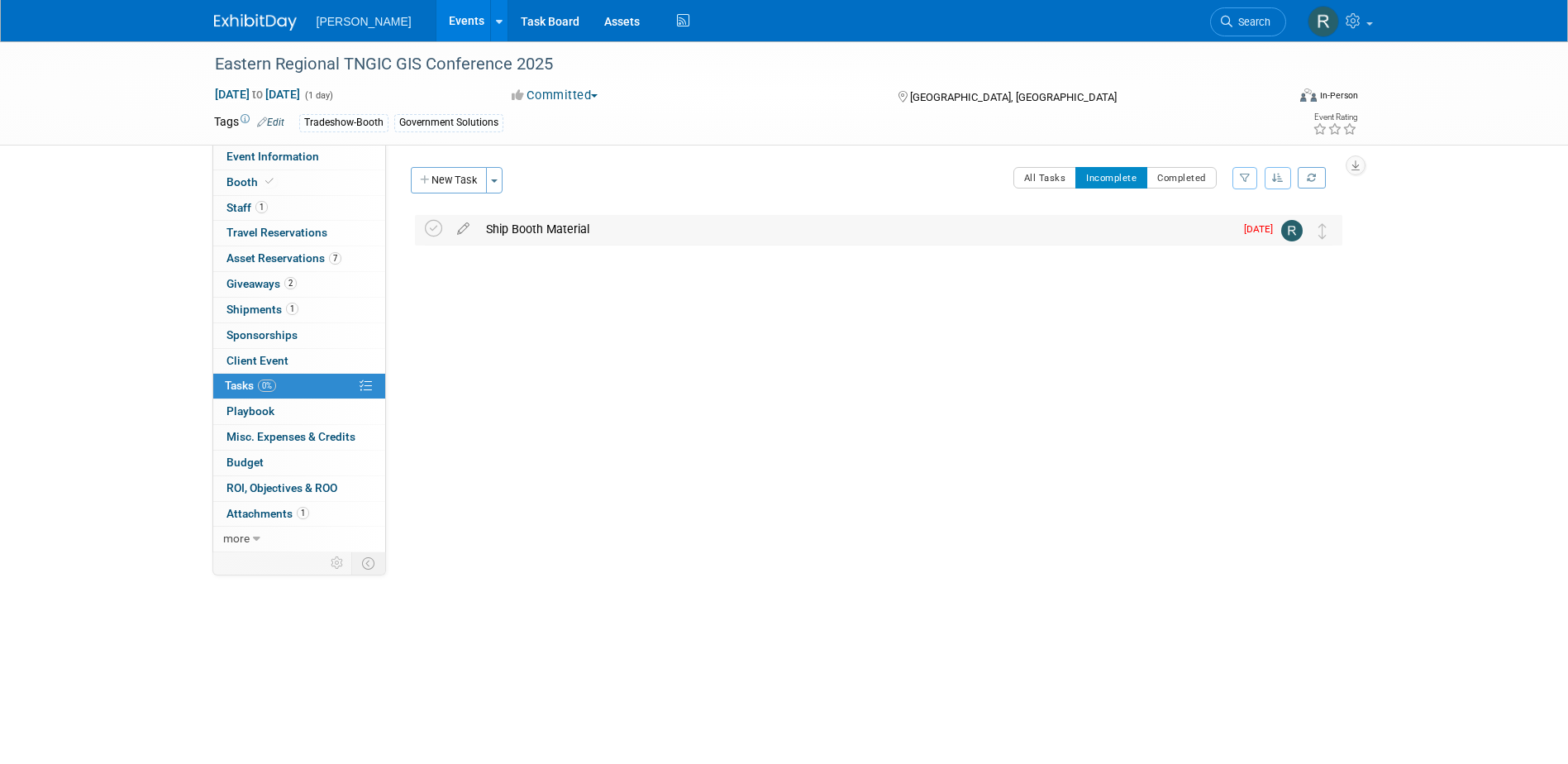
click at [548, 229] on div "Ship Booth Material" at bounding box center [856, 229] width 757 height 28
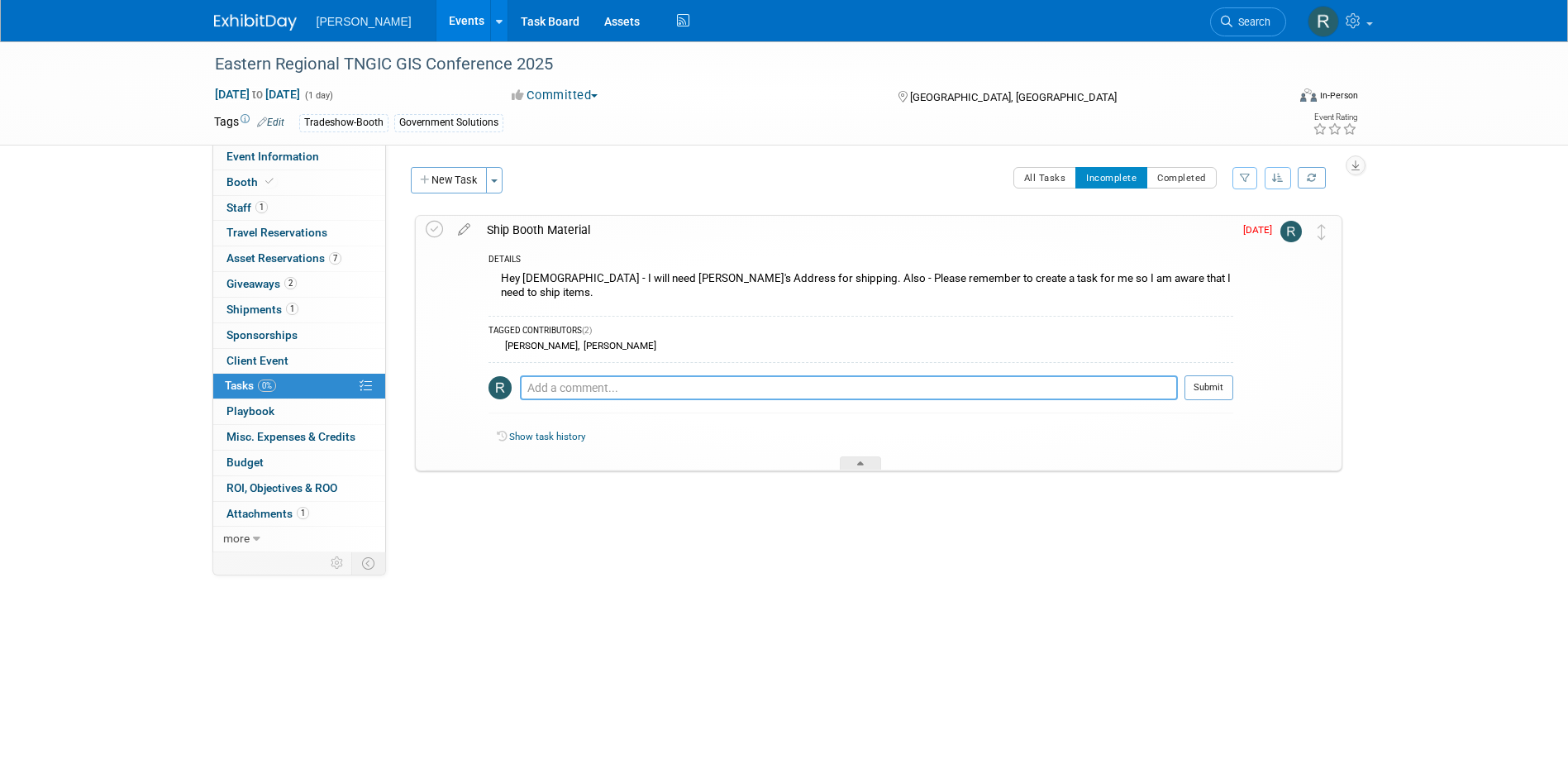
click at [573, 378] on textarea at bounding box center [849, 388] width 658 height 24
paste textarea "1Z4916090175999128"
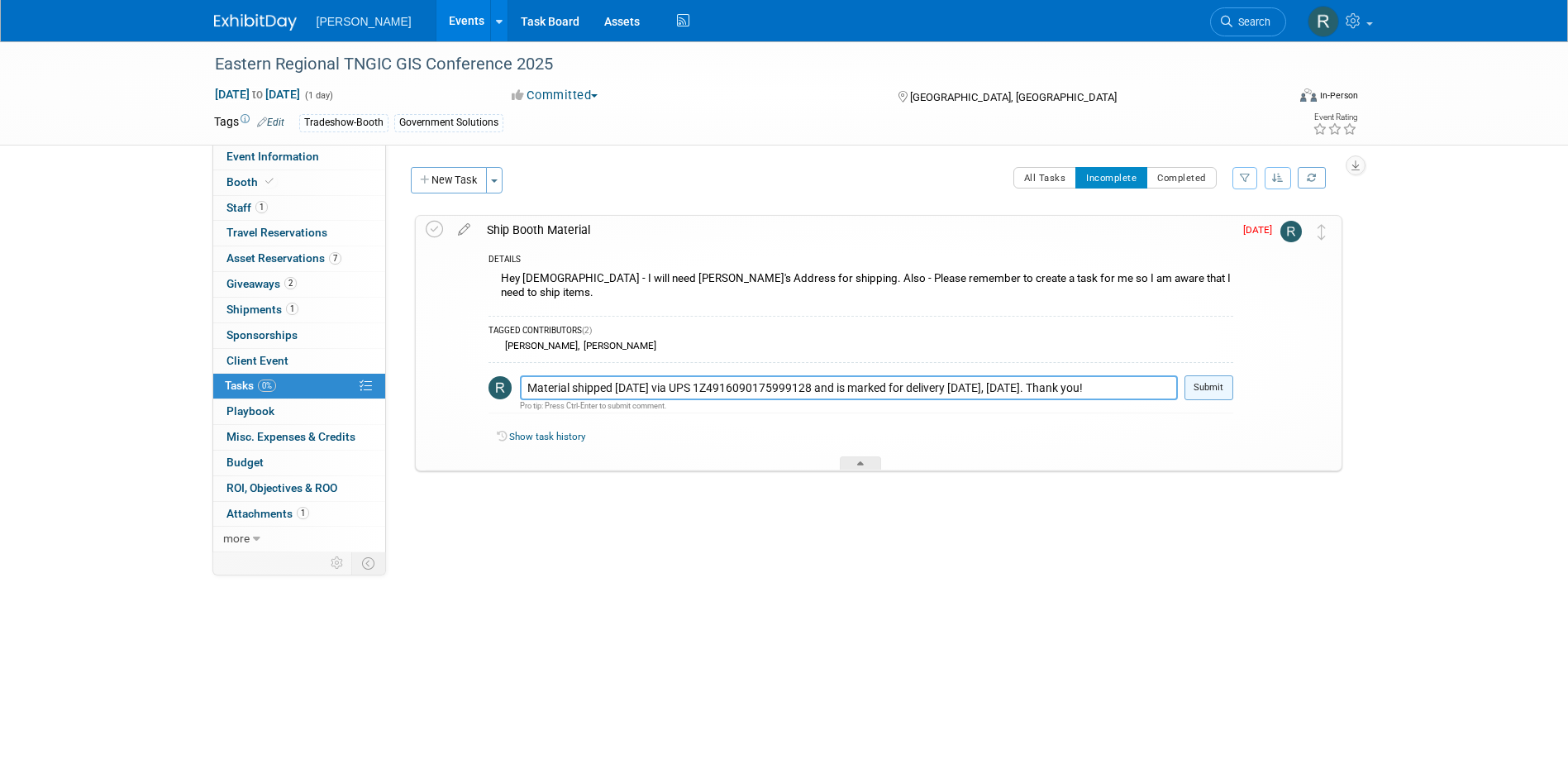
type textarea "Material shipped Friday via UPS 1Z4916090175999128 and is marked for delivery t…"
click at [1200, 376] on button "Submit" at bounding box center [1209, 388] width 49 height 24
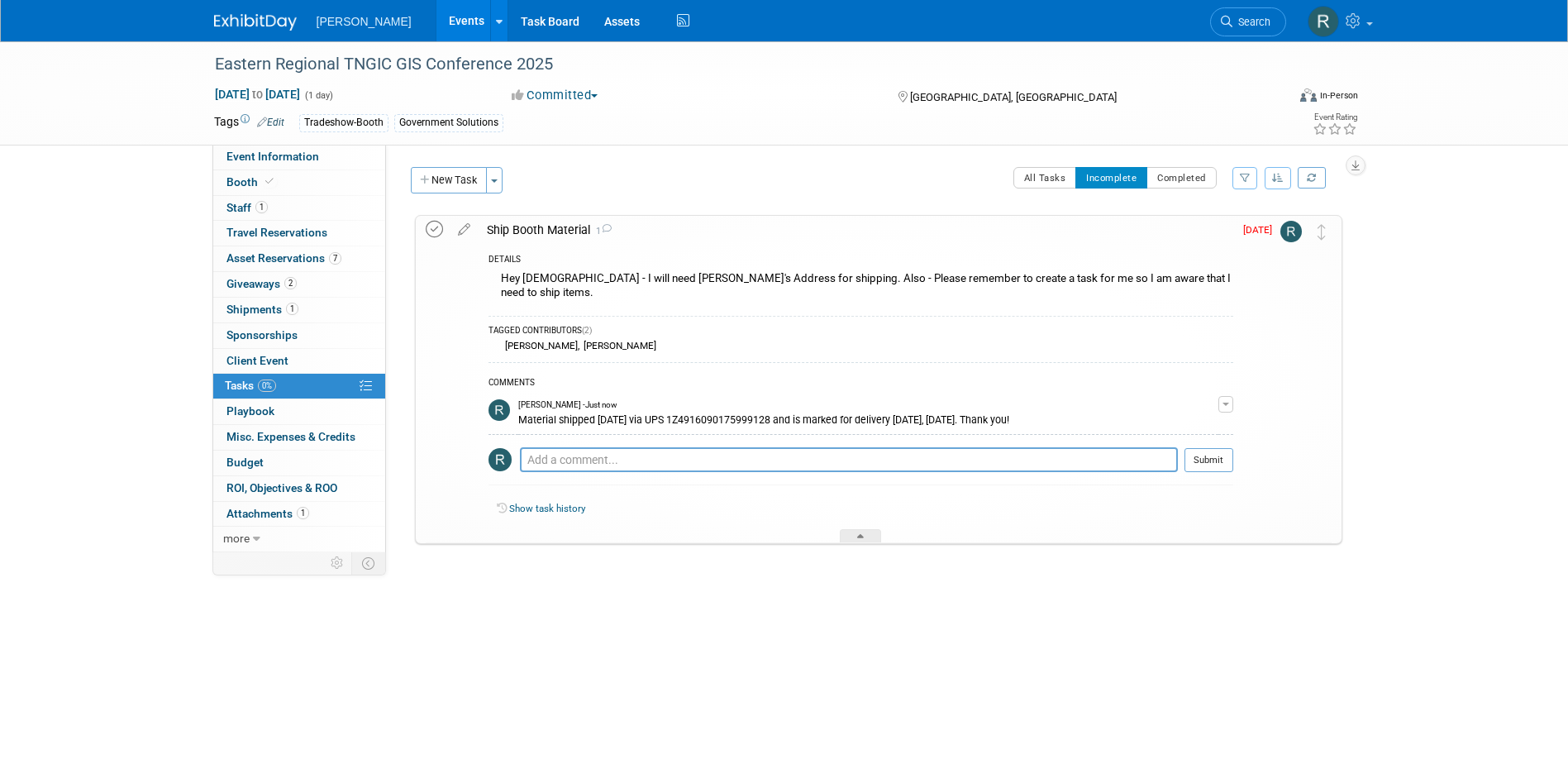
click at [429, 225] on icon at bounding box center [434, 229] width 17 height 17
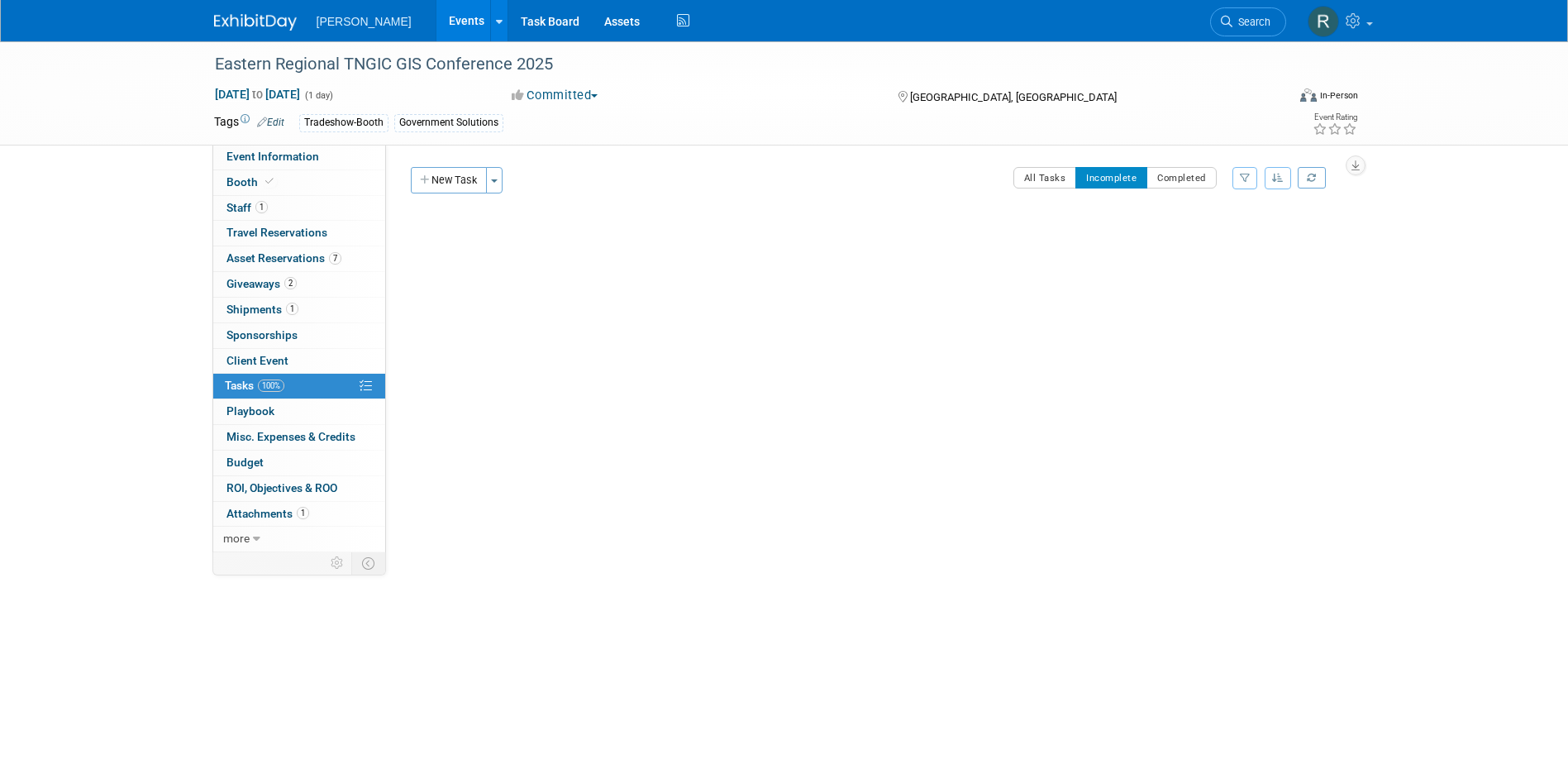
drag, startPoint x: 1266, startPoint y: 18, endPoint x: 1223, endPoint y: 33, distance: 45.5
click at [1265, 18] on span "Search" at bounding box center [1252, 22] width 38 height 12
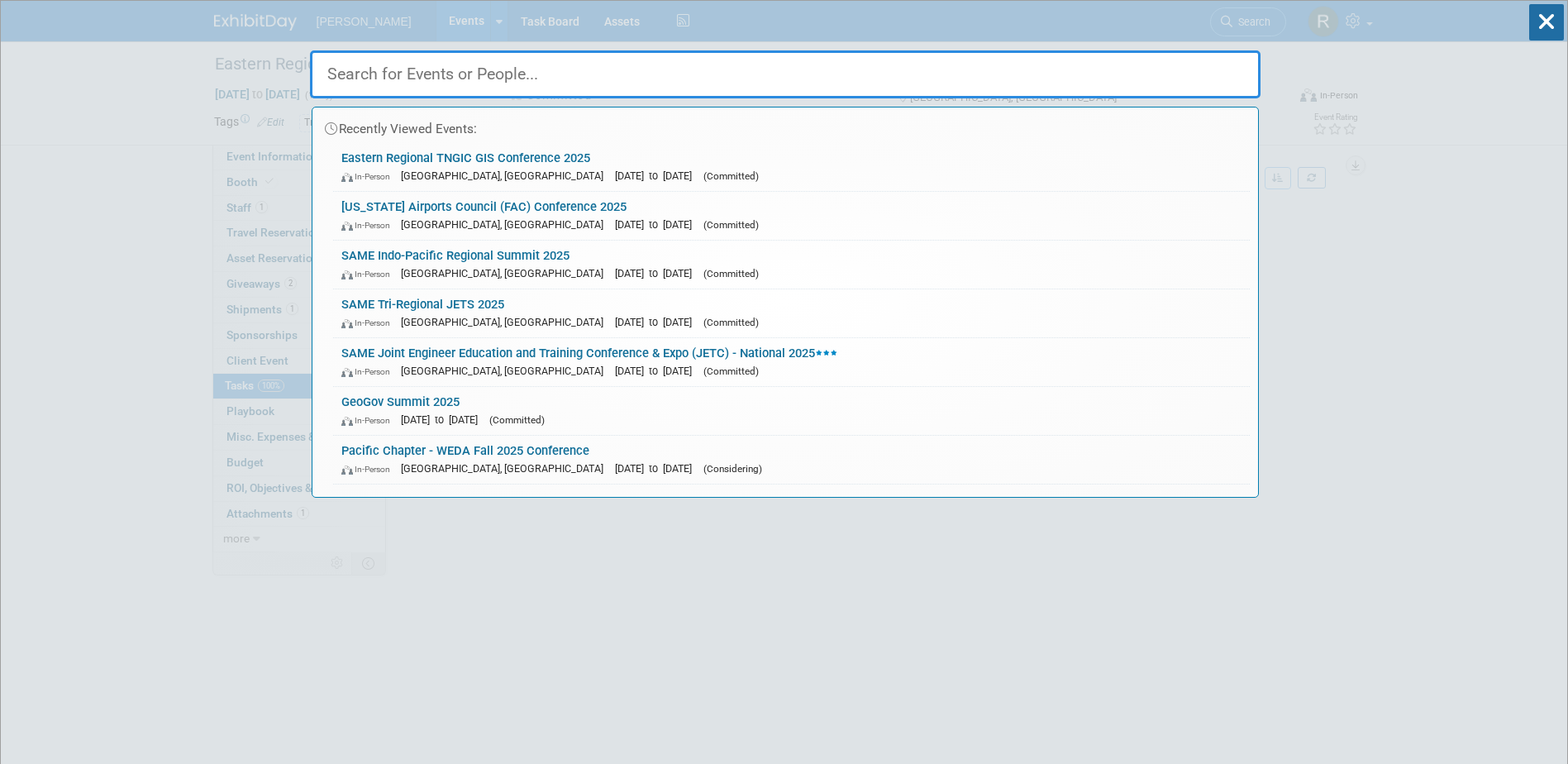
click at [479, 84] on input "text" at bounding box center [785, 74] width 951 height 48
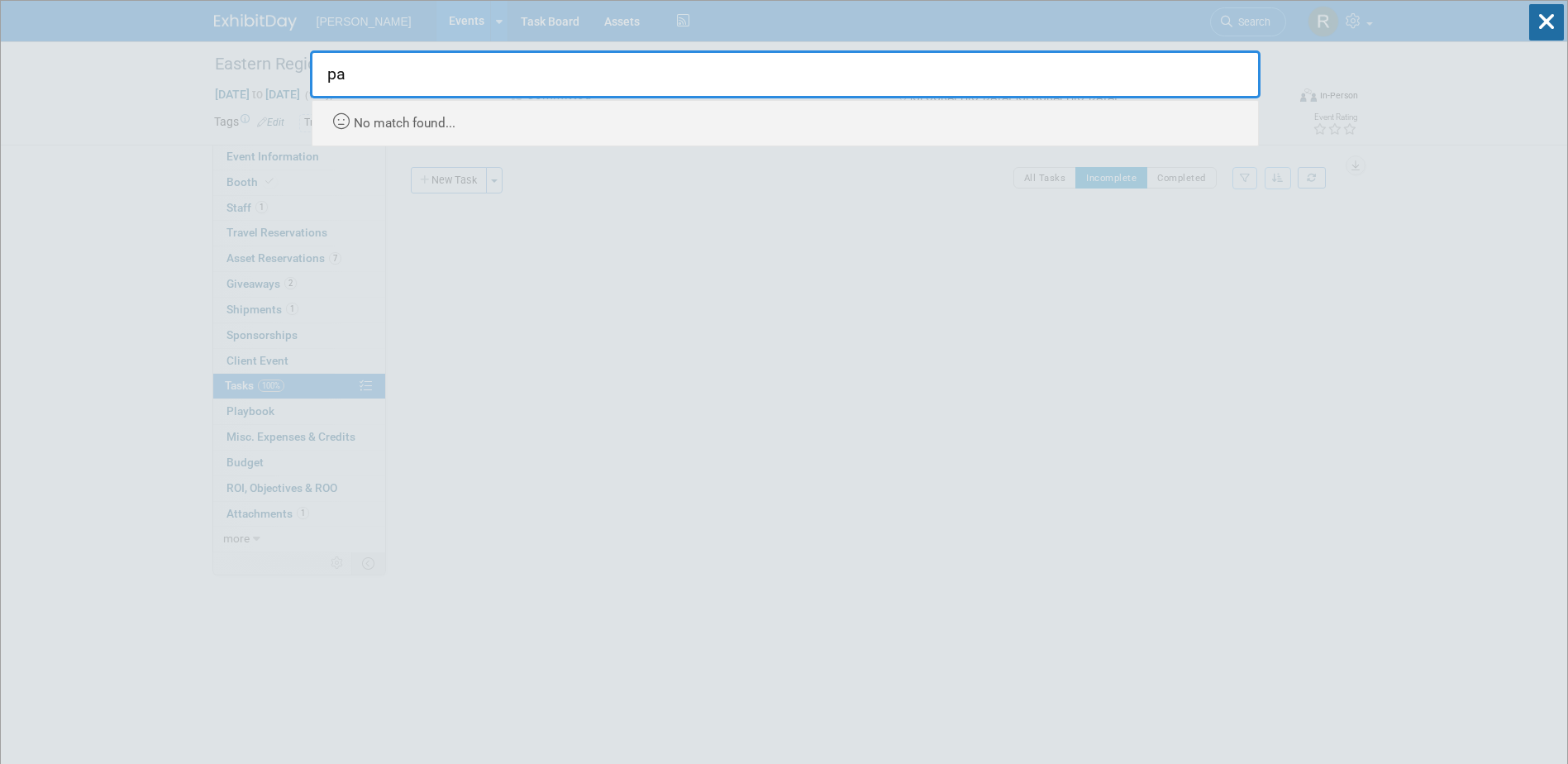
type input "p"
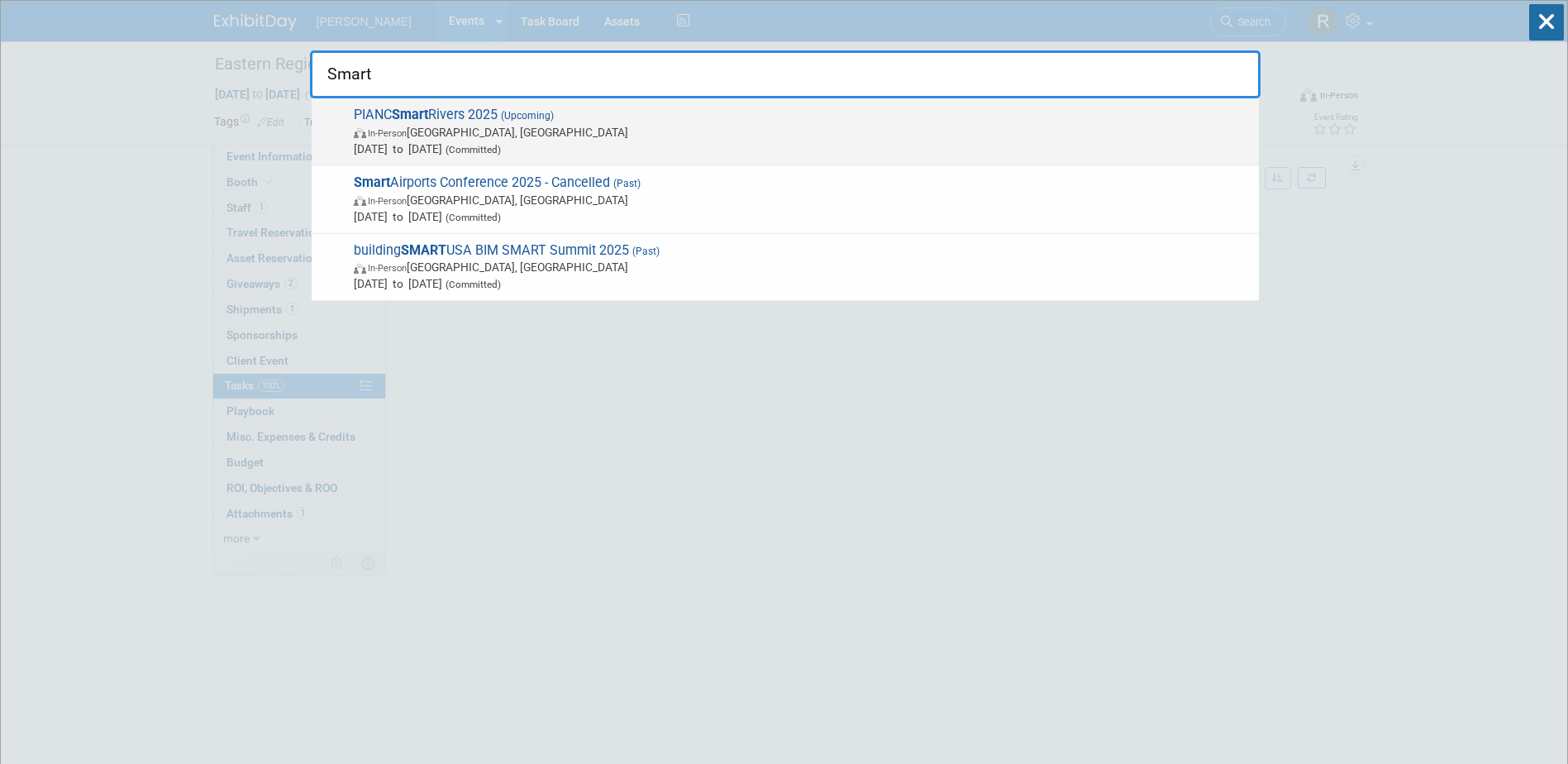
type input "Smart"
click at [484, 118] on span "PIANC Smart Rivers 2025 (Upcoming) In-Person Memphis, TN Sep 8, 2025 to Sep 11,…" at bounding box center [799, 132] width 902 height 51
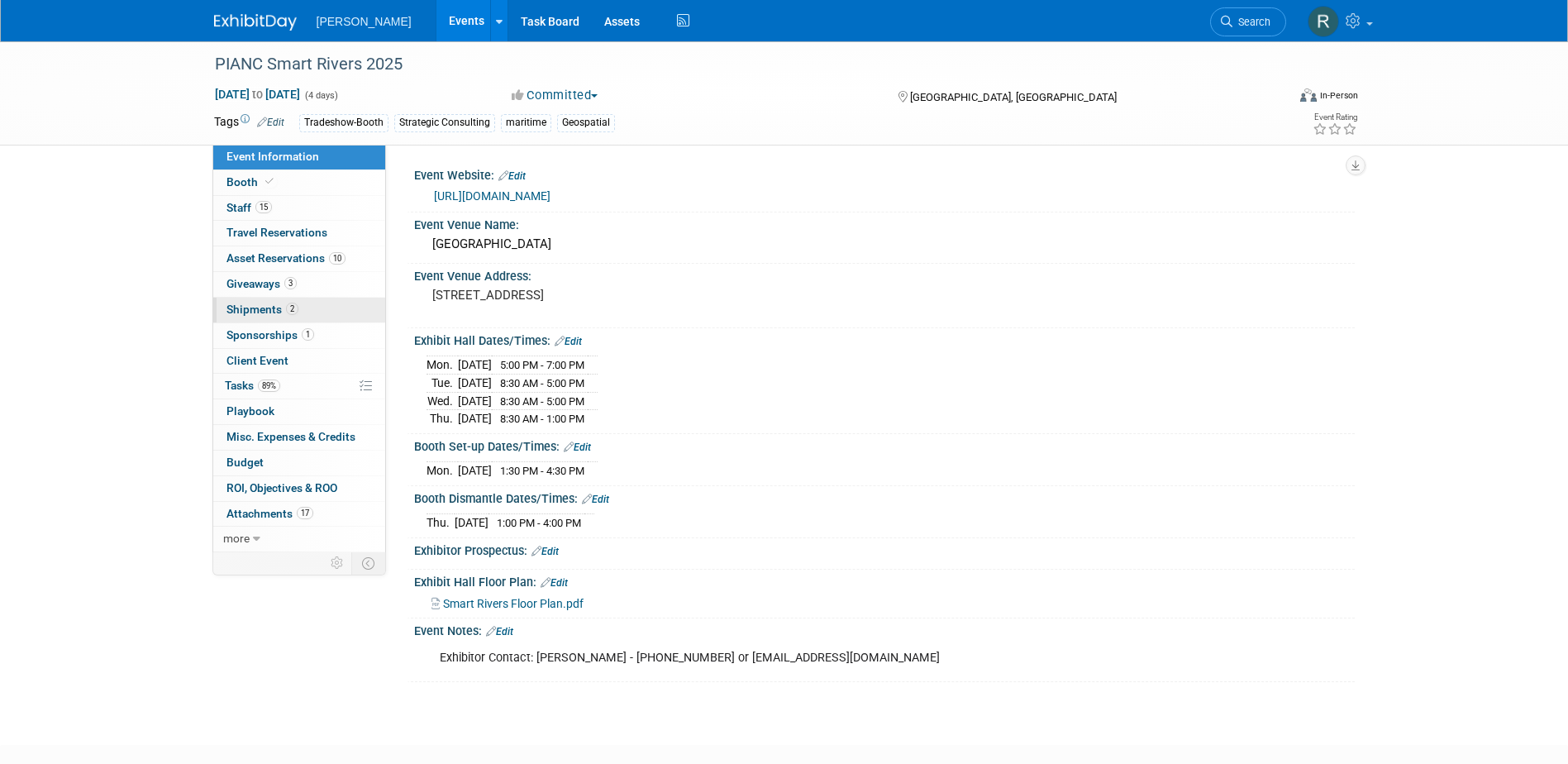
click at [263, 307] on span "Shipments 2" at bounding box center [262, 309] width 72 height 13
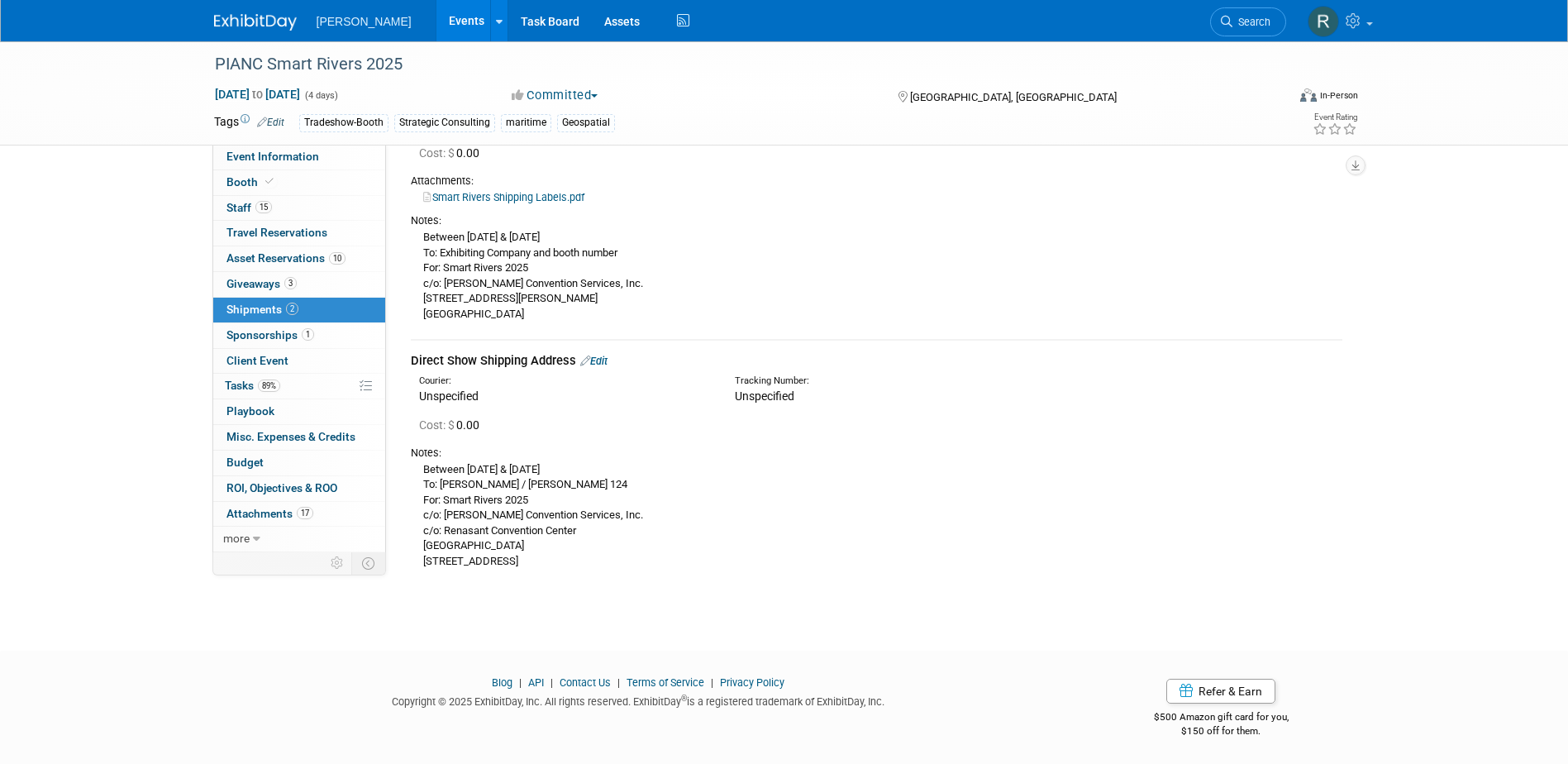
scroll to position [147, 0]
click at [262, 213] on span "15" at bounding box center [263, 207] width 17 height 12
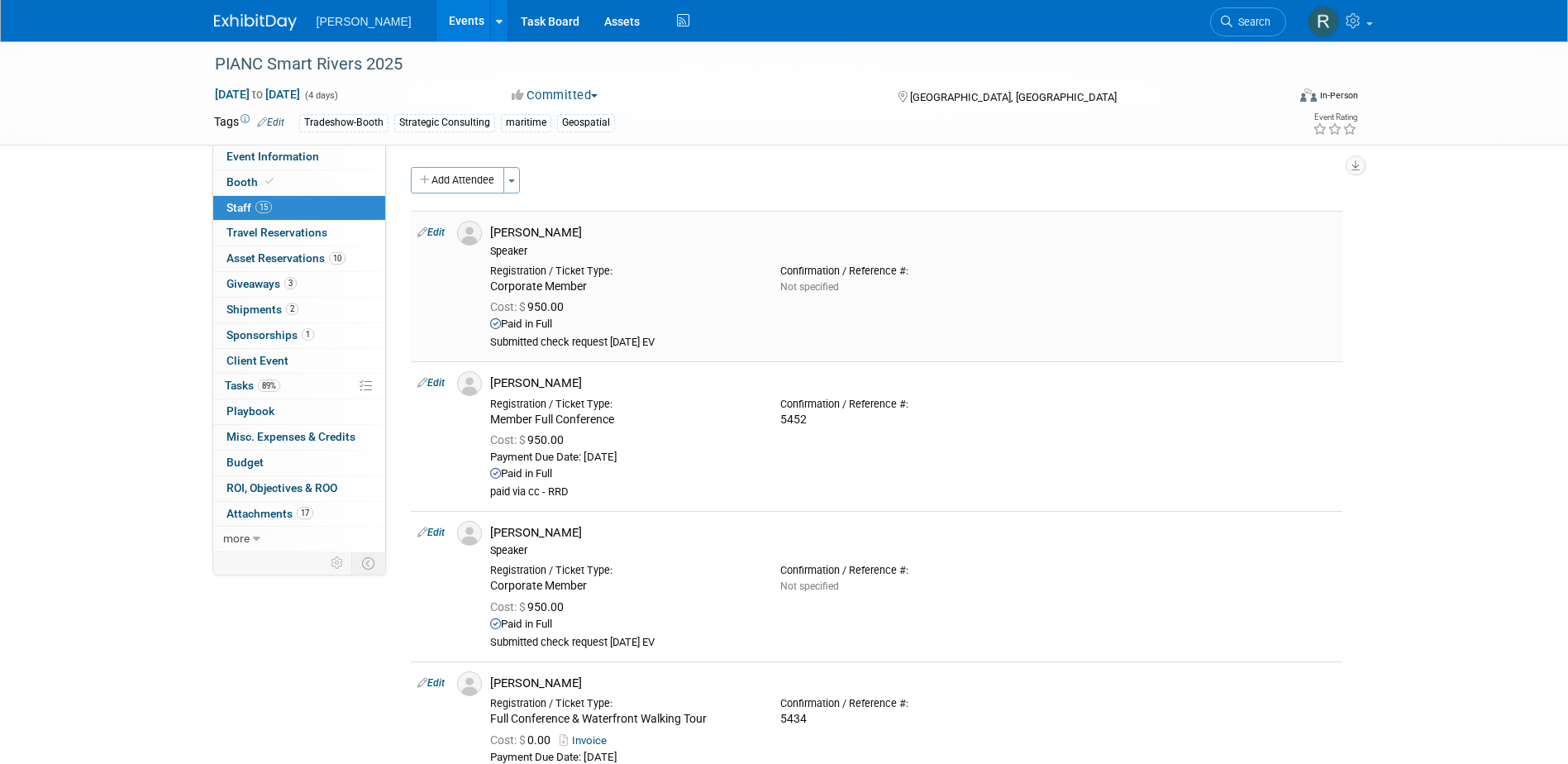
click at [442, 234] on link "Edit" at bounding box center [431, 232] width 27 height 11
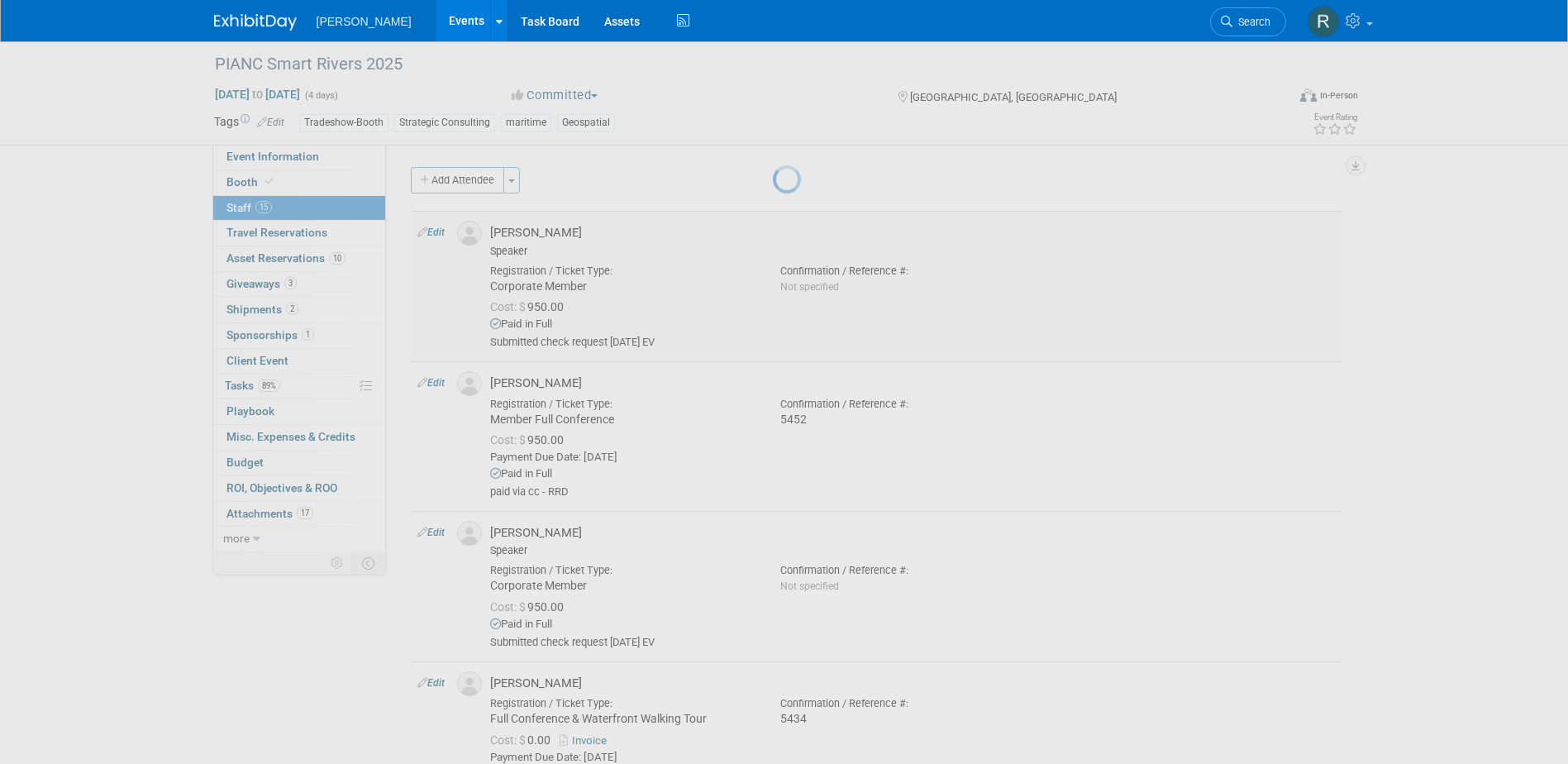
select select "635aaa78-4ffe-468e-8291-37b22bd107bd"
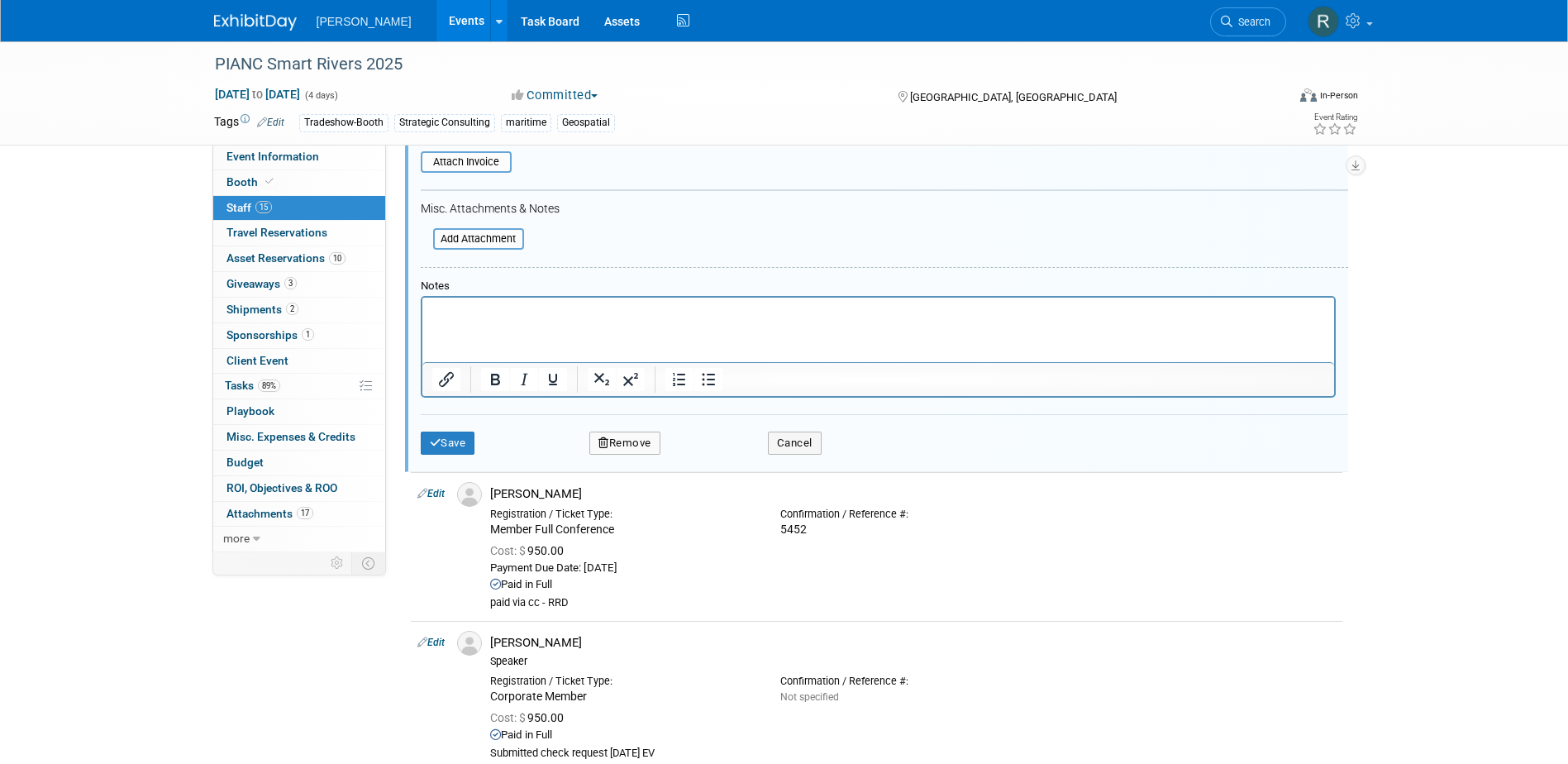
scroll to position [520, 0]
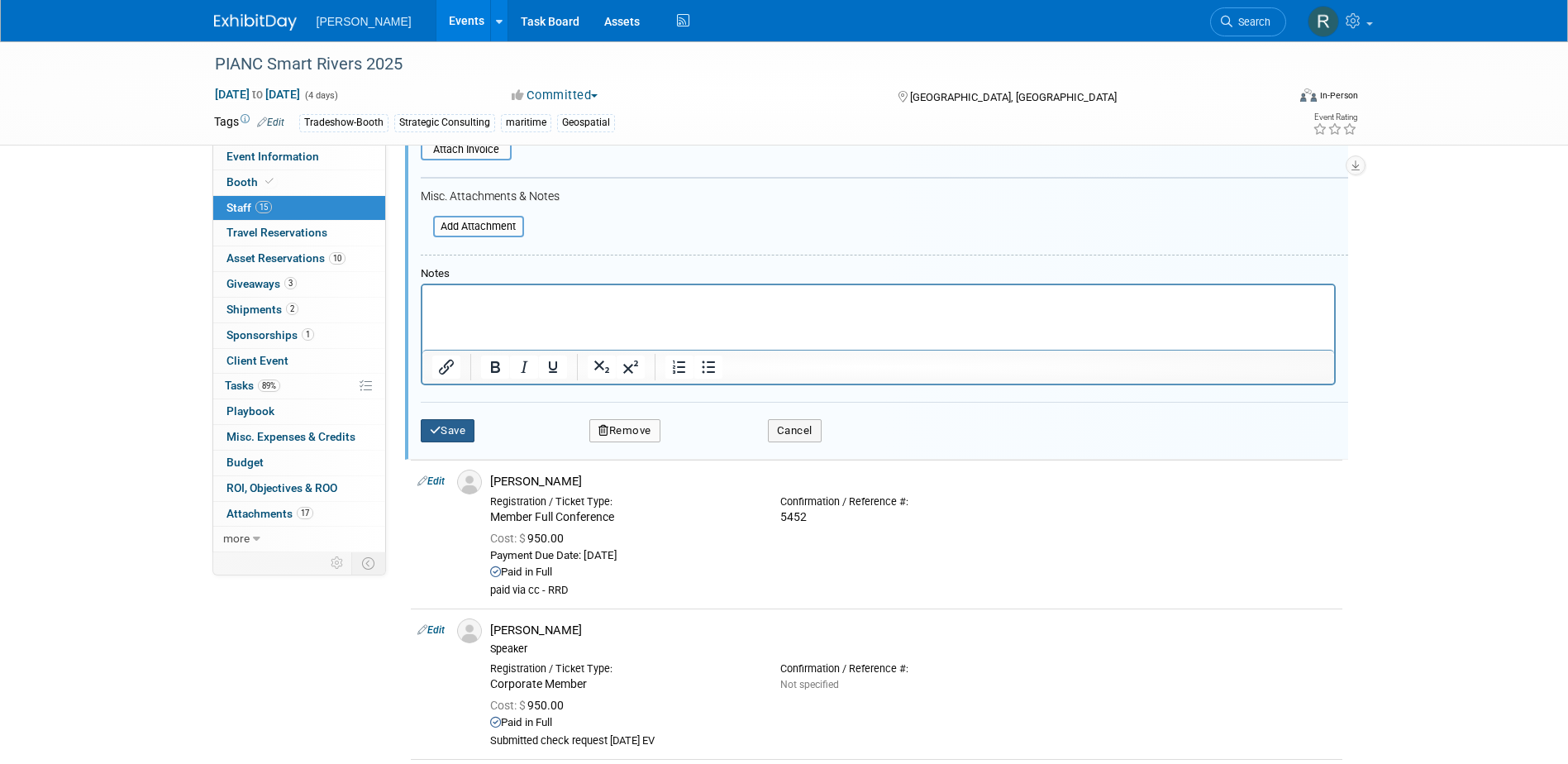
drag, startPoint x: 445, startPoint y: 419, endPoint x: 448, endPoint y: 428, distance: 9.5
click at [445, 421] on div "Save Remove Cancel" at bounding box center [885, 428] width 927 height 53
click at [450, 437] on button "Save" at bounding box center [448, 431] width 55 height 24
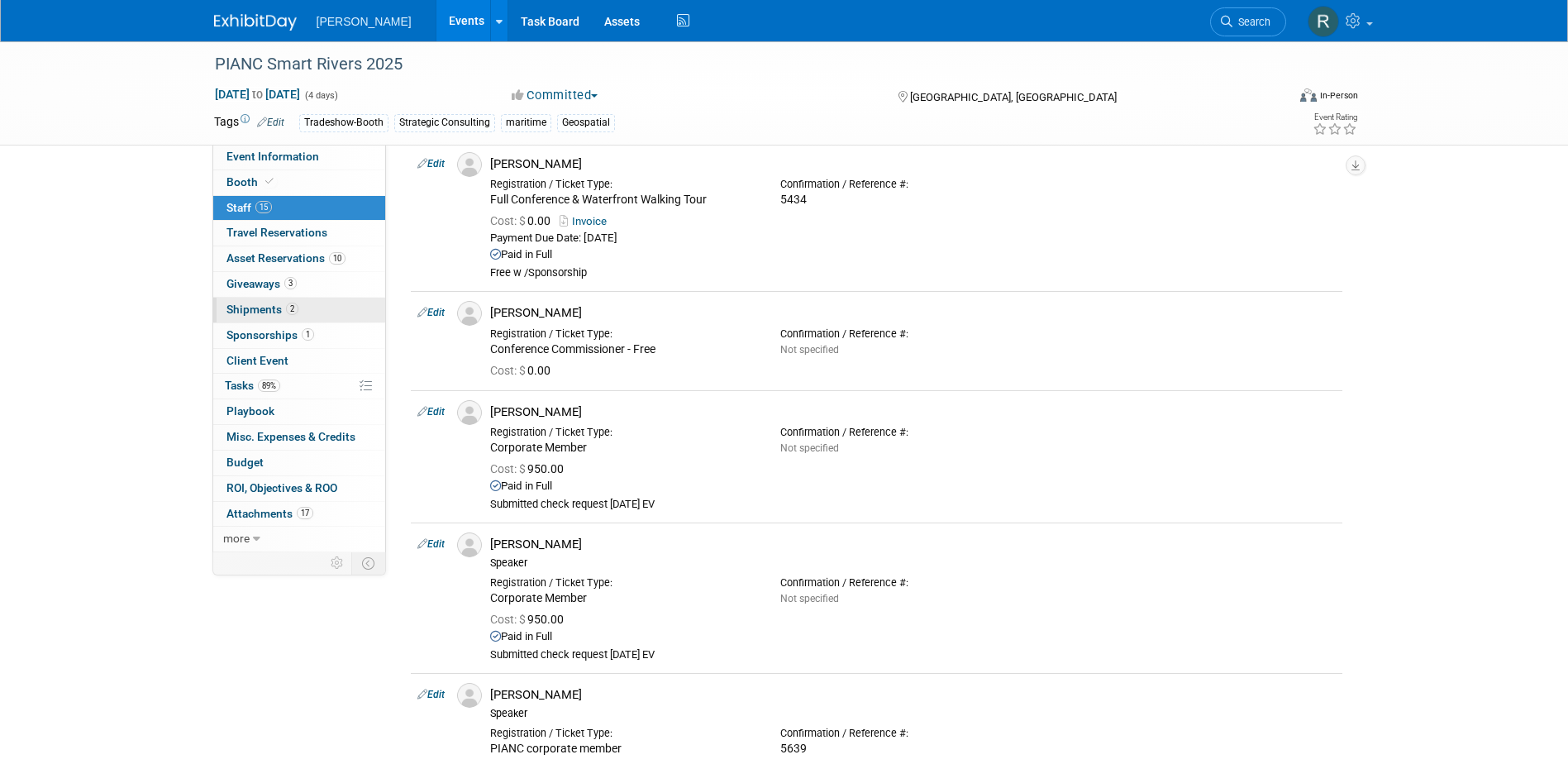
click at [251, 303] on span "Shipments 2" at bounding box center [262, 309] width 72 height 13
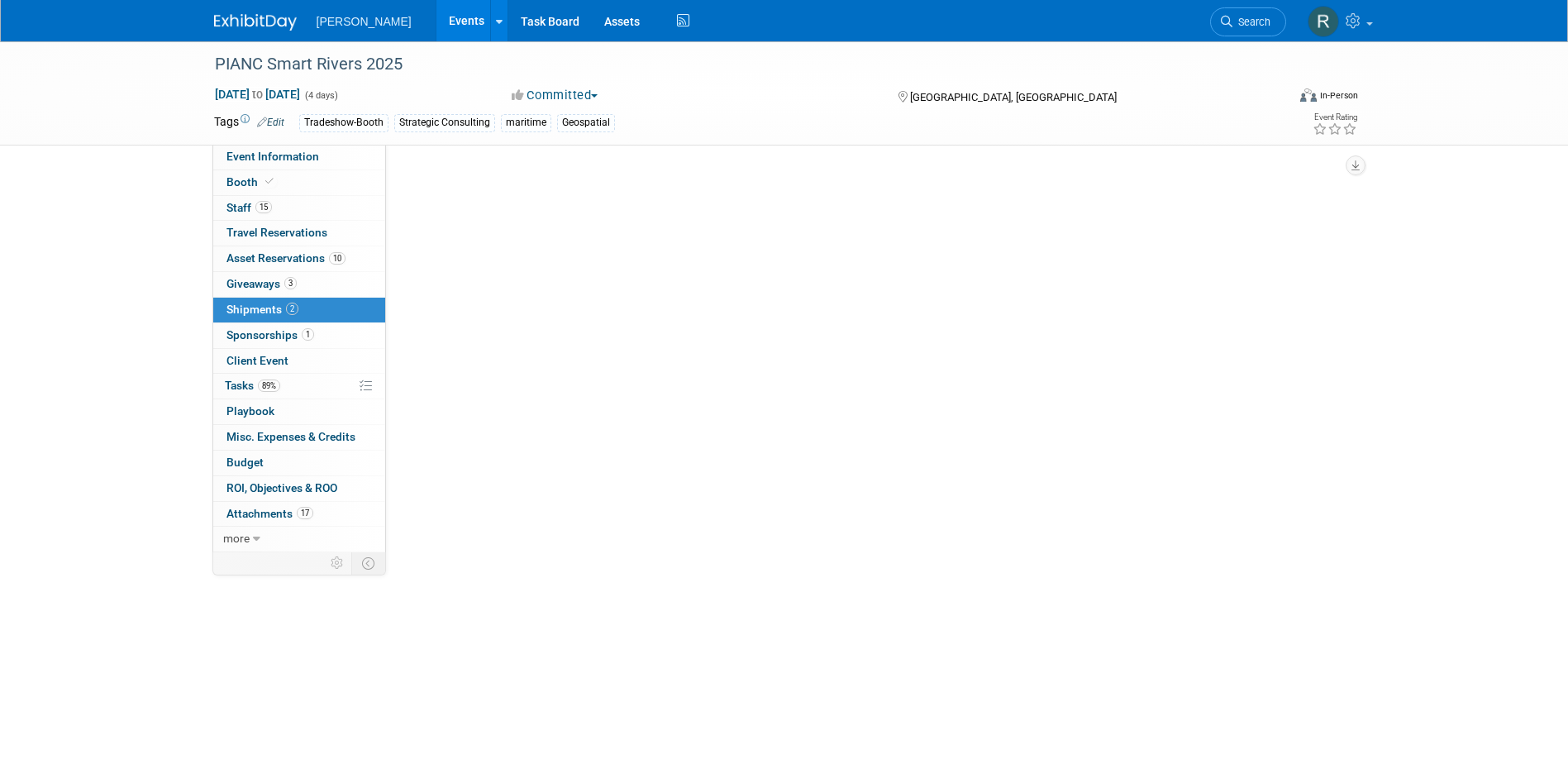
scroll to position [0, 0]
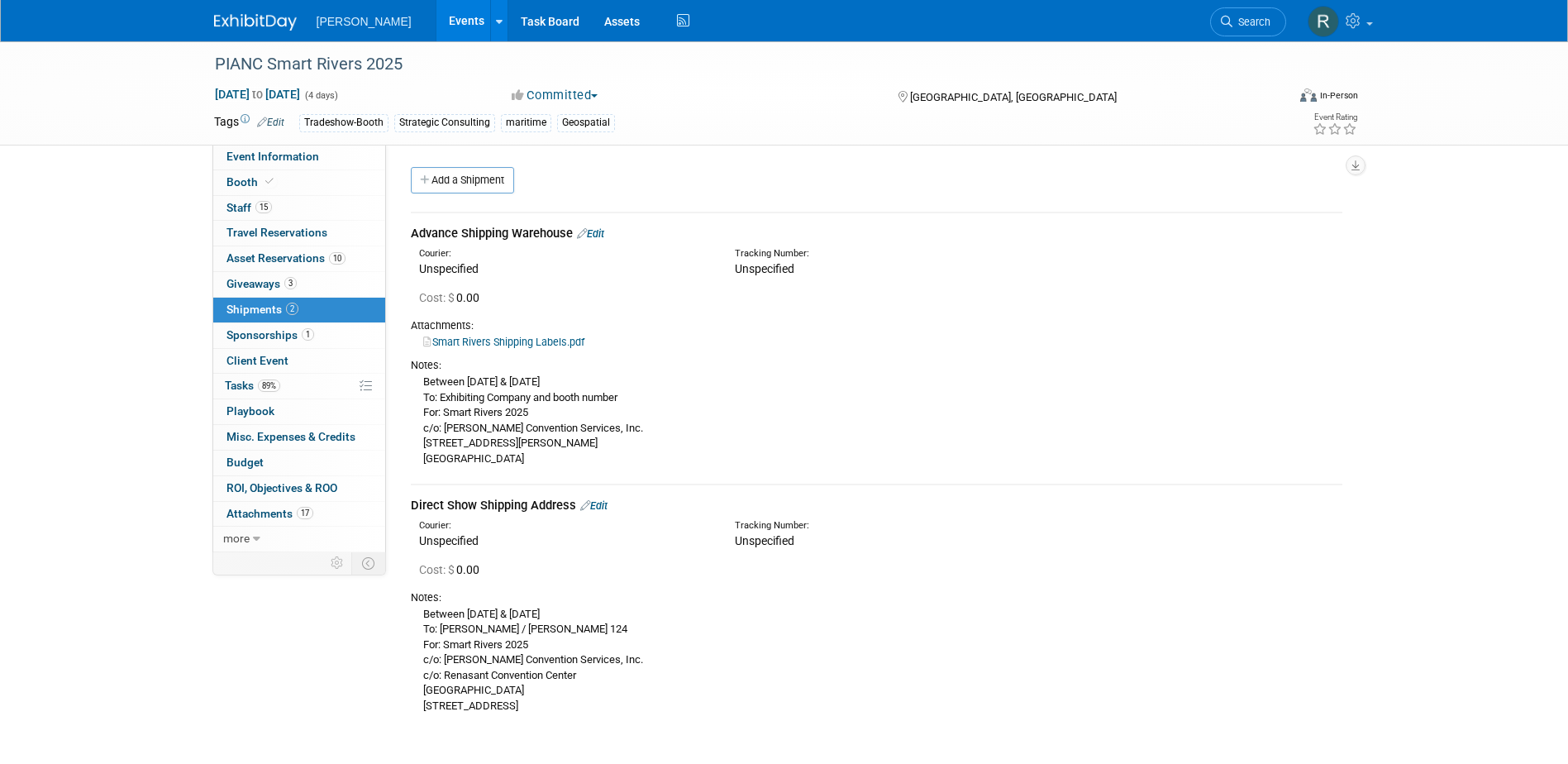
click at [512, 343] on link "Smart Rivers Shipping Labels.pdf" at bounding box center [504, 342] width 161 height 12
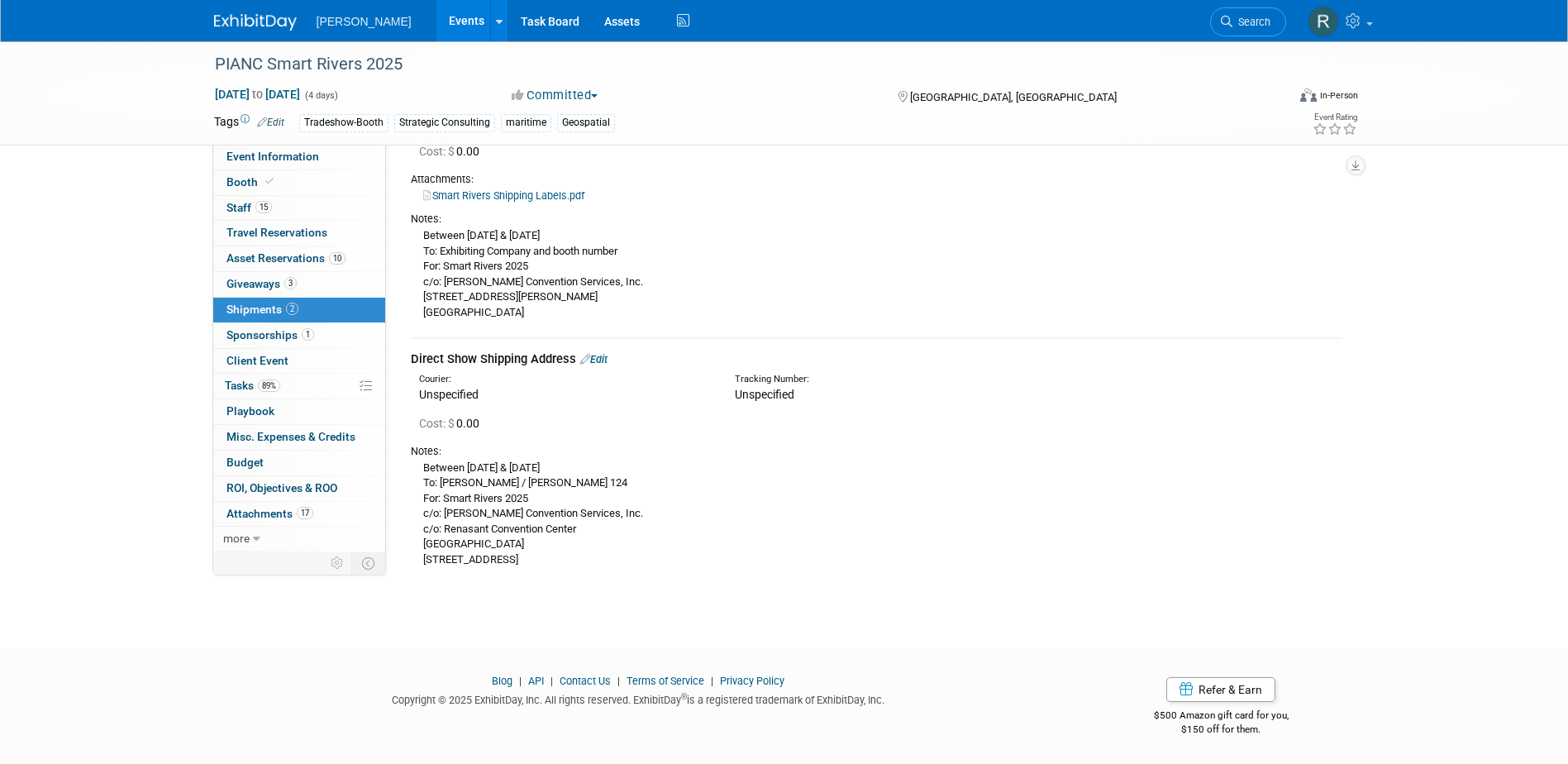
scroll to position [147, 0]
click at [233, 514] on span "Attachments 17" at bounding box center [270, 513] width 87 height 13
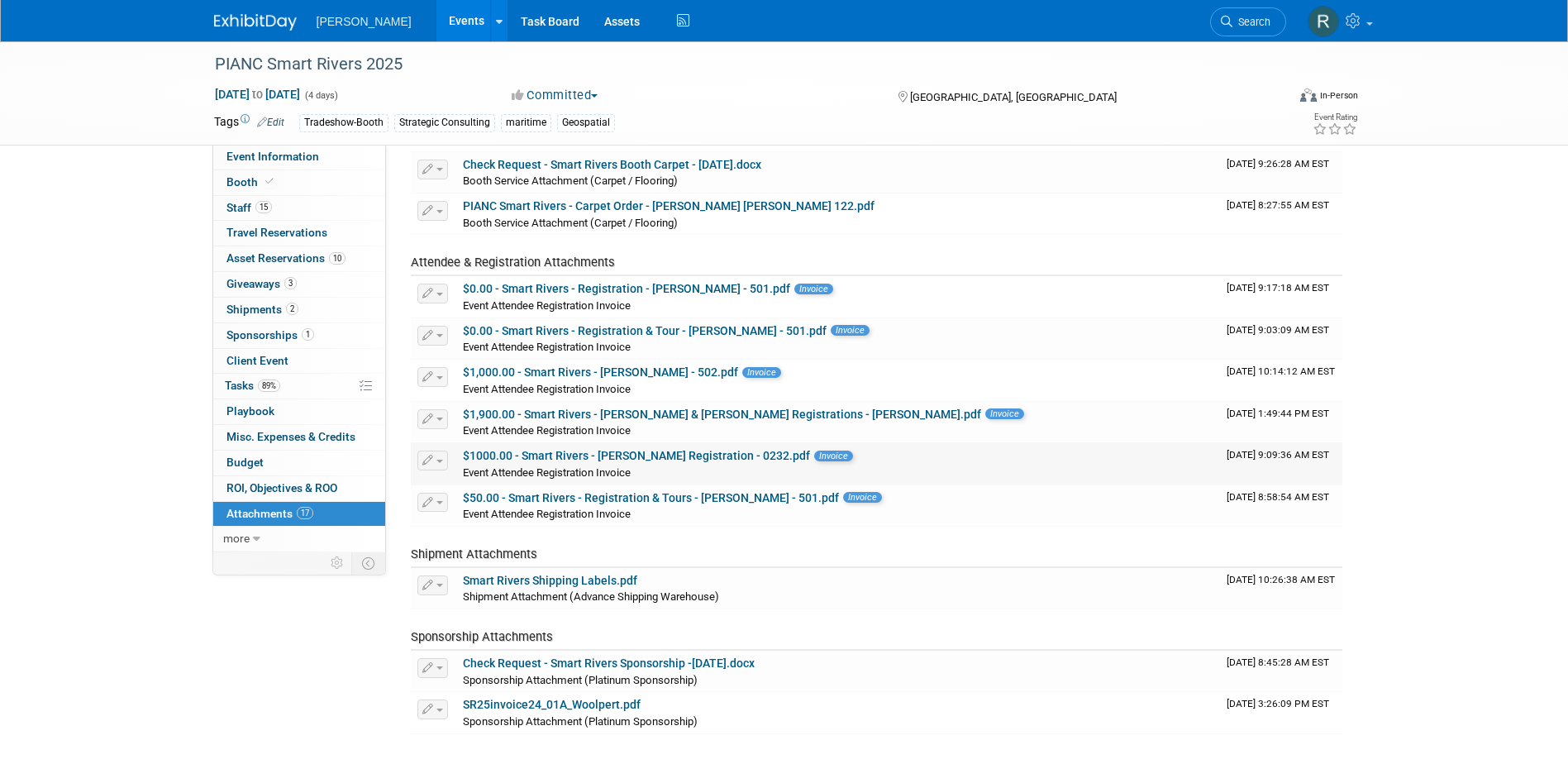
scroll to position [413, 0]
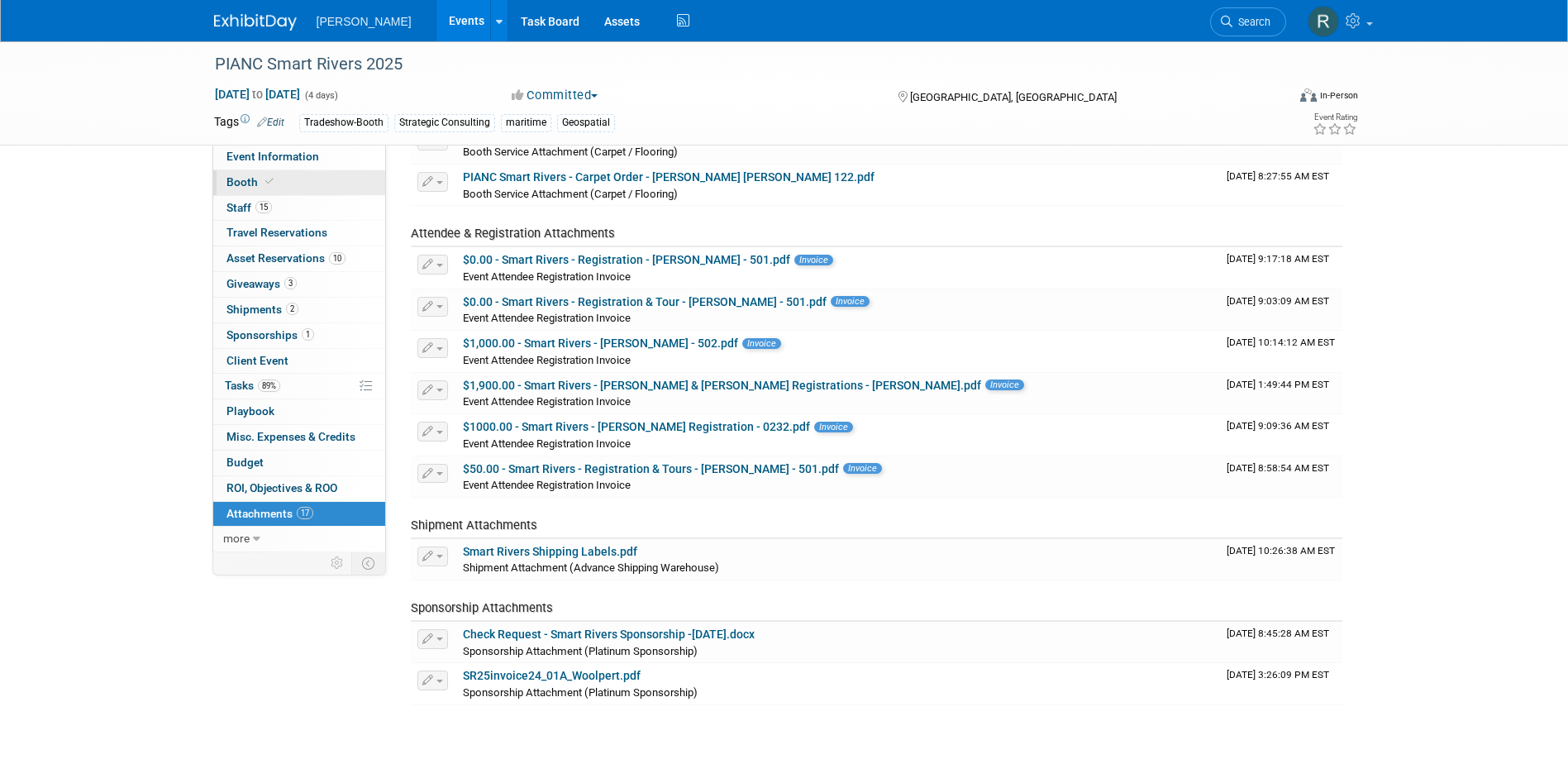
drag, startPoint x: 263, startPoint y: 158, endPoint x: 267, endPoint y: 174, distance: 16.5
click at [263, 158] on span "Event Information" at bounding box center [273, 156] width 92 height 13
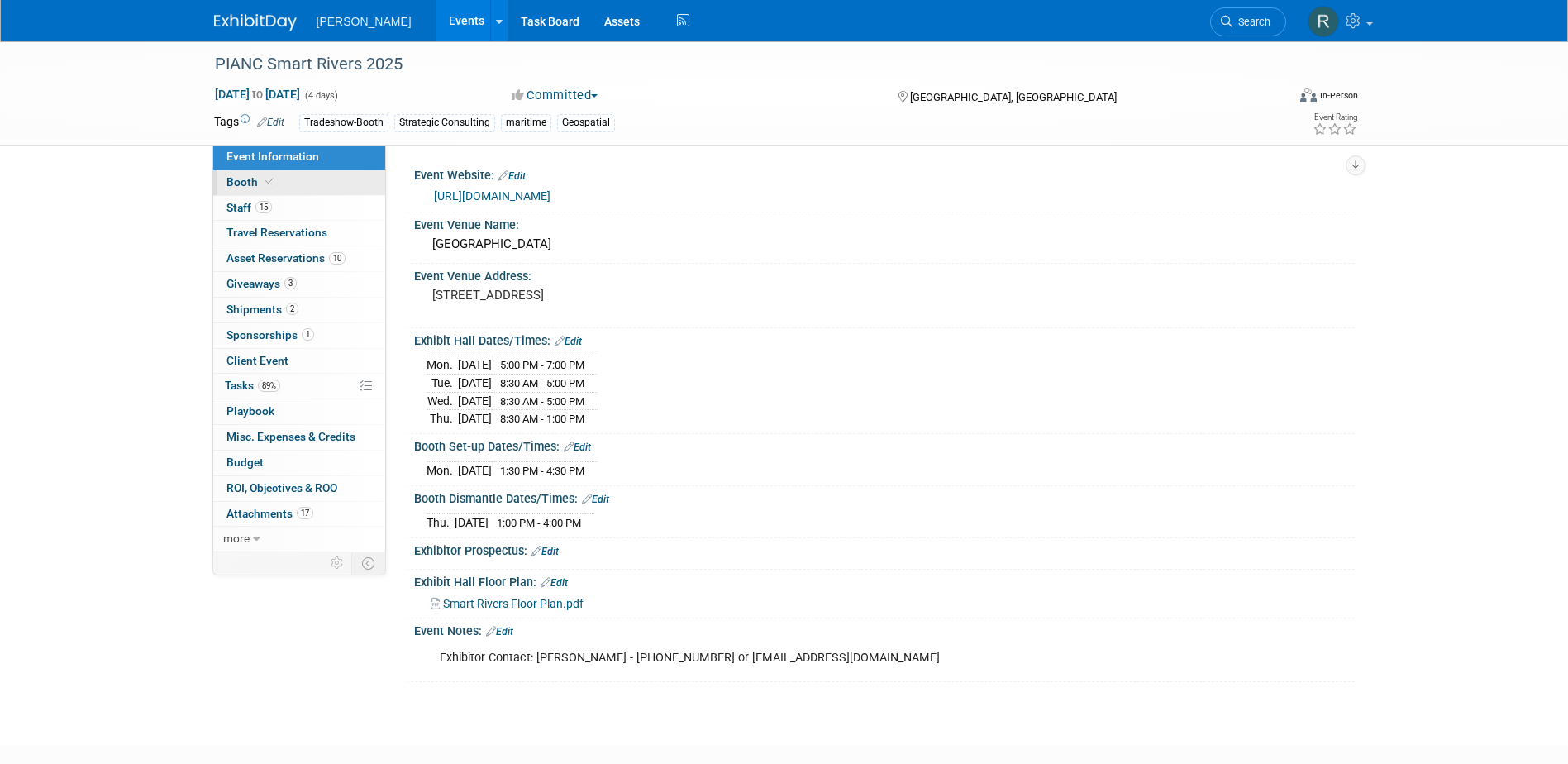
click at [263, 188] on link "Booth" at bounding box center [299, 182] width 172 height 24
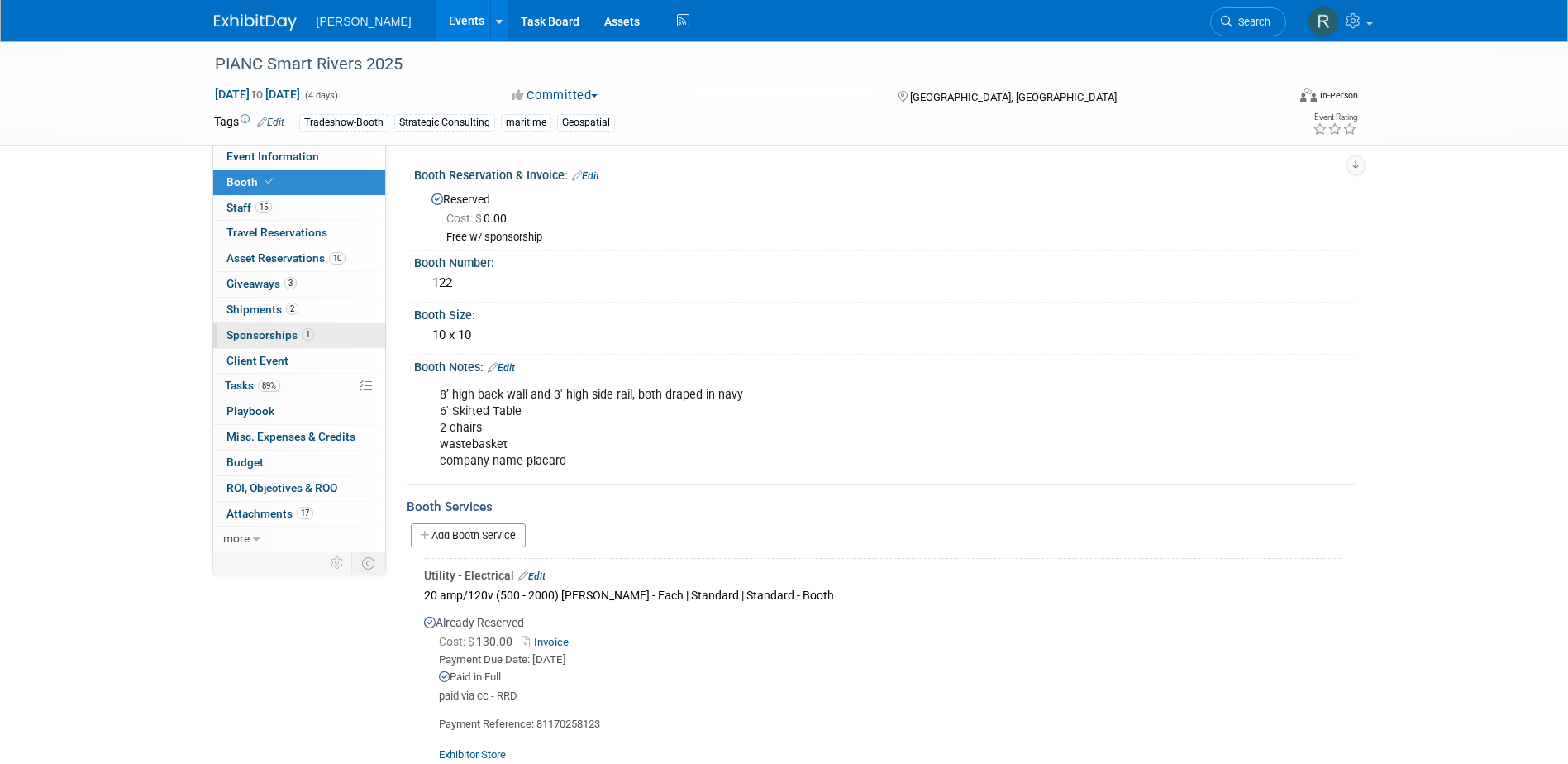
click at [254, 334] on span "Sponsorships 1" at bounding box center [270, 335] width 88 height 13
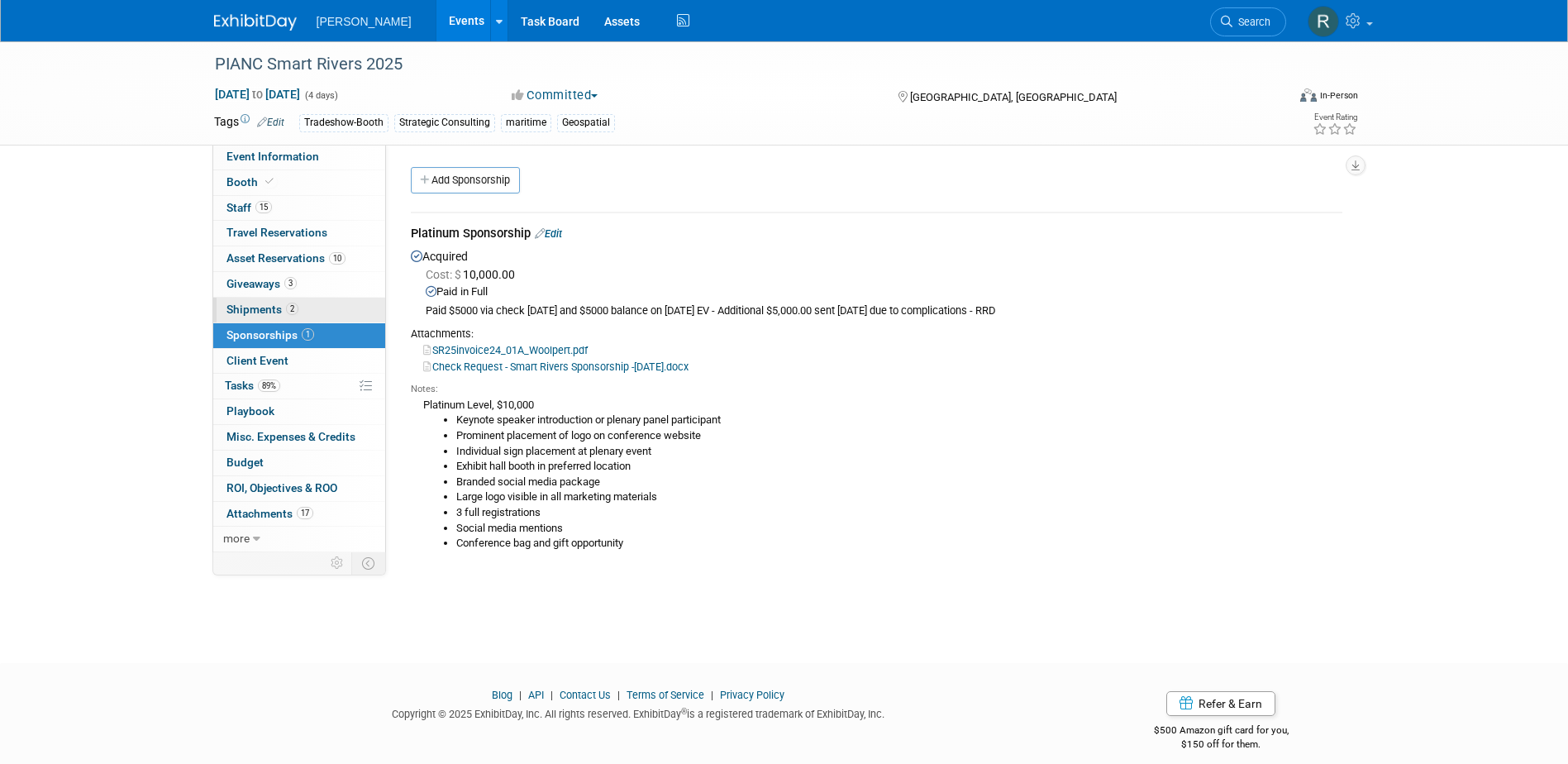
click at [277, 308] on span "Shipments 2" at bounding box center [262, 309] width 72 height 13
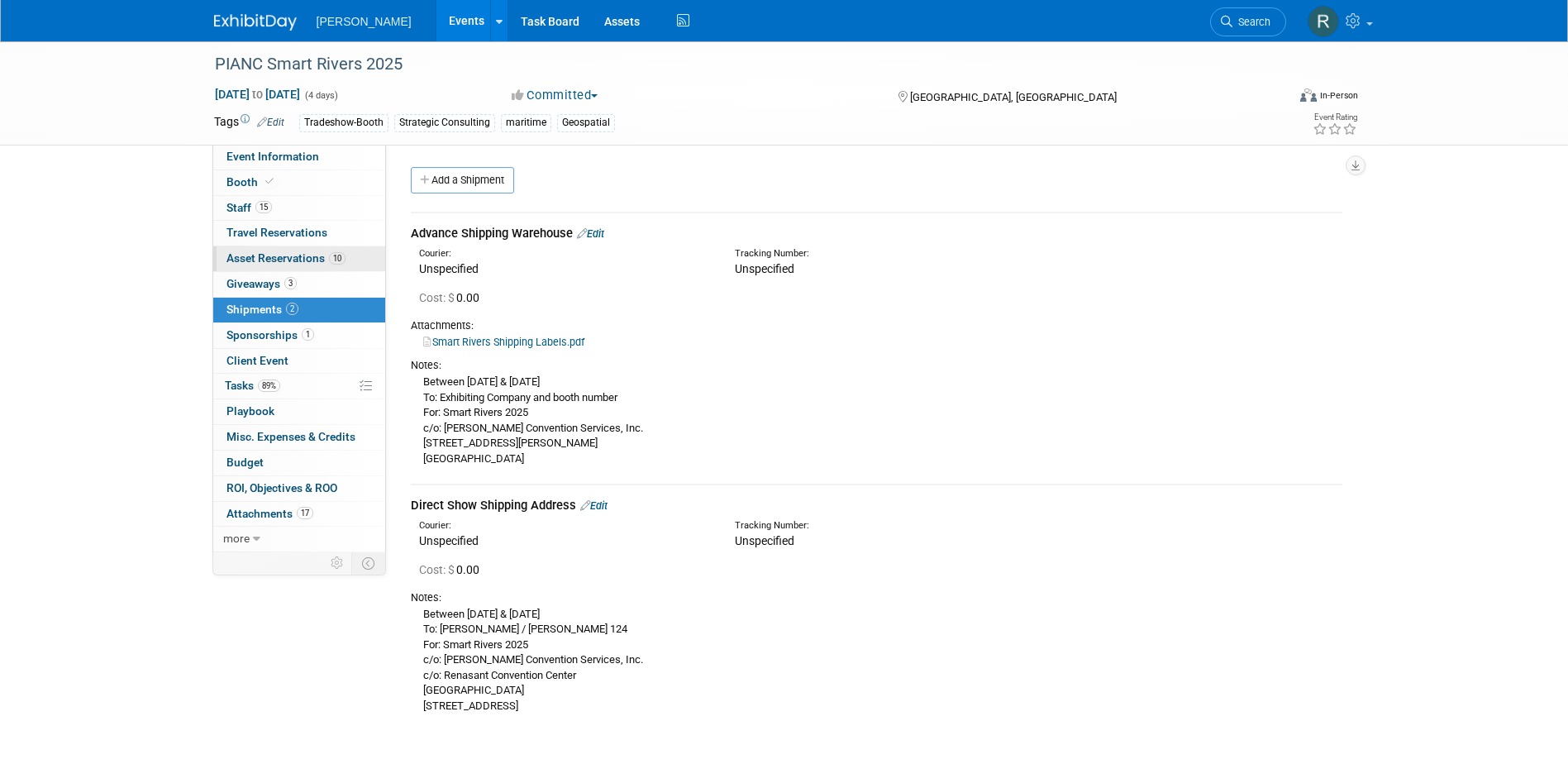
click at [306, 259] on span "Asset Reservations 10" at bounding box center [286, 257] width 119 height 13
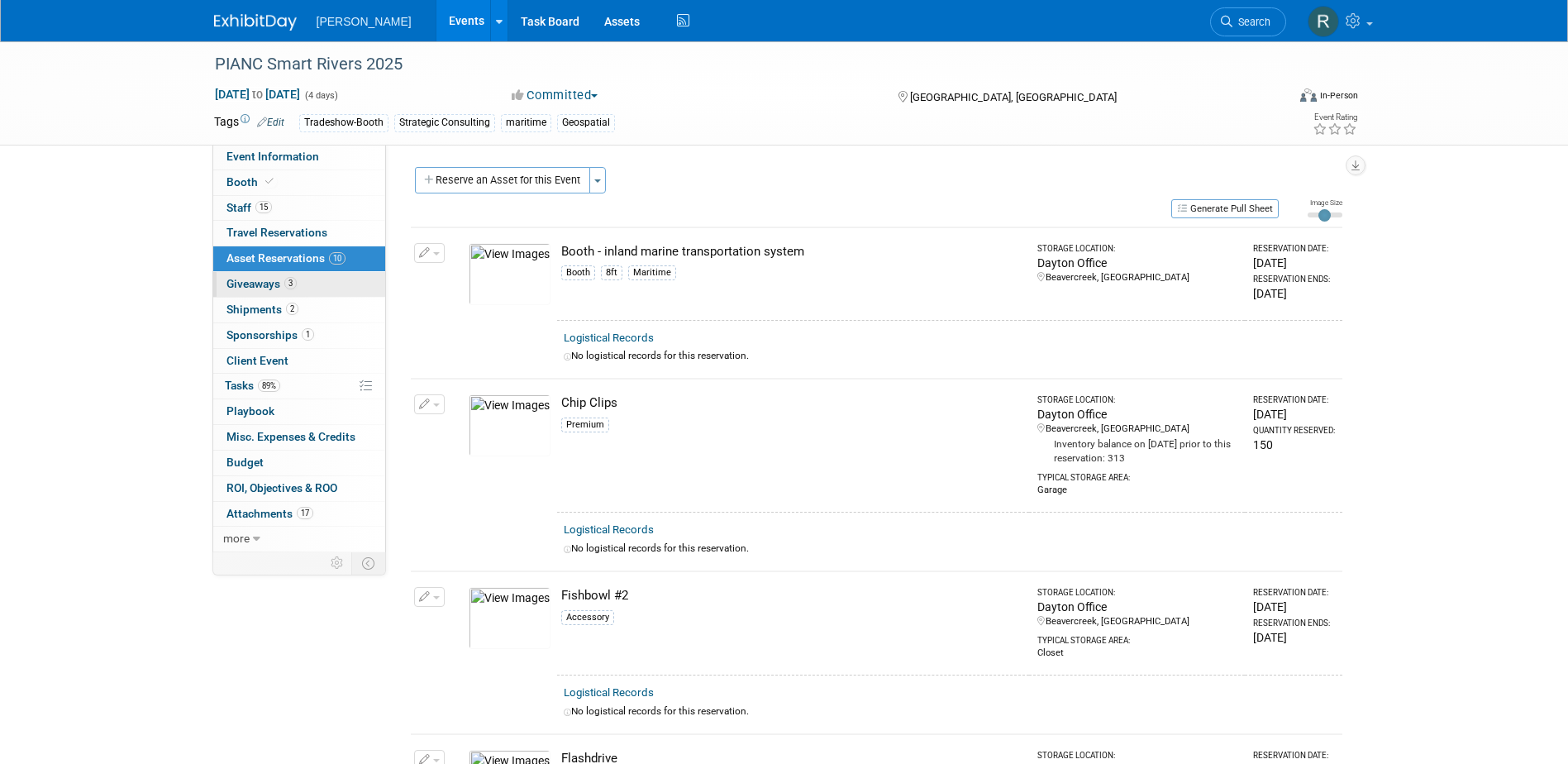
click at [277, 283] on span "Giveaways 3" at bounding box center [261, 283] width 71 height 13
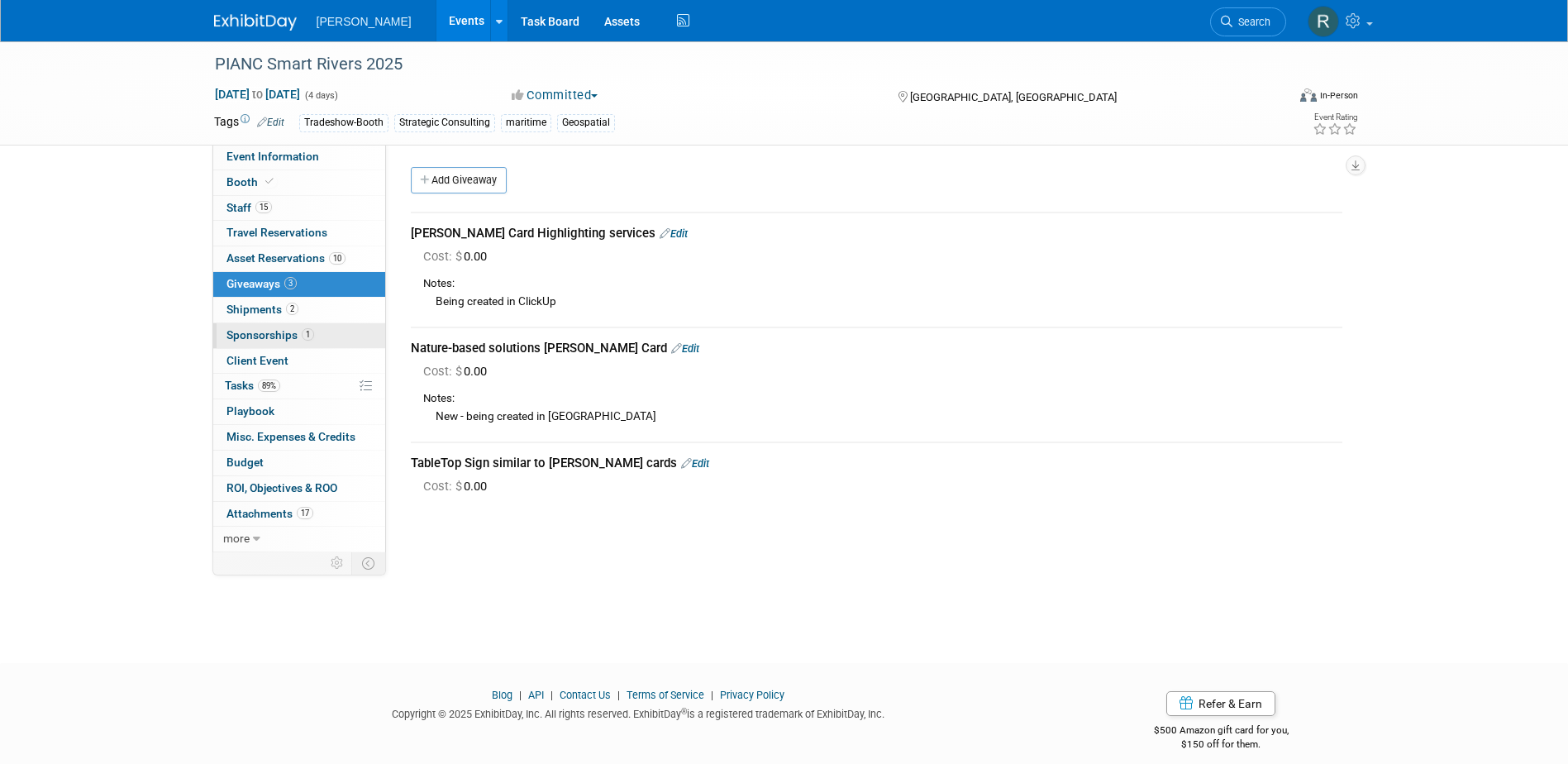
click at [290, 337] on span "Sponsorships 1" at bounding box center [270, 335] width 88 height 13
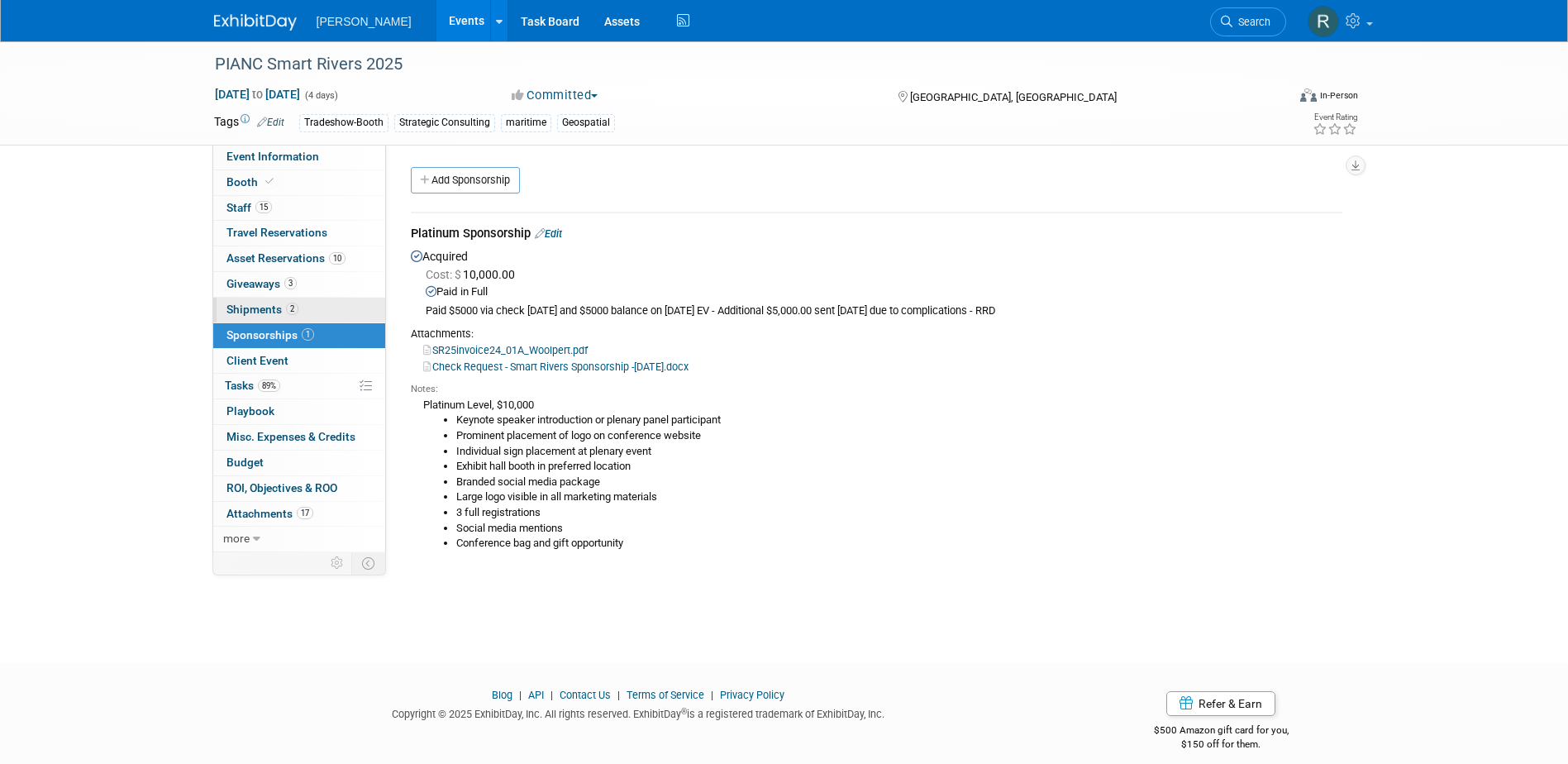
click at [281, 314] on span "Shipments 2" at bounding box center [262, 309] width 72 height 13
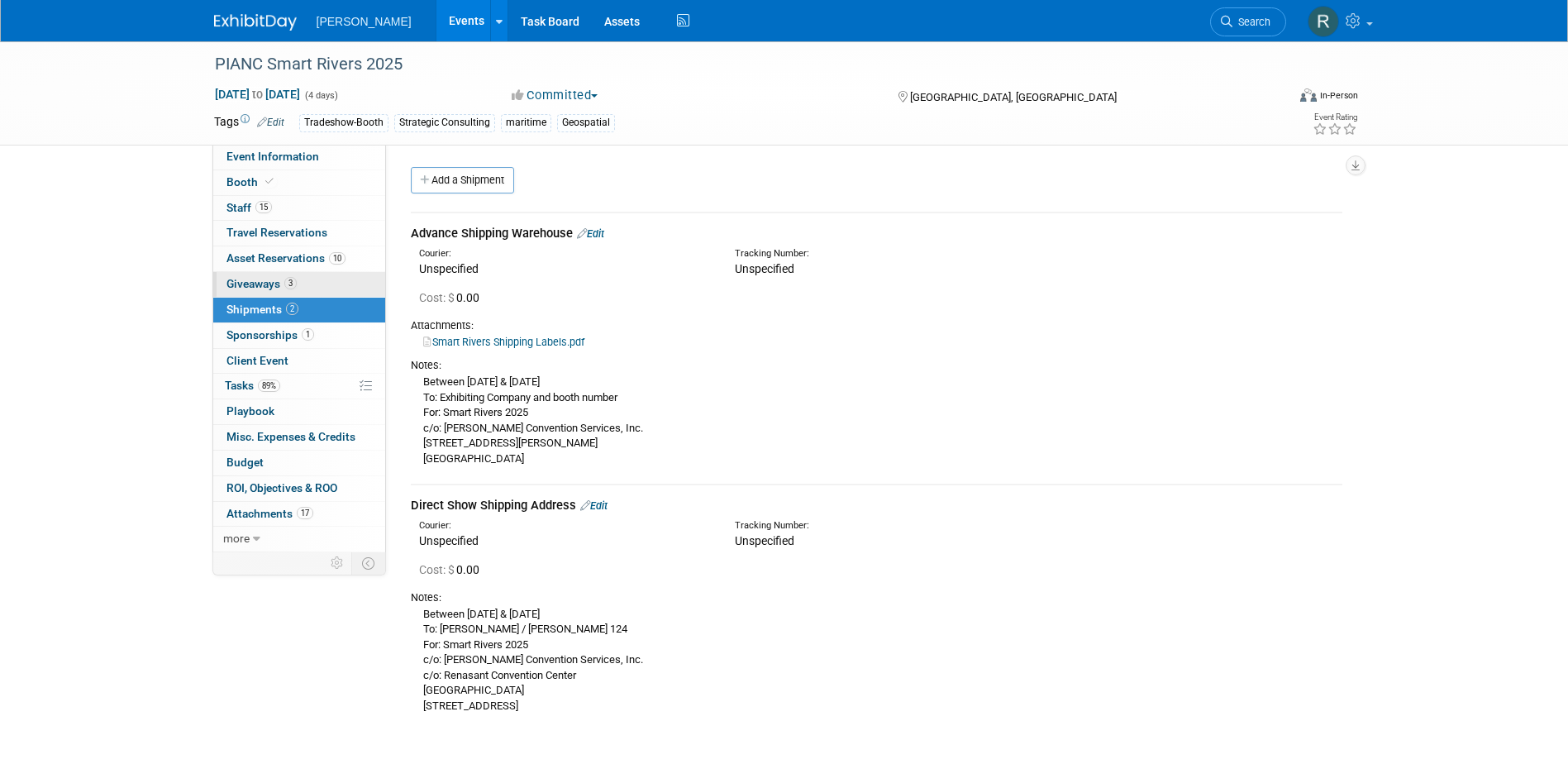
click at [281, 284] on span "Giveaways 3" at bounding box center [261, 283] width 71 height 13
